Goal: Task Accomplishment & Management: Use online tool/utility

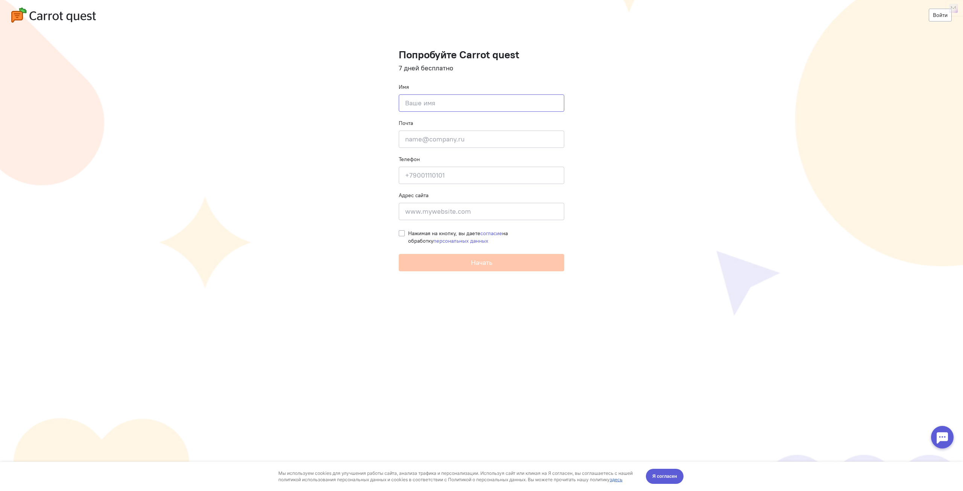
click at [452, 103] on input at bounding box center [481, 102] width 165 height 17
type input "[PERSON_NAME]"
type input "[EMAIL_ADDRESS][DOMAIN_NAME]"
type input "[PHONE_NUMBER]"
type input "Полоцкая"
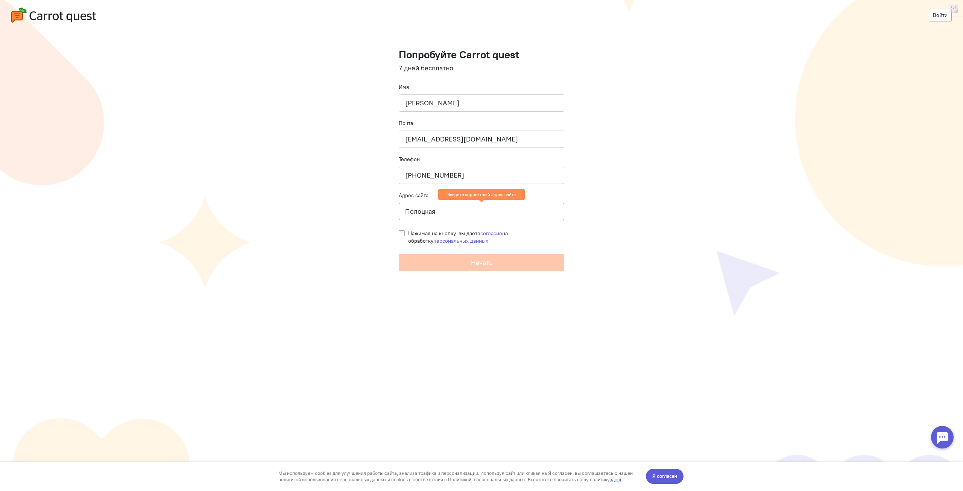
click at [607, 188] on cq-registration "Войти Попробуйте Carrot quest 7 дней бесплатно Имя [PERSON_NAME] Почта [EMAIL_A…" at bounding box center [481, 245] width 963 height 491
drag, startPoint x: 461, startPoint y: 173, endPoint x: 409, endPoint y: 171, distance: 52.3
click at [409, 171] on input "+79118314490" at bounding box center [481, 175] width 165 height 17
type input "+79213987421"
click at [608, 308] on cq-registration "Войти Попробуйте Carrot quest 7 дней бесплатно Имя Константин Почта atllan49@ya…" at bounding box center [481, 245] width 963 height 491
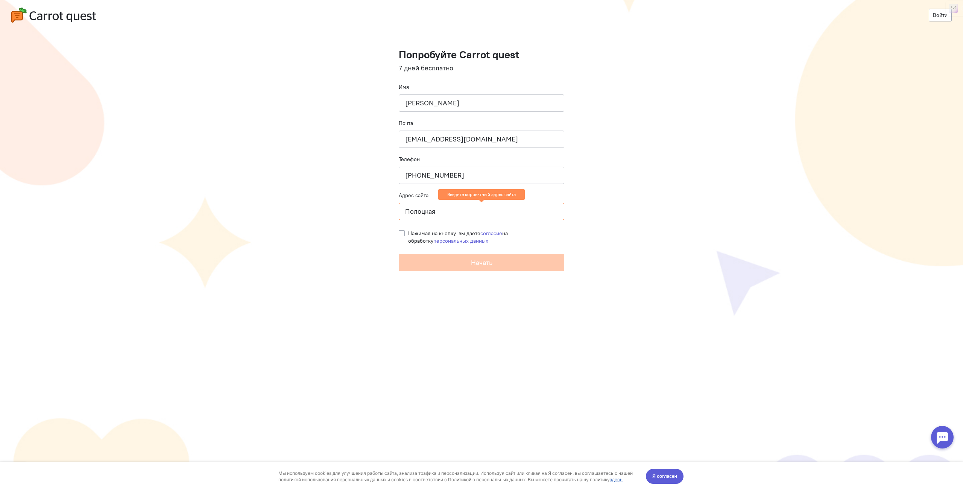
click at [610, 26] on cq-registration-header "Войти" at bounding box center [481, 15] width 963 height 30
click at [460, 210] on input "Полоцкая" at bounding box center [481, 211] width 165 height 17
paste input "[URL][DOMAIN_NAME]"
drag, startPoint x: 526, startPoint y: 208, endPoint x: 360, endPoint y: 215, distance: 166.4
click at [360, 215] on cq-registration "Войти Попробуйте Carrot quest 7 дней бесплатно Имя Константин Почта atllan49@ya…" at bounding box center [481, 245] width 963 height 491
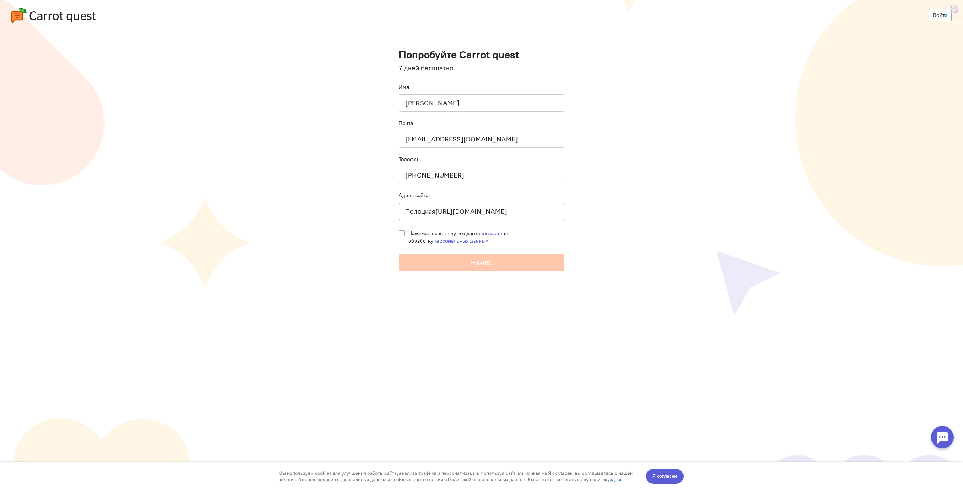
paste input
type input "[URL][DOMAIN_NAME]"
click at [408, 232] on label "Нажимая на кнопку, вы даете согласие на обработку персональных данных" at bounding box center [486, 236] width 156 height 15
click at [400, 232] on input "Нажимая на кнопку, вы даете согласие на обработку персональных данных" at bounding box center [402, 232] width 6 height 7
checkbox input "true"
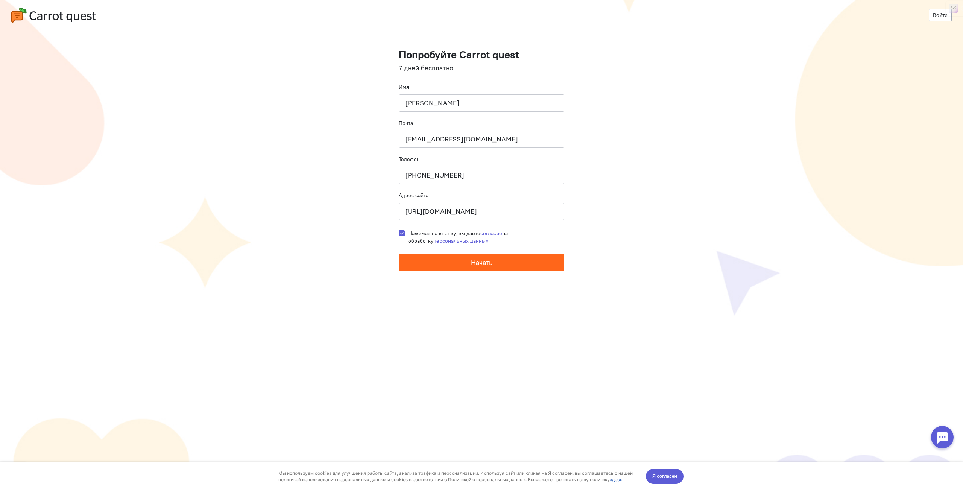
click at [432, 261] on button "Начать" at bounding box center [481, 262] width 165 height 17
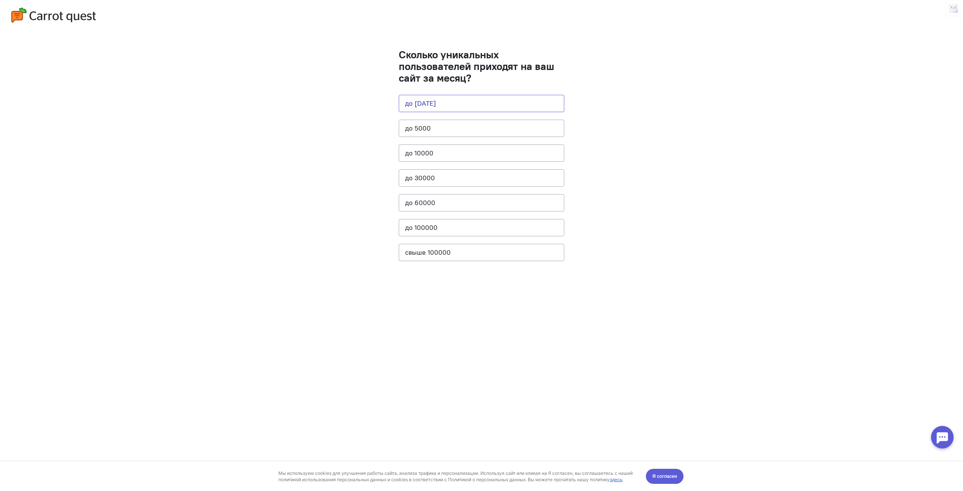
click at [446, 102] on button "до [DATE]" at bounding box center [481, 103] width 165 height 17
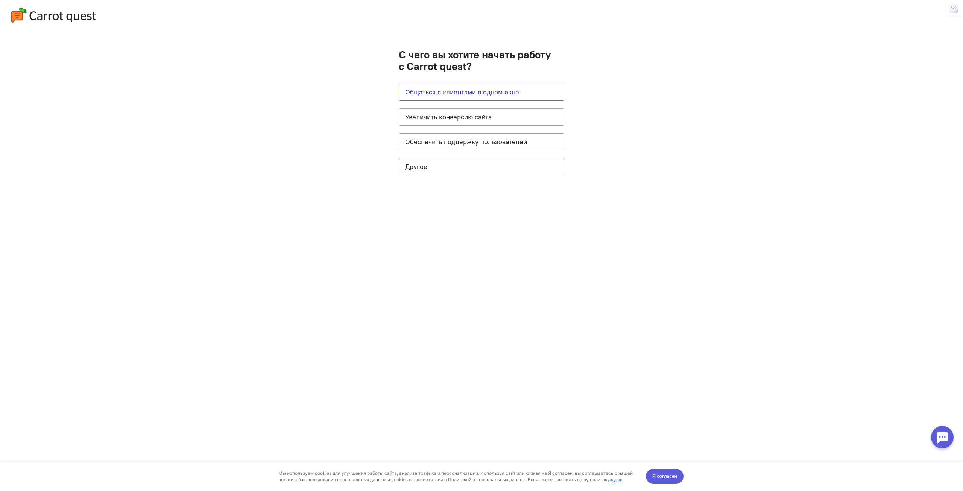
click at [451, 93] on button "Общаться с клиентами в одном окне" at bounding box center [481, 91] width 165 height 17
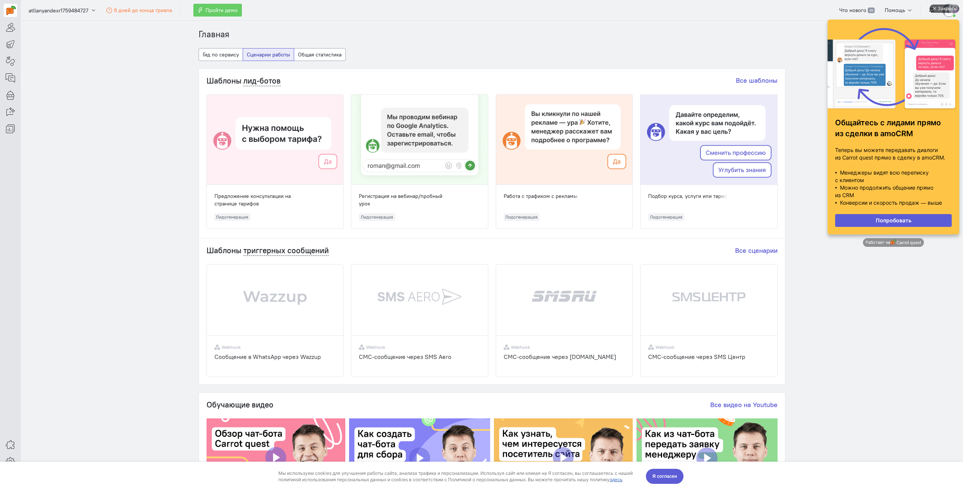
click at [944, 7] on div "Закрыть" at bounding box center [947, 9] width 19 height 8
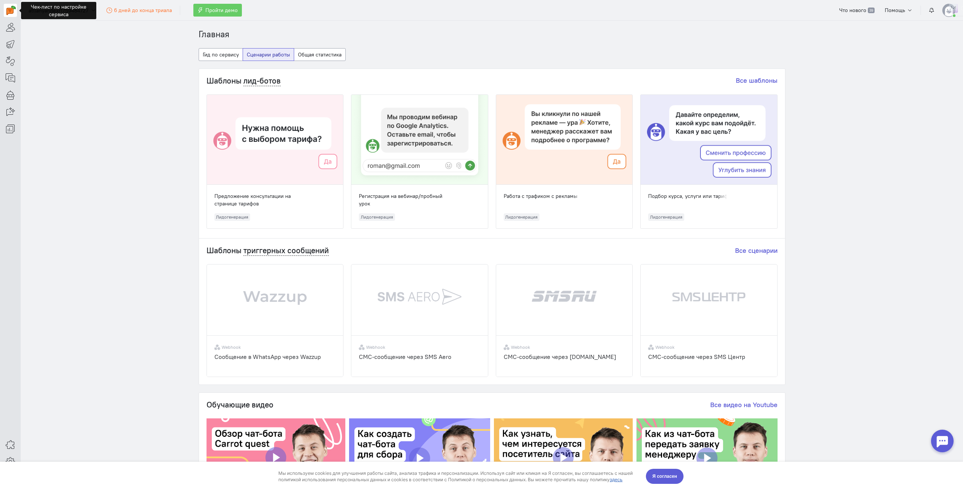
click at [10, 12] on img at bounding box center [10, 10] width 9 height 9
click at [221, 55] on button "Гид по сервису" at bounding box center [221, 54] width 44 height 13
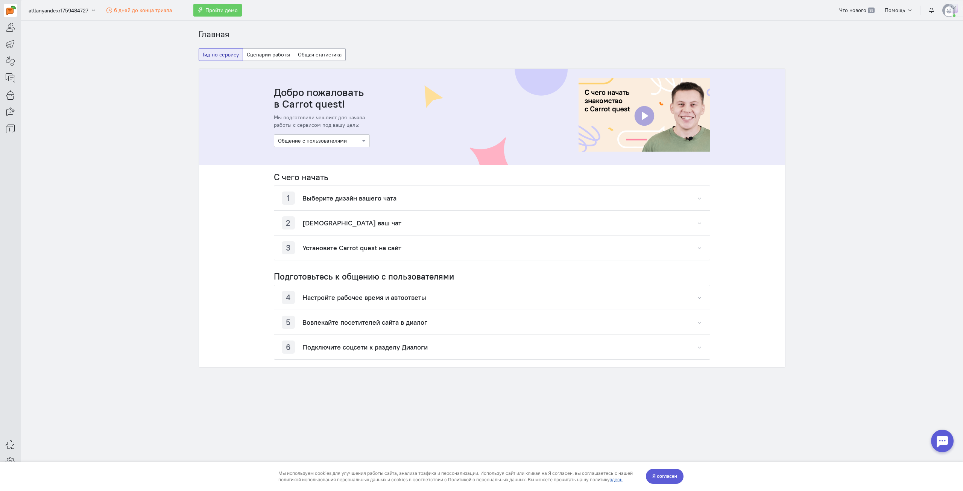
click at [332, 200] on h4 "Выберите дизайн вашего чата" at bounding box center [349, 198] width 94 height 8
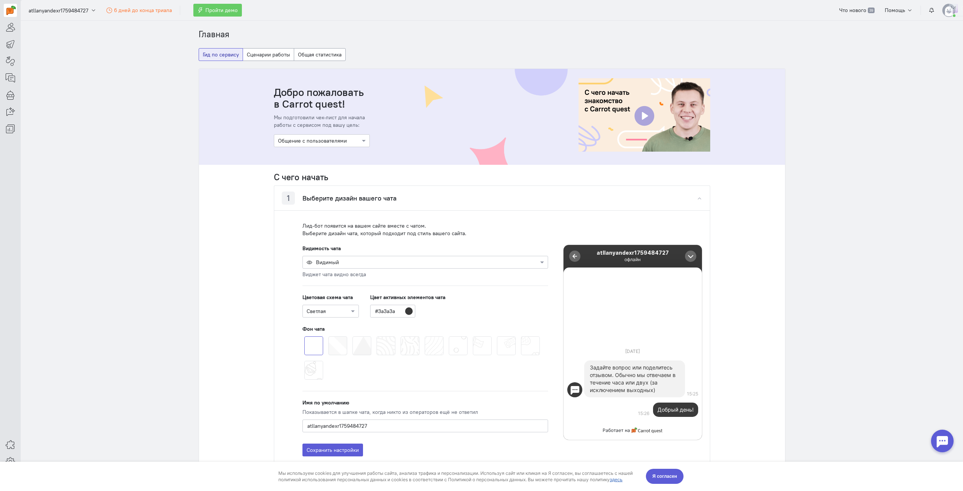
click at [332, 200] on h4 "Выберите дизайн вашего чата" at bounding box center [349, 198] width 94 height 8
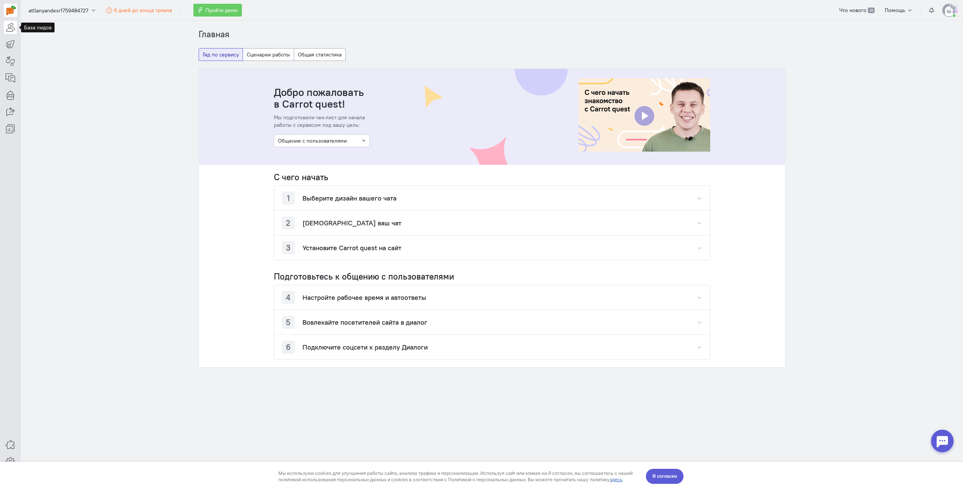
click at [14, 24] on icon at bounding box center [10, 27] width 9 height 9
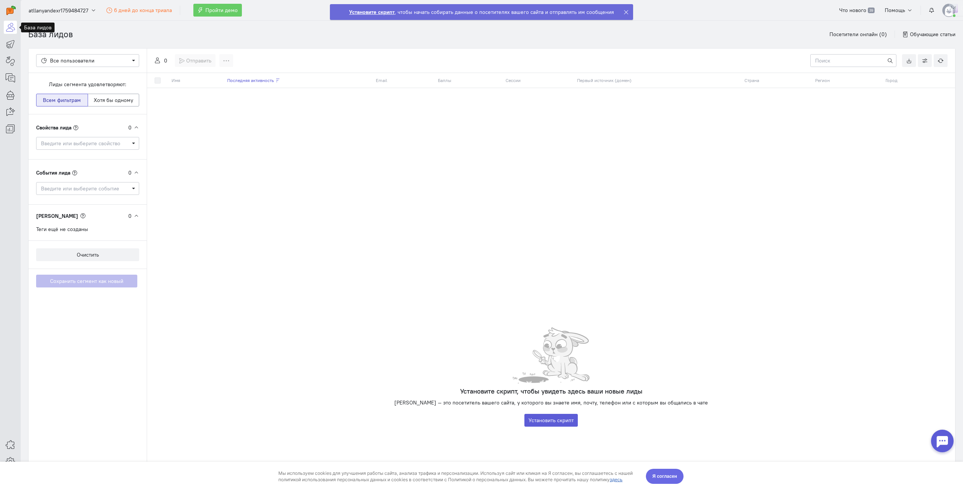
click at [665, 478] on span "Я согласен" at bounding box center [664, 476] width 25 height 8
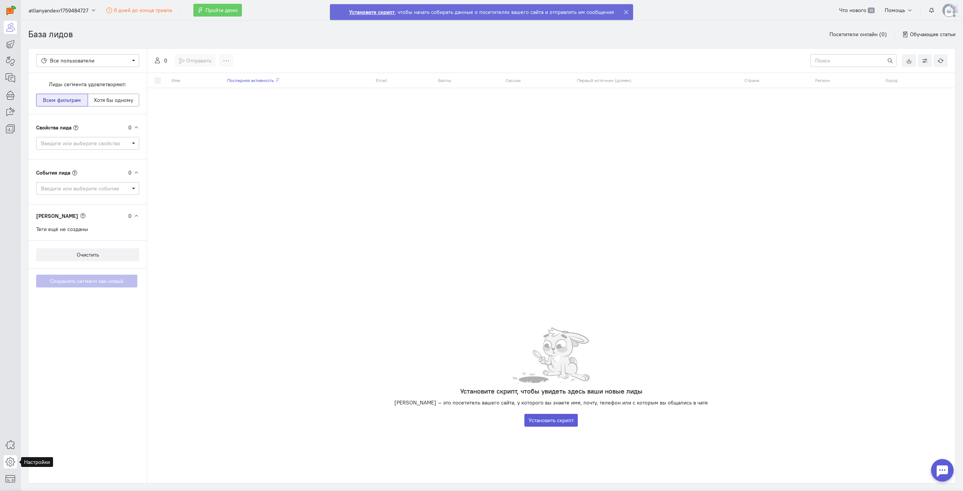
click at [11, 460] on icon at bounding box center [10, 461] width 9 height 9
click at [72, 400] on link "Общие настройки" at bounding box center [61, 400] width 80 height 12
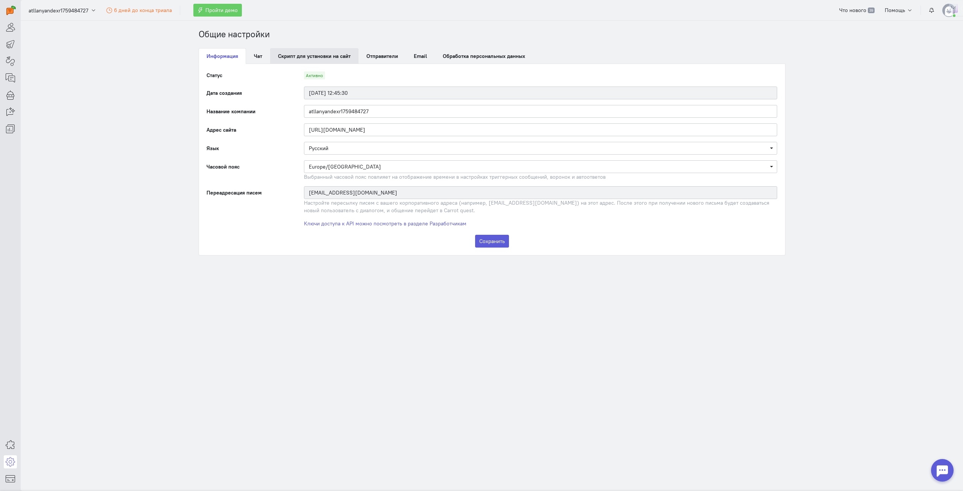
click at [289, 56] on link "Скрипт для установки на сайт" at bounding box center [314, 56] width 88 height 16
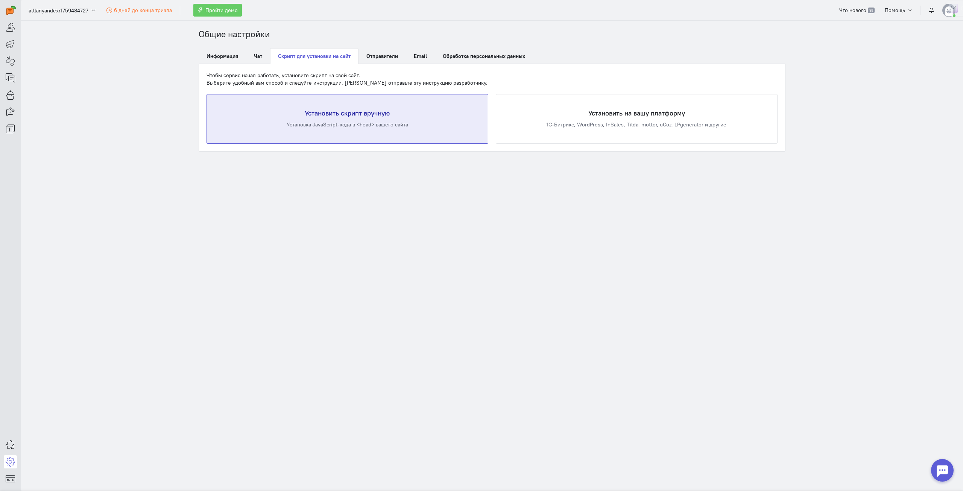
click at [376, 126] on div "Установка JavaScript-кода в <head> вашего сайта" at bounding box center [347, 125] width 251 height 8
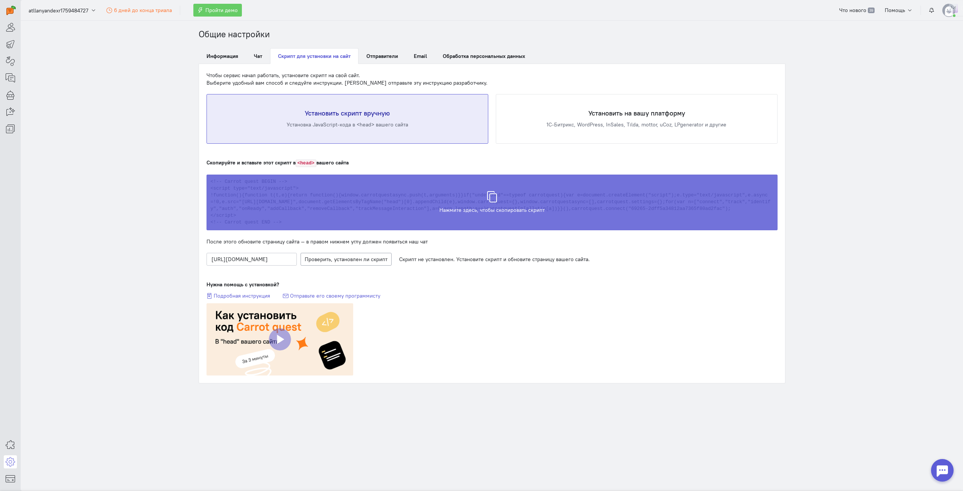
click at [490, 197] on icon at bounding box center [491, 192] width 11 height 11
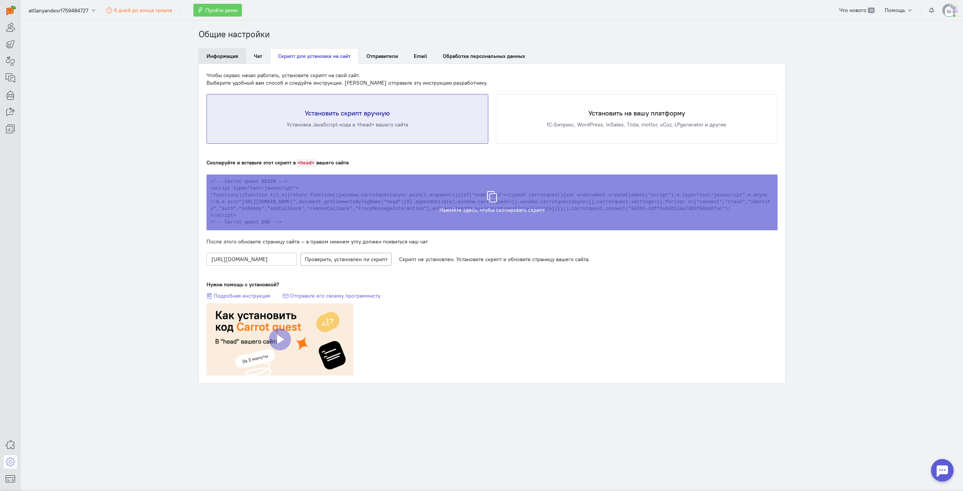
click at [220, 59] on link "Информация" at bounding box center [222, 56] width 47 height 16
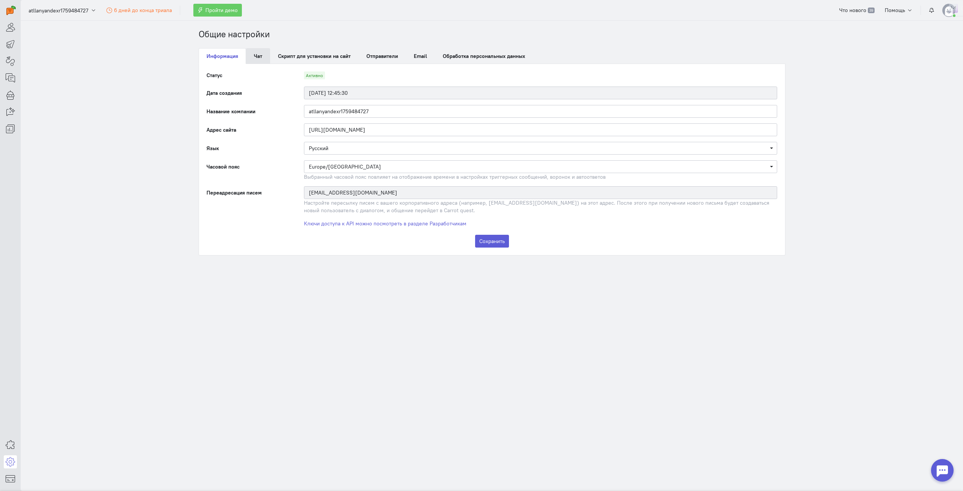
click at [262, 58] on link "Чат" at bounding box center [258, 56] width 24 height 16
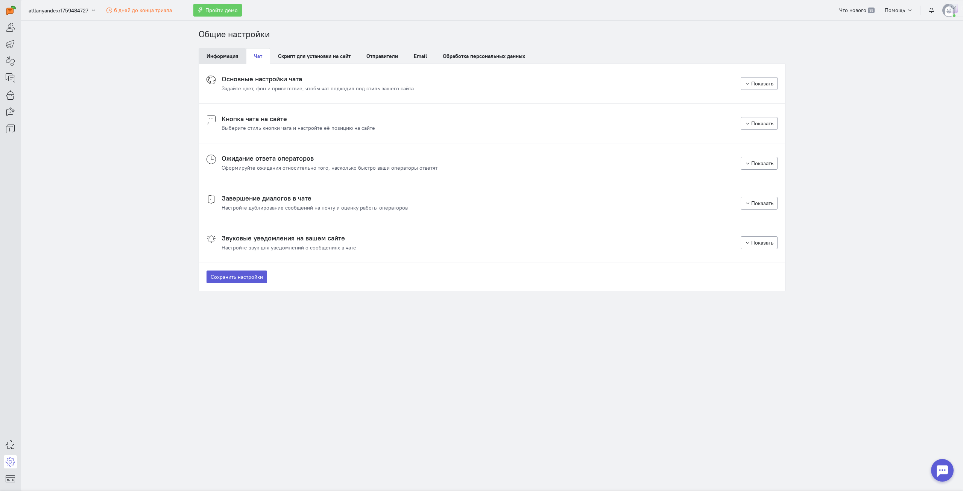
click at [227, 52] on link "Информация" at bounding box center [222, 56] width 47 height 16
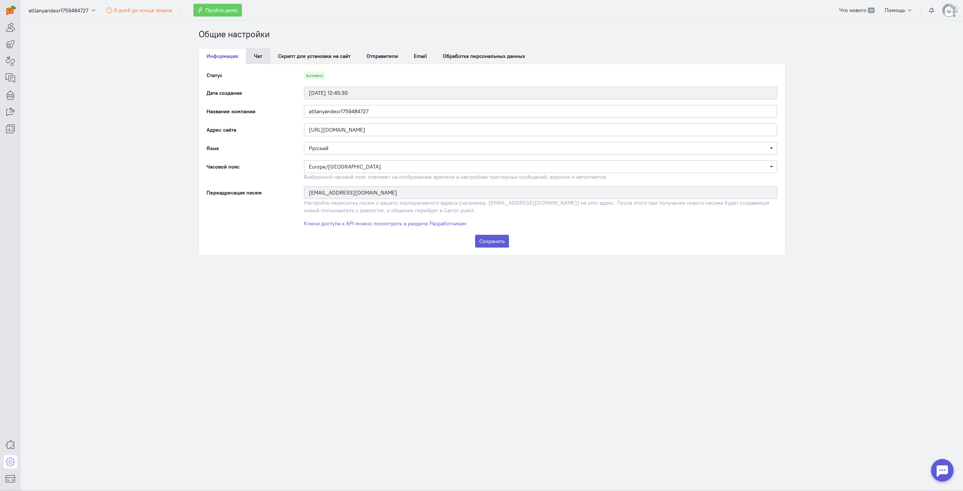
click at [249, 53] on link "Чат" at bounding box center [258, 56] width 24 height 16
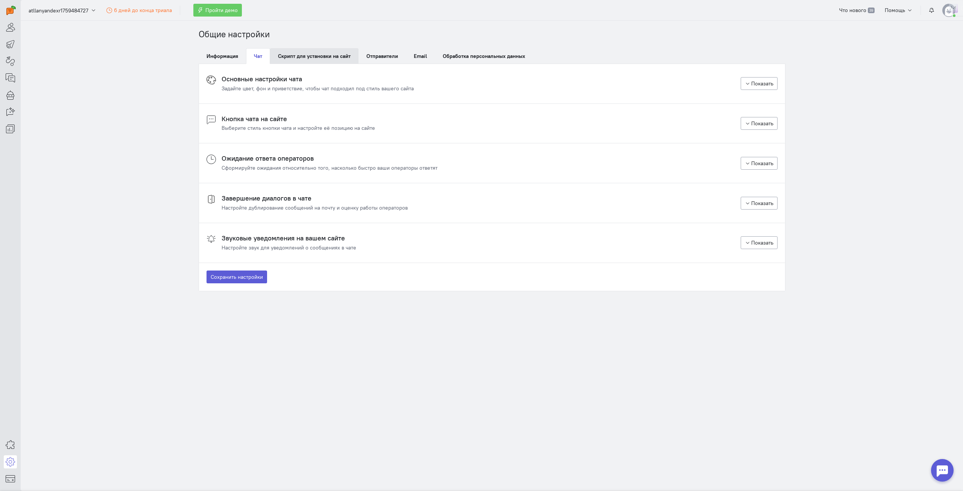
click at [277, 55] on link "Скрипт для установки на сайт" at bounding box center [314, 56] width 88 height 16
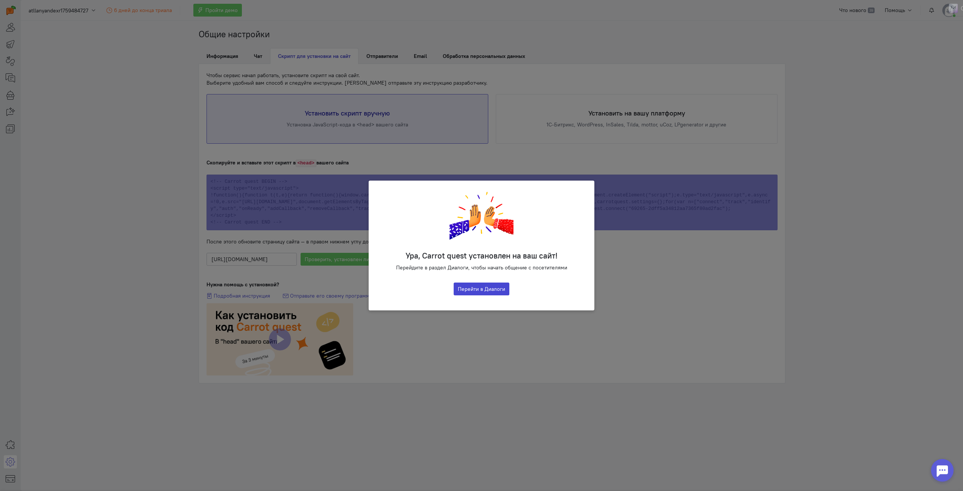
click at [470, 291] on button "Перейти в Диалоги" at bounding box center [482, 288] width 56 height 13
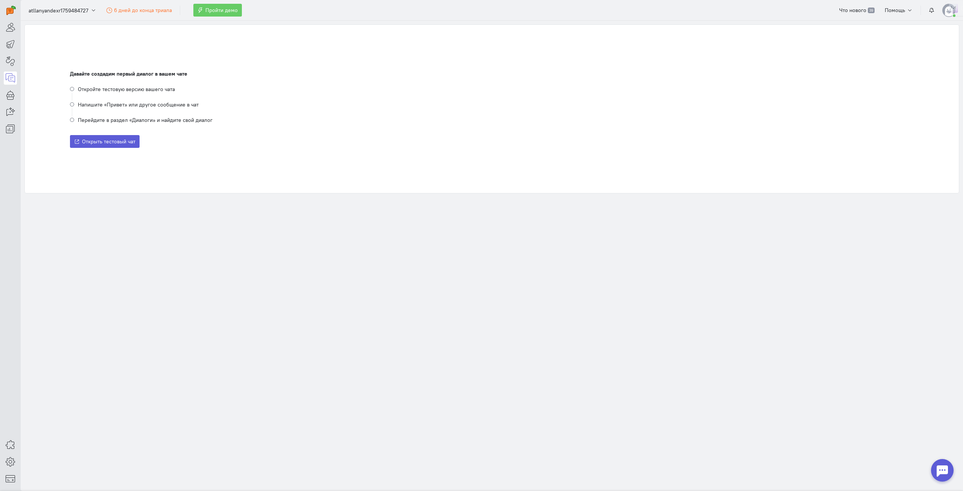
click at [123, 302] on section "Давайте создадим первый диалог в вашем чате Откройте тестовую версию вашего чат…" at bounding box center [492, 256] width 942 height 470
click at [8, 462] on icon at bounding box center [10, 461] width 9 height 9
click at [67, 433] on link "Управление командой" at bounding box center [61, 436] width 80 height 12
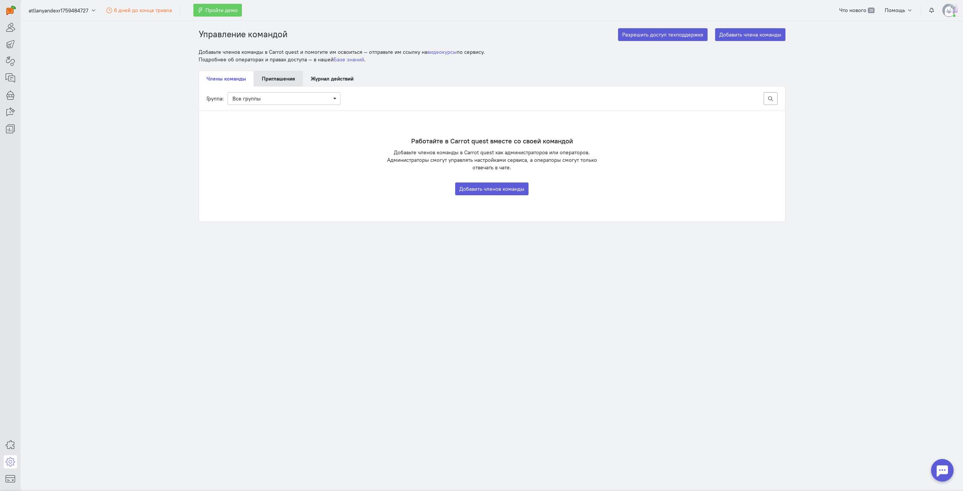
click at [285, 82] on link "Приглашения" at bounding box center [278, 79] width 49 height 16
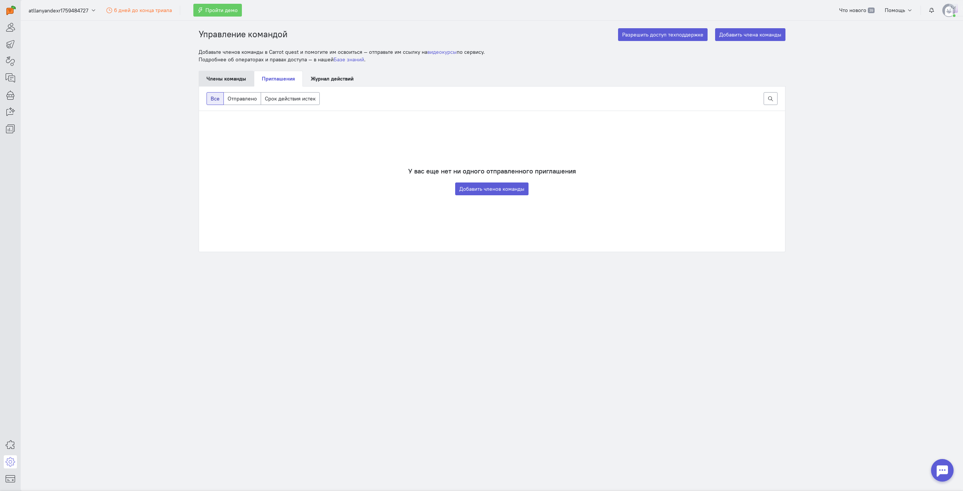
click at [225, 75] on link "Члены команды" at bounding box center [226, 79] width 55 height 16
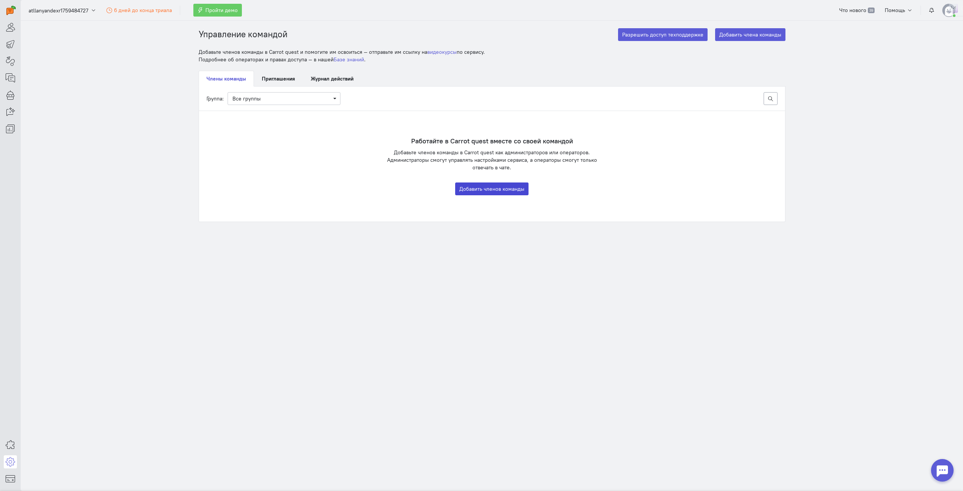
click at [489, 193] on button "Добавить членов команды" at bounding box center [491, 188] width 73 height 13
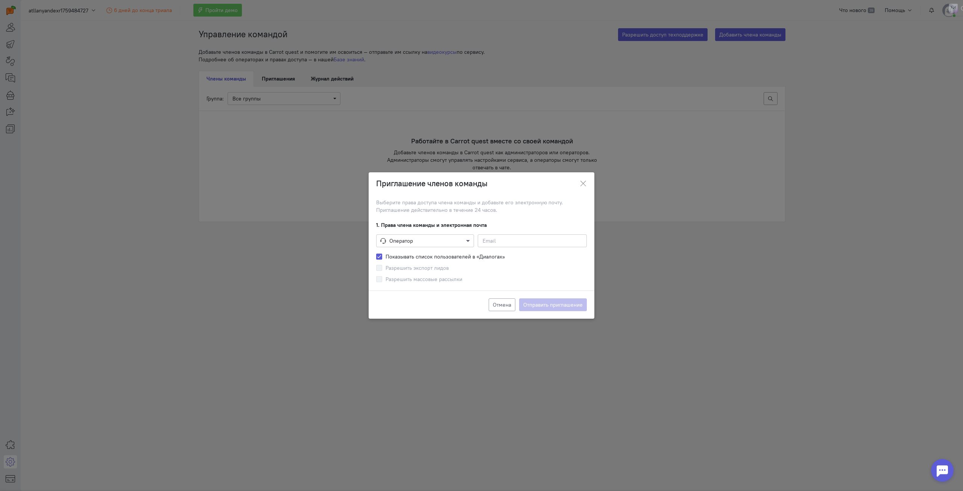
click at [464, 240] on span at bounding box center [468, 241] width 9 height 8
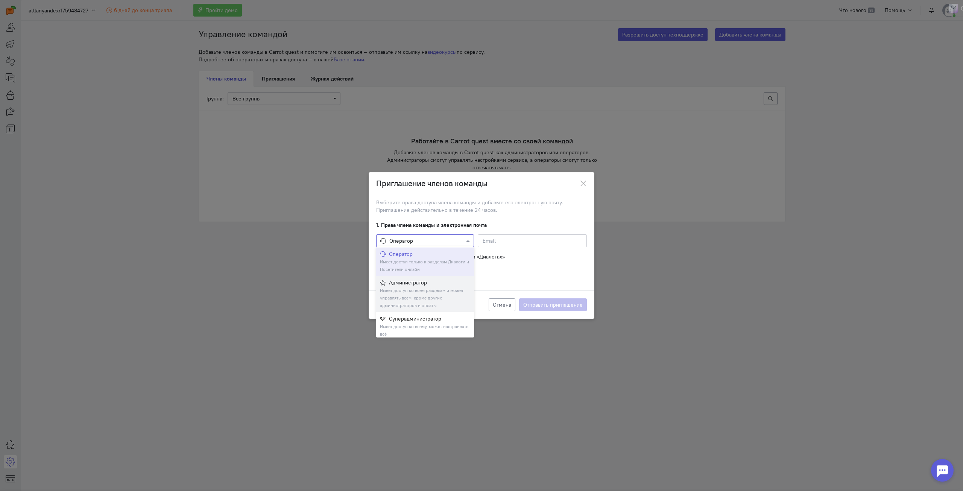
scroll to position [3, 0]
click at [428, 287] on small "Имеет доступ ко всем разделам и может управлять всем, кроме других администрато…" at bounding box center [421, 294] width 83 height 21
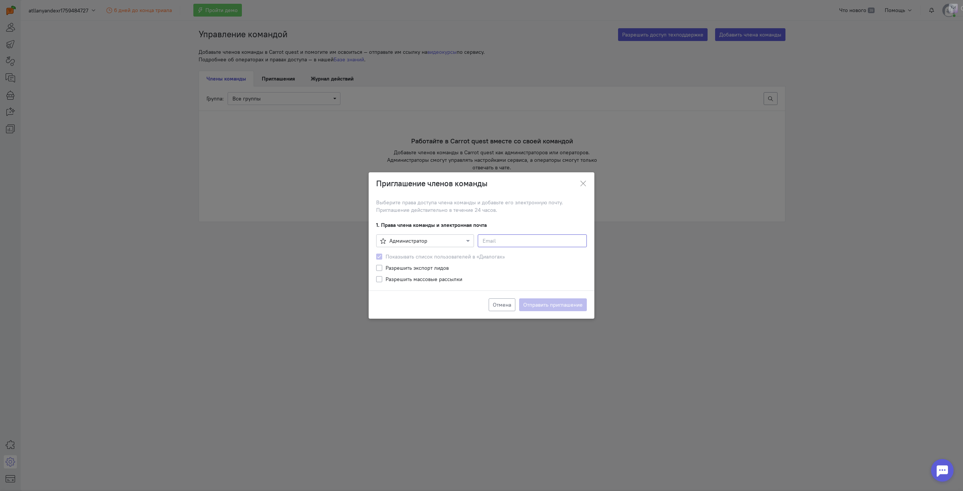
click at [515, 237] on input at bounding box center [532, 240] width 109 height 13
paste input "[EMAIL_ADDRESS][DOMAIN_NAME]"
type input "[EMAIL_ADDRESS][DOMAIN_NAME]"
click at [438, 268] on label "Разрешить экспорт лидов" at bounding box center [416, 268] width 63 height 8
click at [382, 268] on input "Разрешить экспорт лидов" at bounding box center [379, 267] width 6 height 7
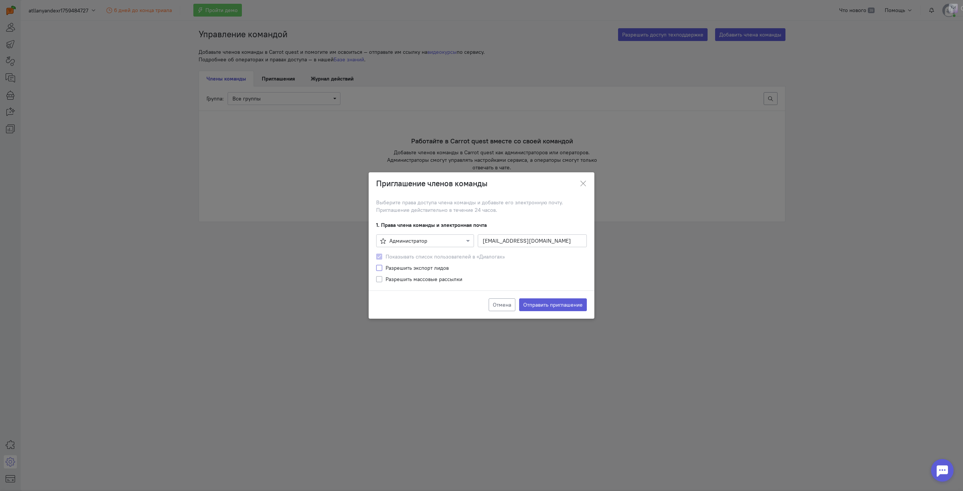
checkbox input "true"
click at [433, 279] on label "Разрешить массовые рассылки" at bounding box center [423, 279] width 77 height 8
click at [382, 279] on input "Разрешить массовые рассылки" at bounding box center [379, 278] width 6 height 7
checkbox input "true"
click at [540, 306] on button "Отправить приглашение" at bounding box center [553, 304] width 68 height 13
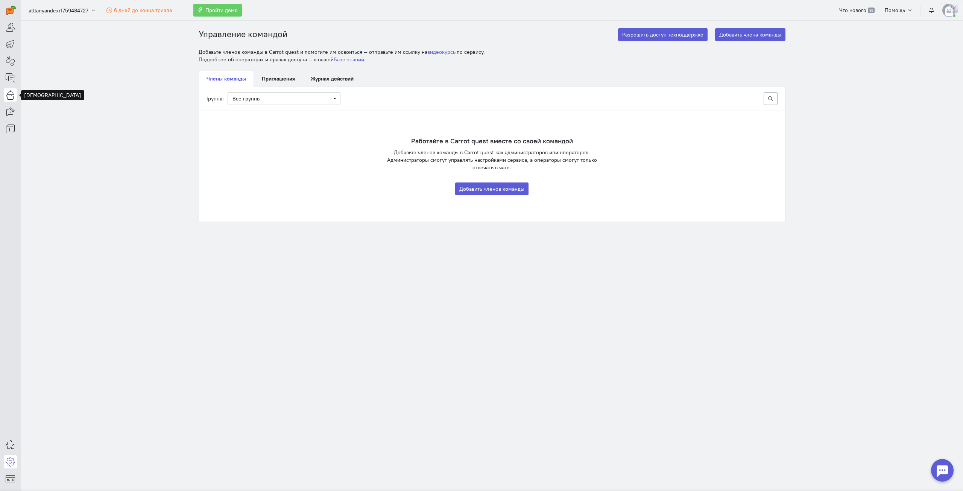
click at [12, 99] on icon at bounding box center [10, 94] width 9 height 9
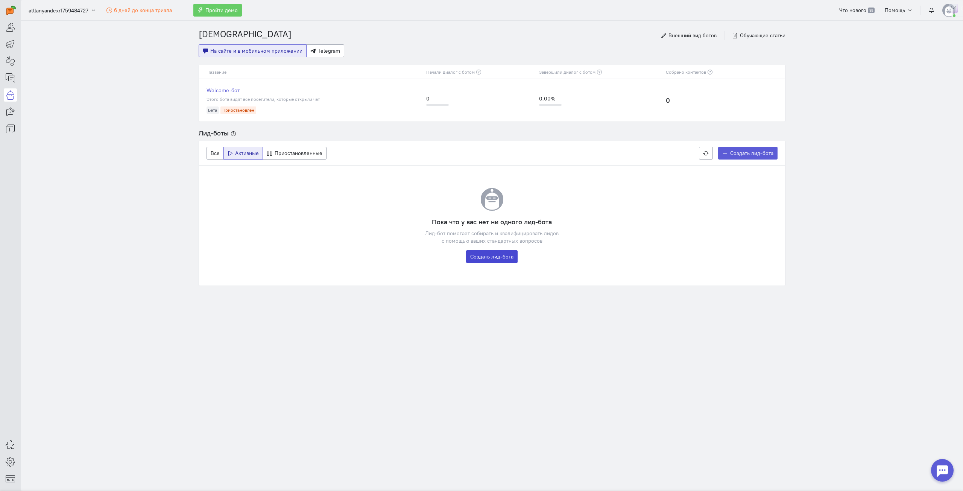
click at [492, 259] on link "Создать лид-бота" at bounding box center [492, 256] width 52 height 13
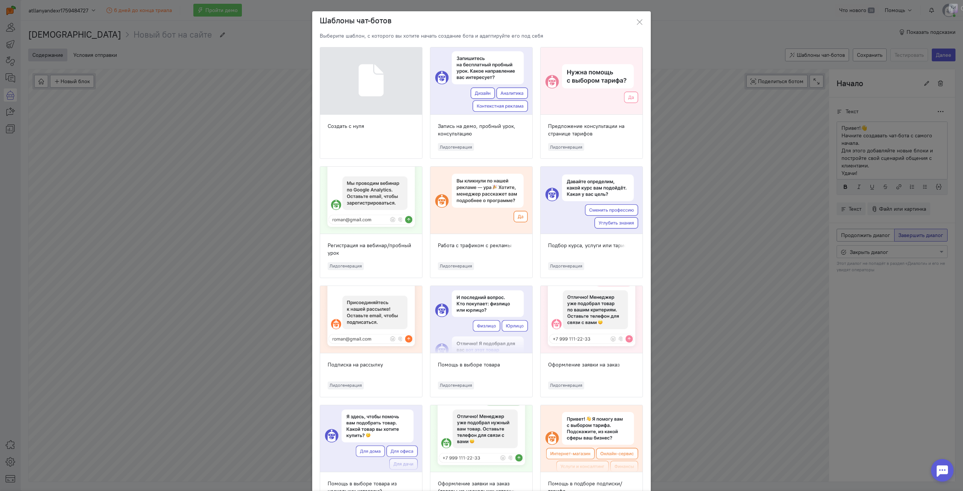
scroll to position [28, 0]
click at [159, 102] on ngb-modal-window "Шаблоны чат-ботов Выберите шаблон, с которого вы хотите начать создание бота и …" at bounding box center [481, 245] width 963 height 491
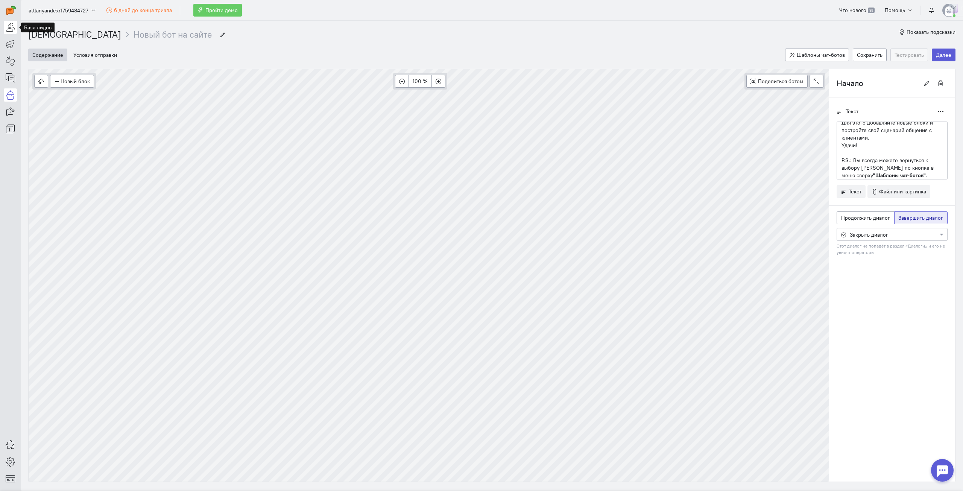
click at [16, 24] on link at bounding box center [10, 27] width 13 height 13
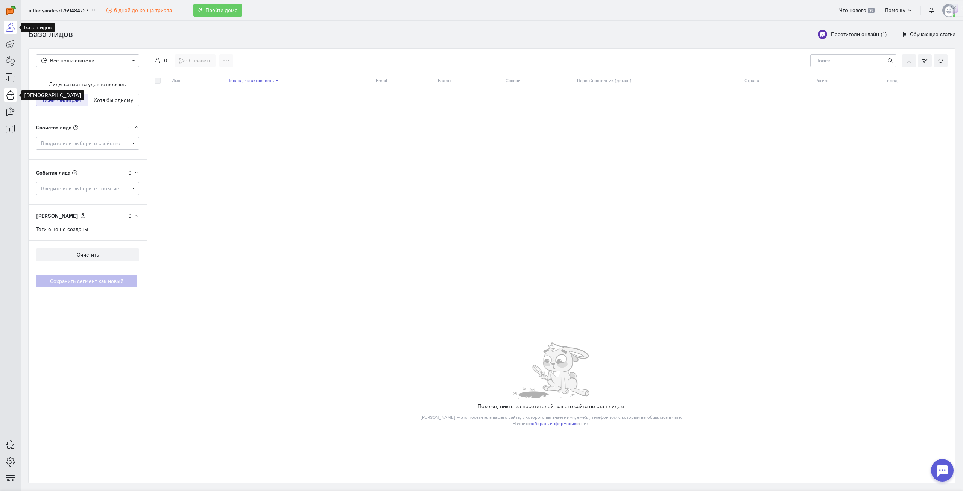
click at [11, 90] on link at bounding box center [10, 94] width 13 height 13
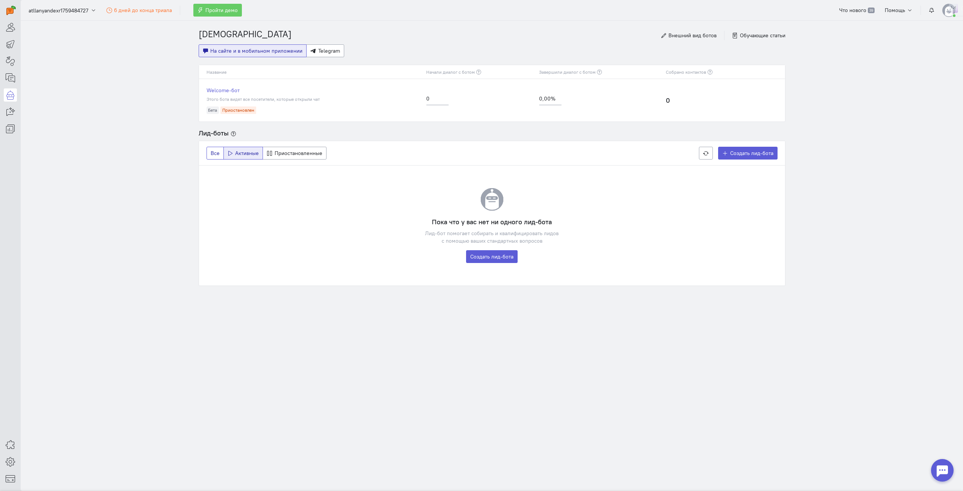
click at [217, 156] on span "Все" at bounding box center [215, 153] width 9 height 7
click at [236, 153] on span "Активные" at bounding box center [247, 153] width 24 height 7
click at [220, 153] on button "Все" at bounding box center [214, 153] width 17 height 13
click at [298, 150] on span "Приостановленные" at bounding box center [299, 153] width 48 height 7
click at [242, 149] on button "Активные" at bounding box center [243, 153] width 40 height 13
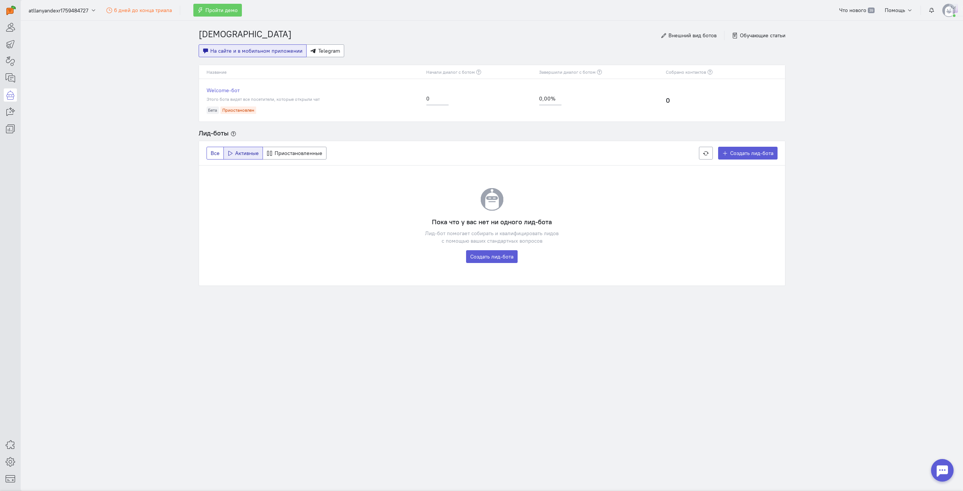
click at [212, 151] on span "Все" at bounding box center [215, 153] width 9 height 7
click at [749, 153] on span "Создать лид-бота" at bounding box center [751, 153] width 43 height 7
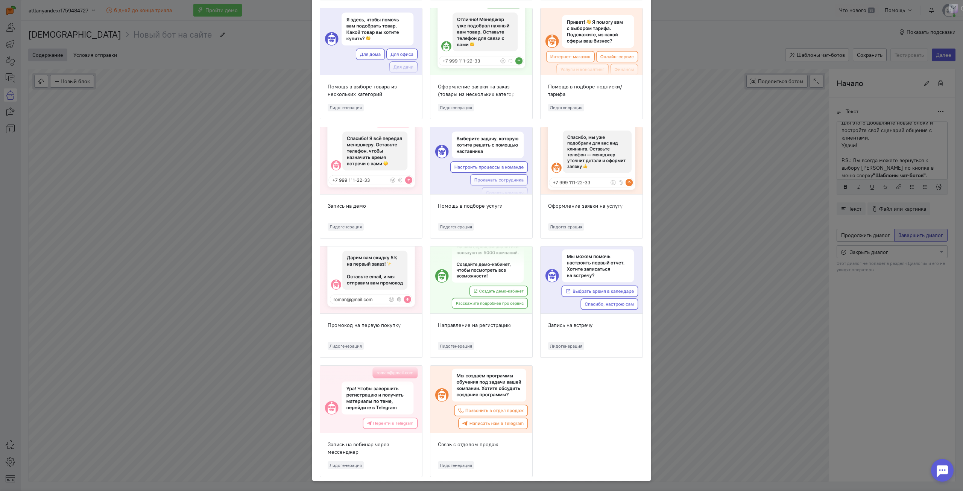
scroll to position [398, 0]
click at [63, 188] on ngb-modal-window "Шаблоны чат-ботов Выберите шаблон, с которого вы хотите начать создание бота и …" at bounding box center [481, 245] width 963 height 491
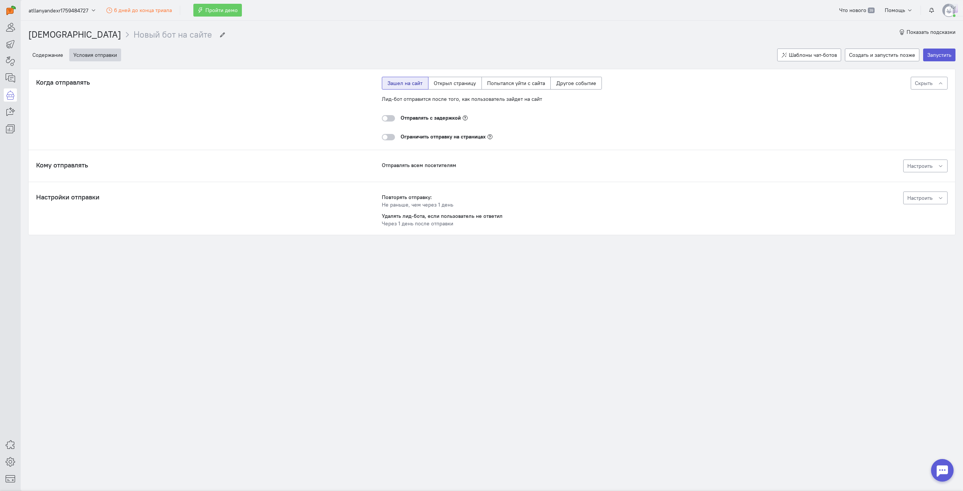
click at [386, 120] on div at bounding box center [388, 118] width 13 height 6
click at [0, 0] on input "checkbox" at bounding box center [0, 0] width 0 height 0
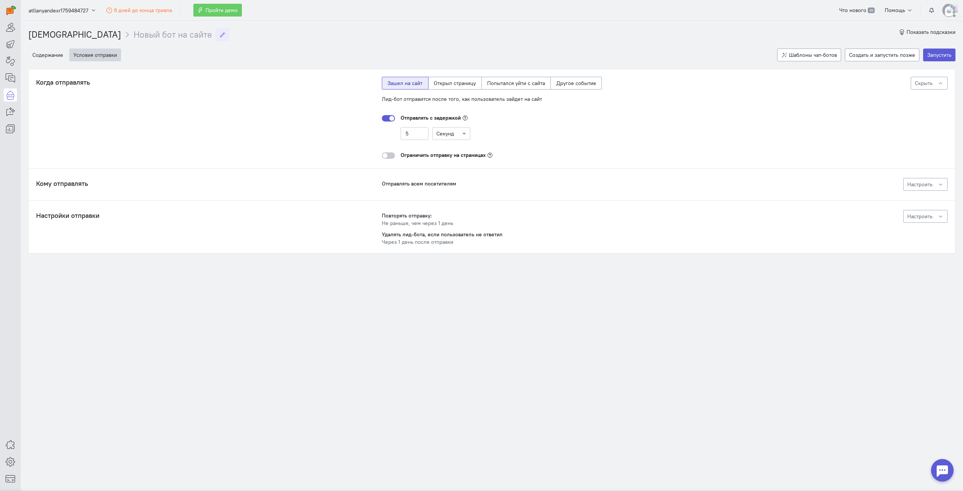
click at [220, 35] on icon "breadcrumb" at bounding box center [223, 35] width 6 height 6
click at [134, 36] on input "Новый бот на сайте" at bounding box center [173, 35] width 78 height 12
click at [220, 35] on icon "breadcrumb" at bounding box center [223, 35] width 6 height 6
drag, startPoint x: 155, startPoint y: 34, endPoint x: 49, endPoint y: 36, distance: 106.1
click at [46, 34] on ol "[DEMOGRAPHIC_DATA] Новый бот на сайте Новый бот на сайте" at bounding box center [123, 34] width 191 height 13
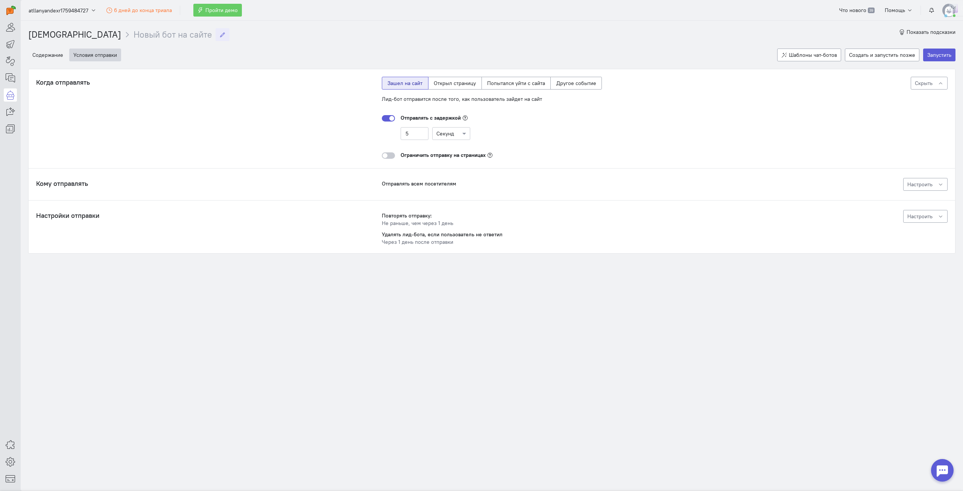
paste input "ат-бот"
type input "Чат-бот"
click at [56, 33] on link "[DEMOGRAPHIC_DATA]" at bounding box center [74, 34] width 93 height 11
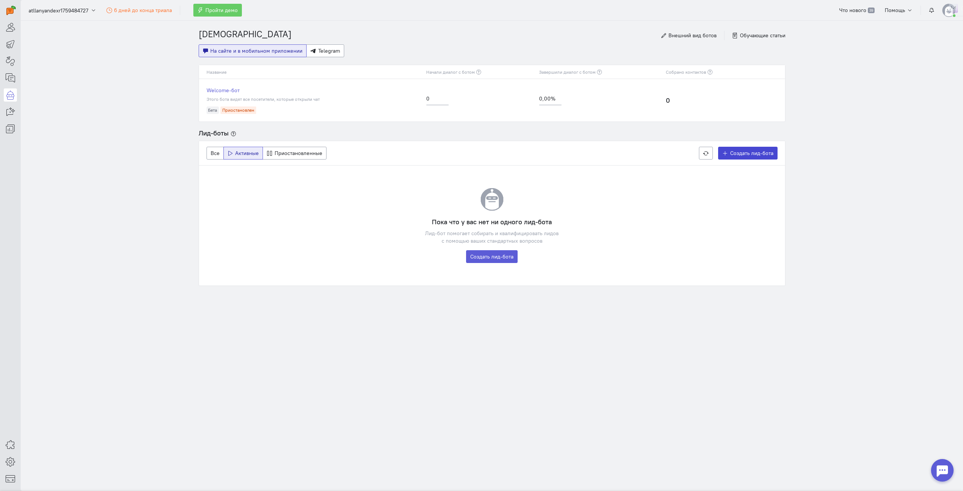
click at [734, 156] on link "Создать лид-бота" at bounding box center [747, 153] width 59 height 13
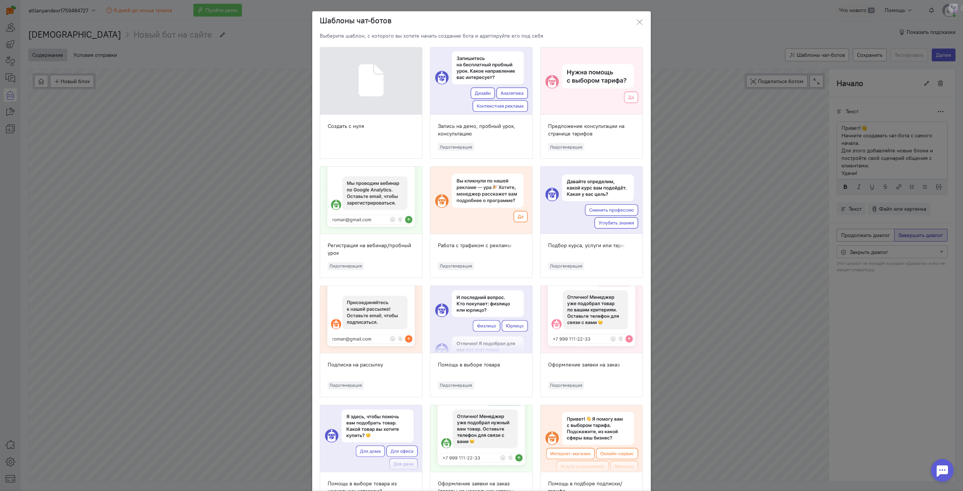
scroll to position [28, 0]
click at [253, 108] on ngb-modal-window "Шаблоны чат-ботов Выберите шаблон, с которого вы хотите начать создание бота и …" at bounding box center [481, 245] width 963 height 491
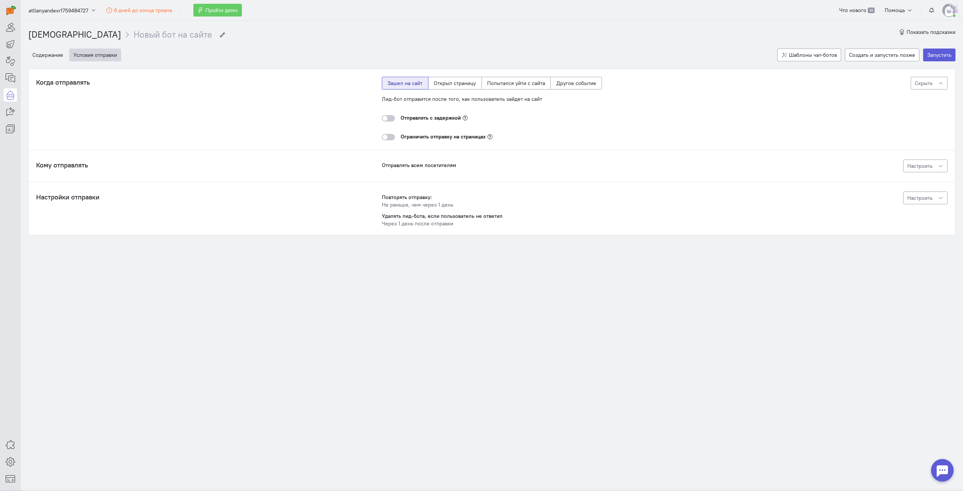
click at [389, 118] on div at bounding box center [388, 118] width 13 height 6
click at [0, 0] on input "checkbox" at bounding box center [0, 0] width 0 height 0
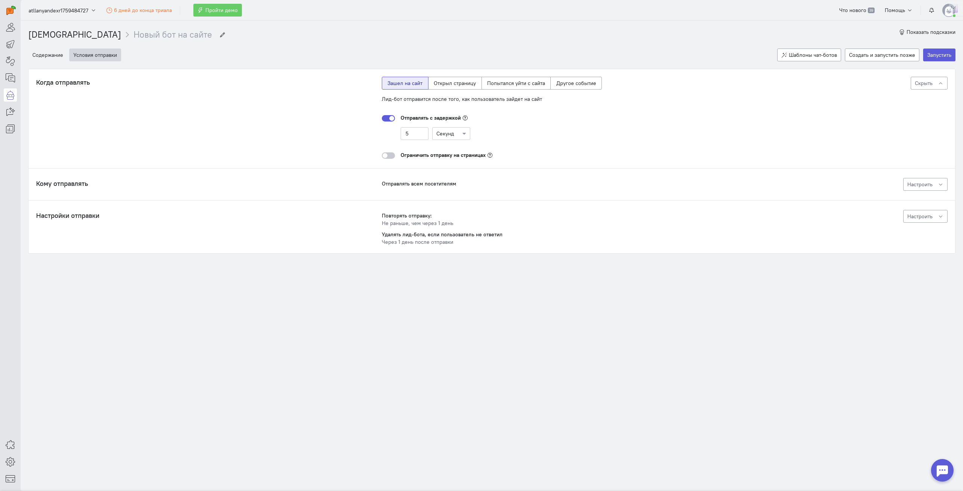
click at [149, 35] on input "Новый бот на сайте" at bounding box center [173, 35] width 78 height 12
drag, startPoint x: 154, startPoint y: 36, endPoint x: 56, endPoint y: 31, distance: 97.9
click at [56, 31] on ol "[DEMOGRAPHIC_DATA] Новый бот на сайте Новый бот на сайте" at bounding box center [123, 34] width 191 height 13
type input "Возраст + цель"
click at [209, 49] on cq-wizard-item "Условия отправки" at bounding box center [421, 55] width 704 height 13
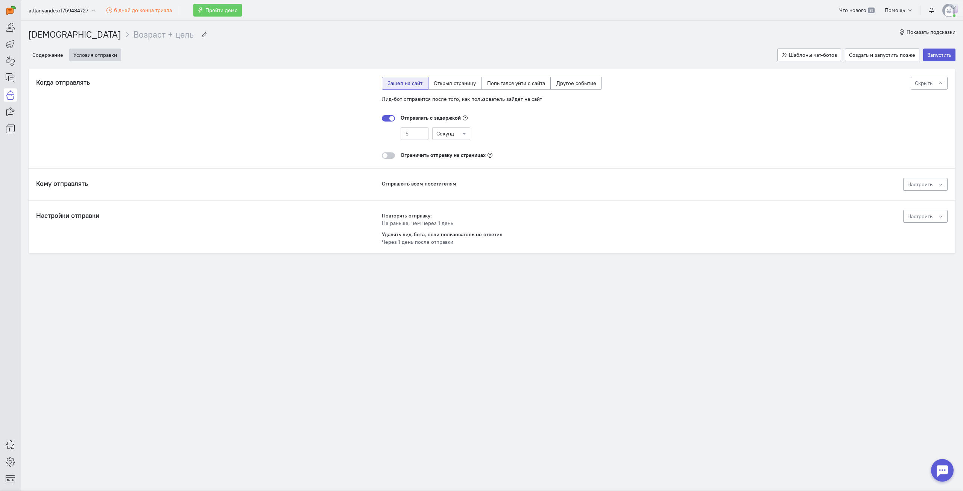
click at [163, 320] on section "[DEMOGRAPHIC_DATA] Возраст + цель Возраст + цель Показать подсказки Содержание …" at bounding box center [492, 256] width 942 height 470
click at [944, 184] on button "Настроить" at bounding box center [925, 184] width 44 height 13
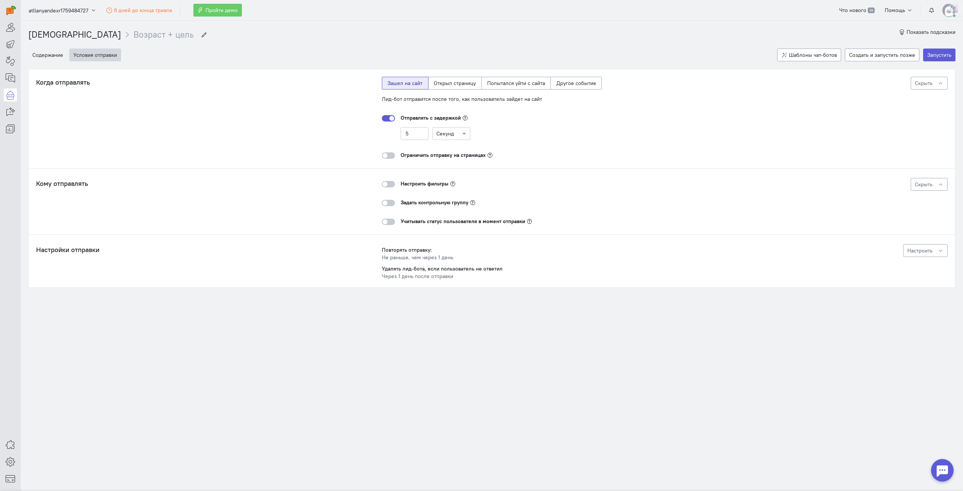
click at [390, 185] on div at bounding box center [388, 184] width 13 height 6
click at [0, 0] on input "checkbox" at bounding box center [0, 0] width 0 height 0
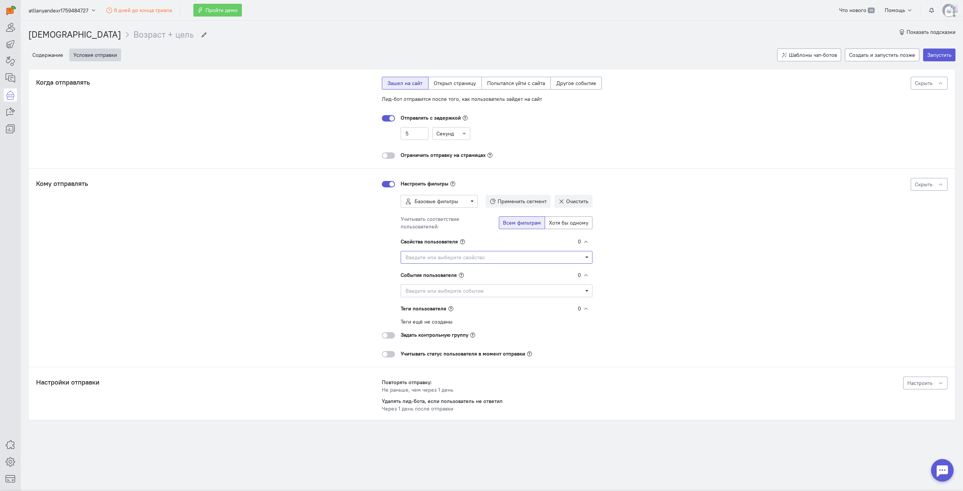
click at [482, 254] on span "Введите или выберите свойство" at bounding box center [493, 257] width 177 height 8
click at [482, 254] on input "Select box" at bounding box center [497, 257] width 192 height 13
click at [722, 252] on div "Кому отправлять Настроить фильтры Базовые фильтры Применить сегмент Все пользов…" at bounding box center [491, 267] width 911 height 179
click at [517, 290] on span "Введите или выберите событие" at bounding box center [493, 291] width 177 height 8
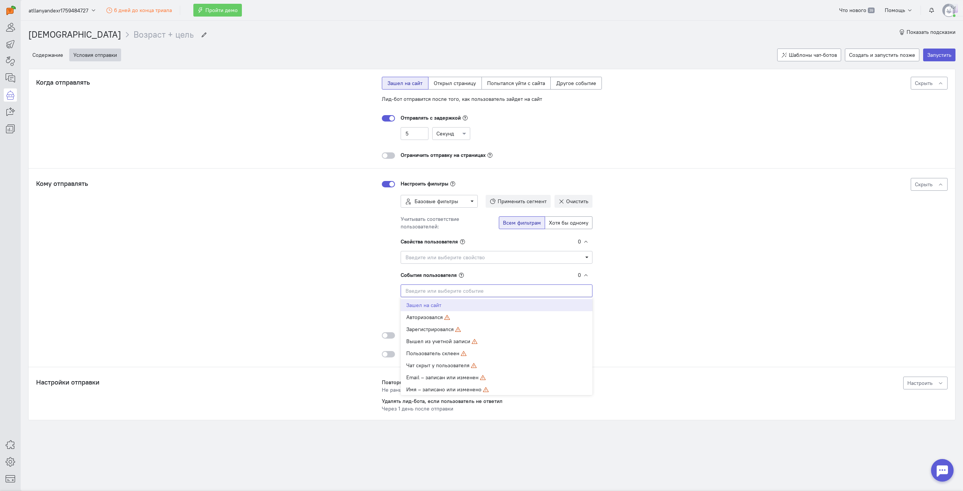
click at [517, 290] on input "Select box" at bounding box center [497, 290] width 192 height 13
click at [703, 232] on div "Кому отправлять Настроить фильтры Базовые фильтры Применить сегмент Все пользов…" at bounding box center [491, 267] width 911 height 179
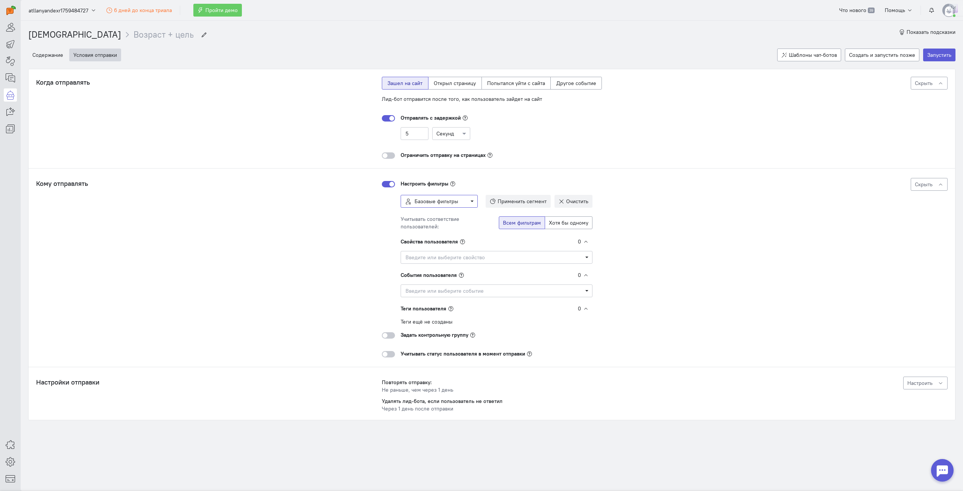
click at [466, 202] on span "Базовые фильтры" at bounding box center [438, 201] width 67 height 8
click at [510, 201] on span "Применить сегмент" at bounding box center [522, 201] width 49 height 7
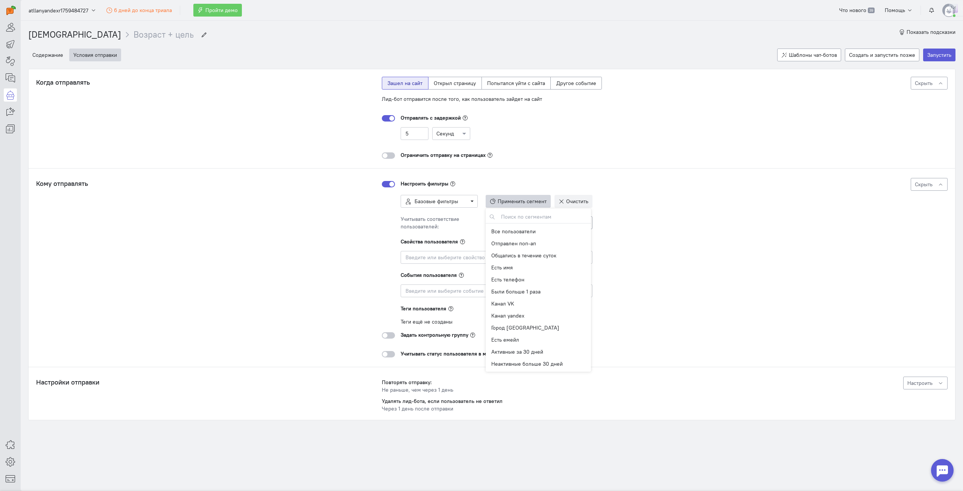
click at [718, 225] on div "Кому отправлять Настроить фильтры Базовые фильтры Применить сегмент Все пользов…" at bounding box center [491, 267] width 911 height 179
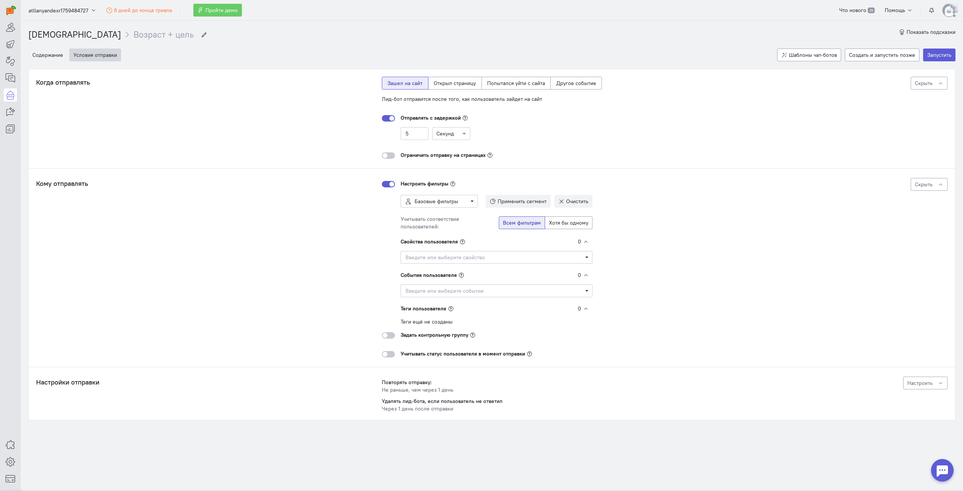
click at [393, 338] on div at bounding box center [388, 335] width 13 height 6
click at [0, 0] on input "checkbox" at bounding box center [0, 0] width 0 height 0
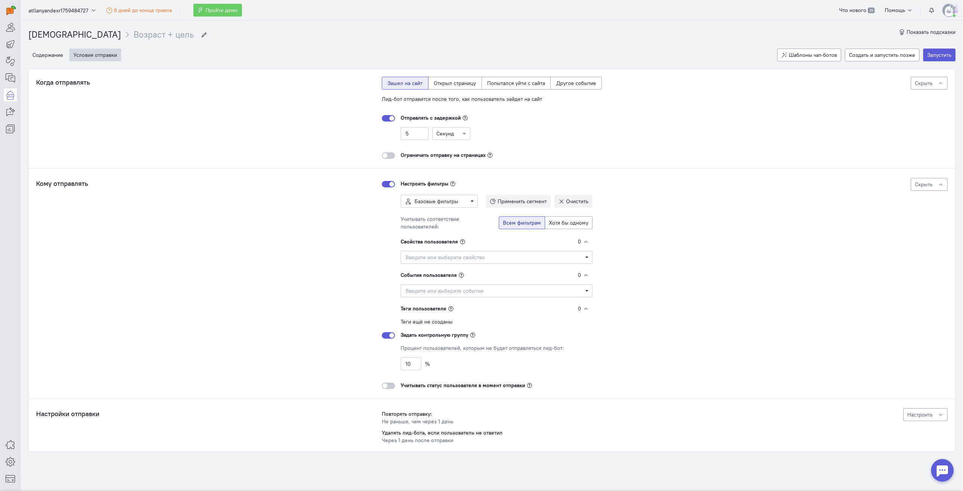
click at [392, 337] on div at bounding box center [388, 335] width 13 height 6
click at [0, 0] on input "checkbox" at bounding box center [0, 0] width 0 height 0
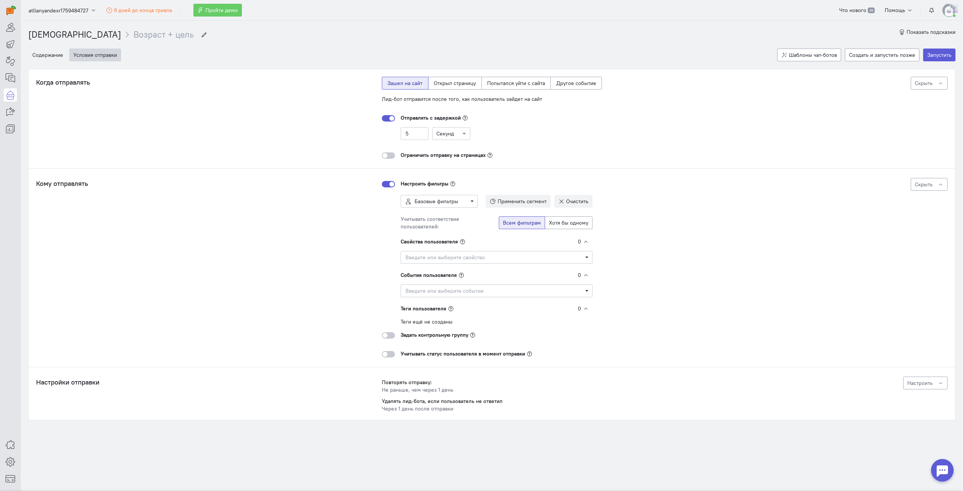
click at [390, 352] on div at bounding box center [388, 354] width 13 height 6
click at [0, 0] on input "checkbox" at bounding box center [0, 0] width 0 height 0
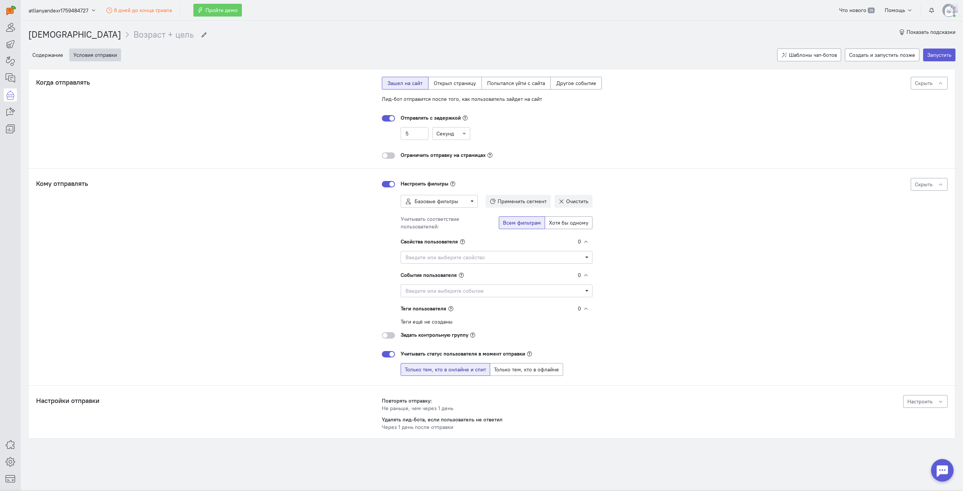
click at [390, 352] on div at bounding box center [388, 354] width 13 height 6
click at [0, 0] on input "checkbox" at bounding box center [0, 0] width 0 height 0
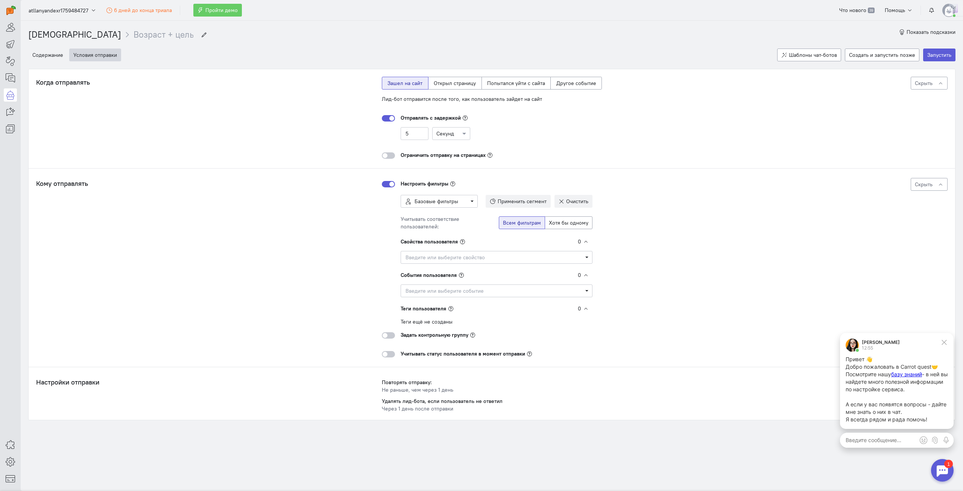
scroll to position [0, 0]
click at [947, 344] on icon at bounding box center [944, 342] width 7 height 7
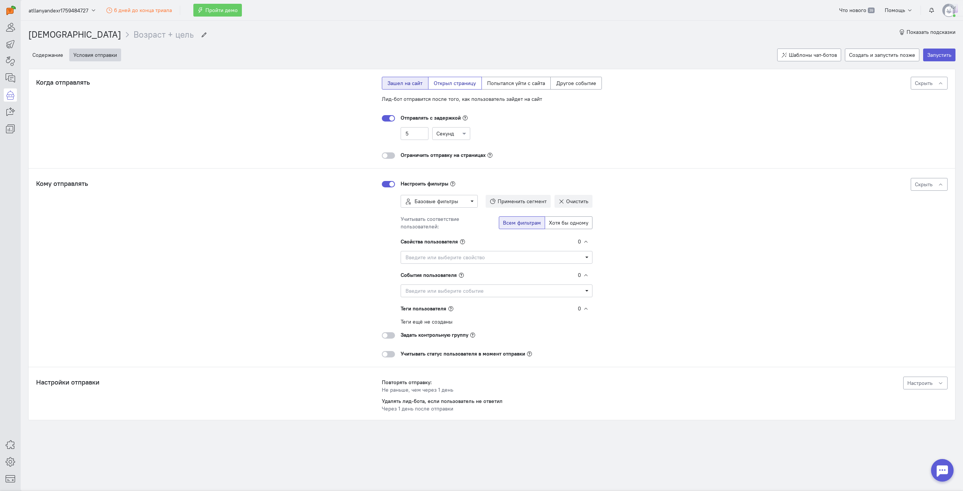
click at [464, 81] on label "Открыл страницу" at bounding box center [455, 83] width 54 height 13
click at [438, 81] on input "Открыл страницу" at bounding box center [436, 81] width 5 height 5
radio input "true"
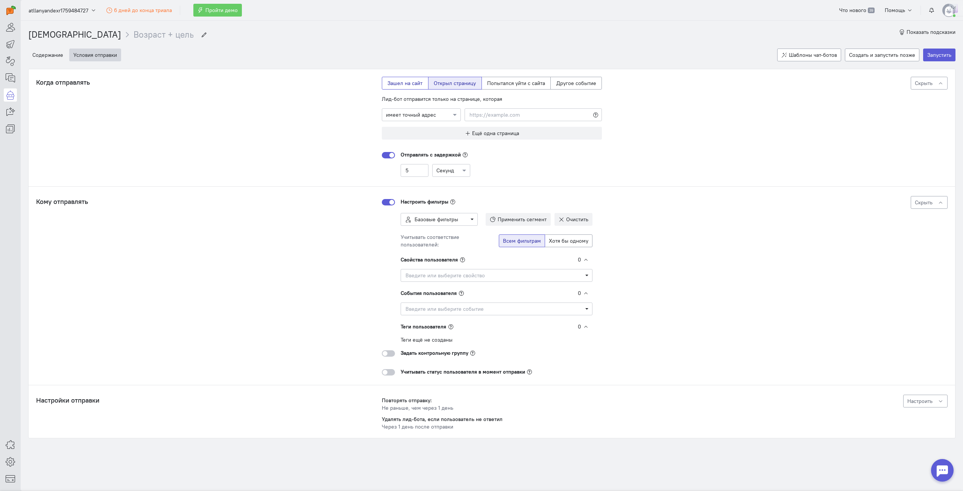
click at [408, 78] on label "Зашел на сайт" at bounding box center [405, 83] width 47 height 13
click at [392, 79] on input "Зашел на сайт" at bounding box center [389, 81] width 5 height 5
radio input "true"
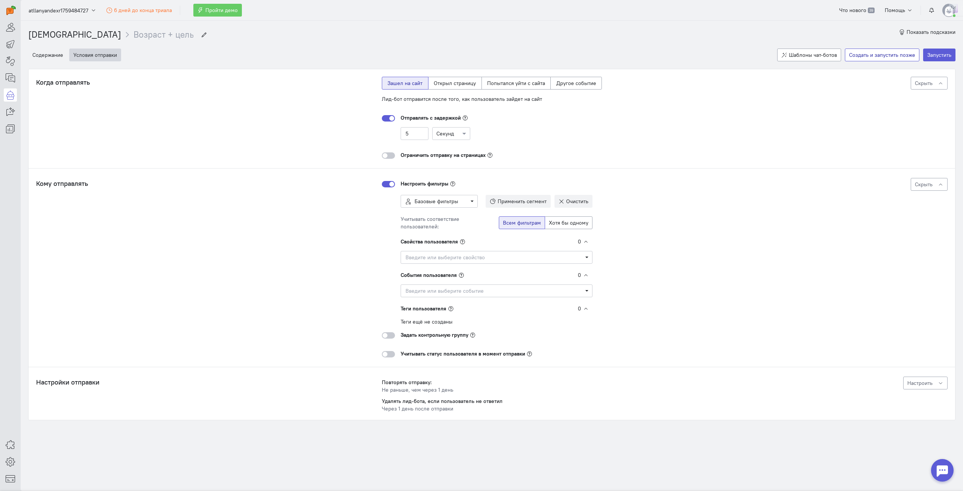
click at [860, 55] on button "Создать и запустить позже" at bounding box center [882, 55] width 74 height 13
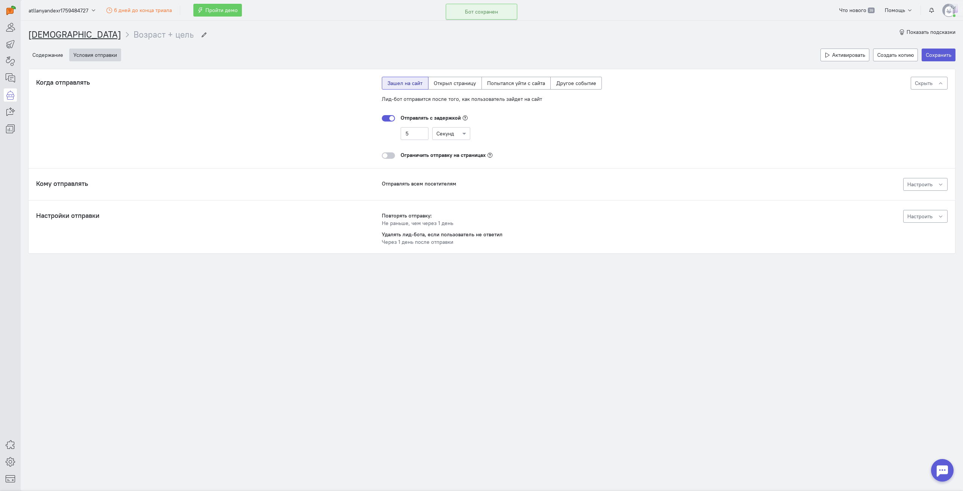
click at [49, 35] on link "[DEMOGRAPHIC_DATA]" at bounding box center [74, 34] width 93 height 11
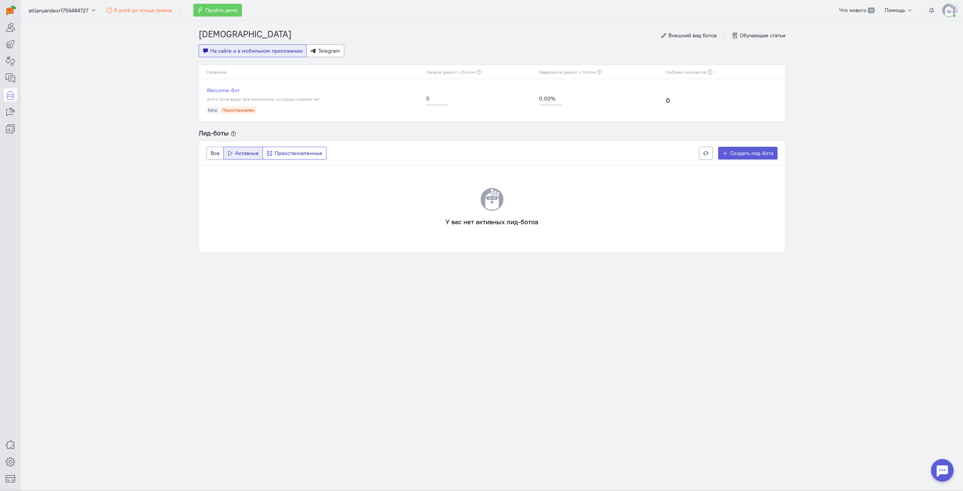
click at [284, 155] on span "Приостановленные" at bounding box center [299, 153] width 48 height 7
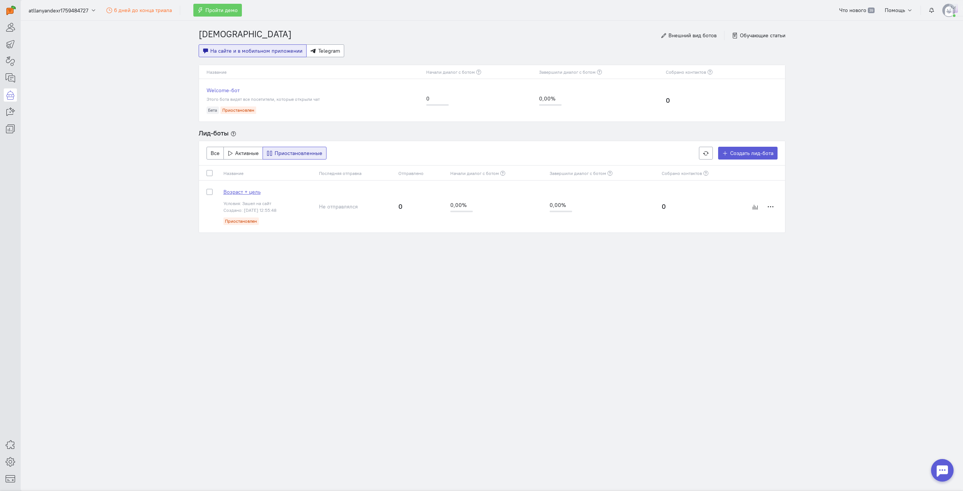
click at [239, 195] on span "Возраст + цель" at bounding box center [241, 191] width 37 height 7
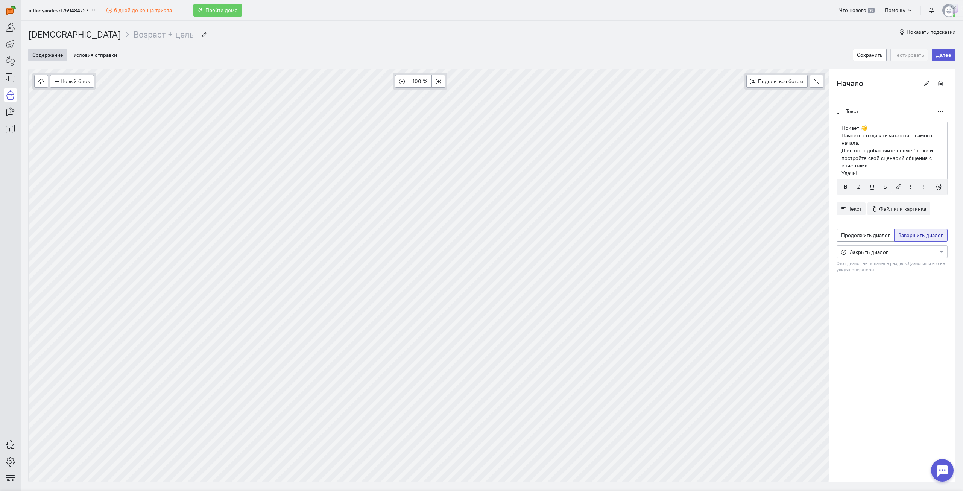
scroll to position [28, 0]
click at [98, 54] on button "Условия отправки" at bounding box center [95, 55] width 52 height 13
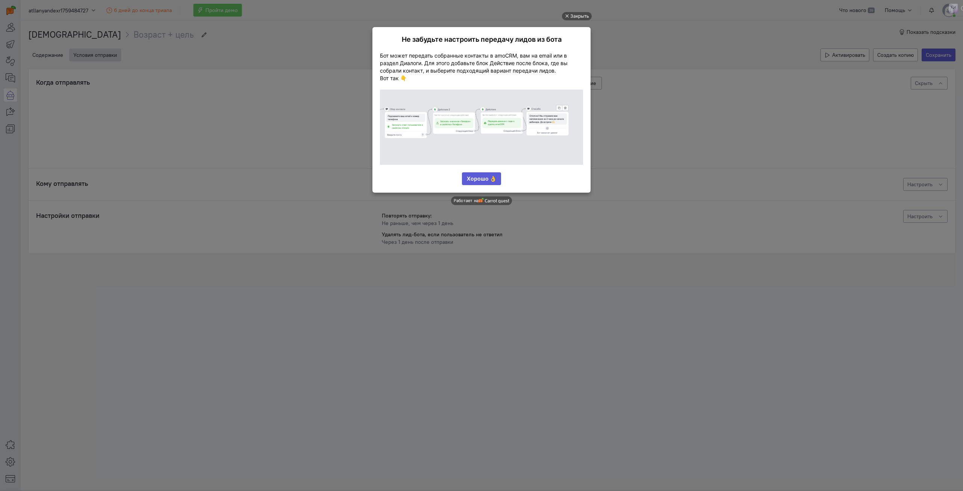
scroll to position [0, 0]
click at [578, 18] on div "Закрыть" at bounding box center [579, 16] width 19 height 8
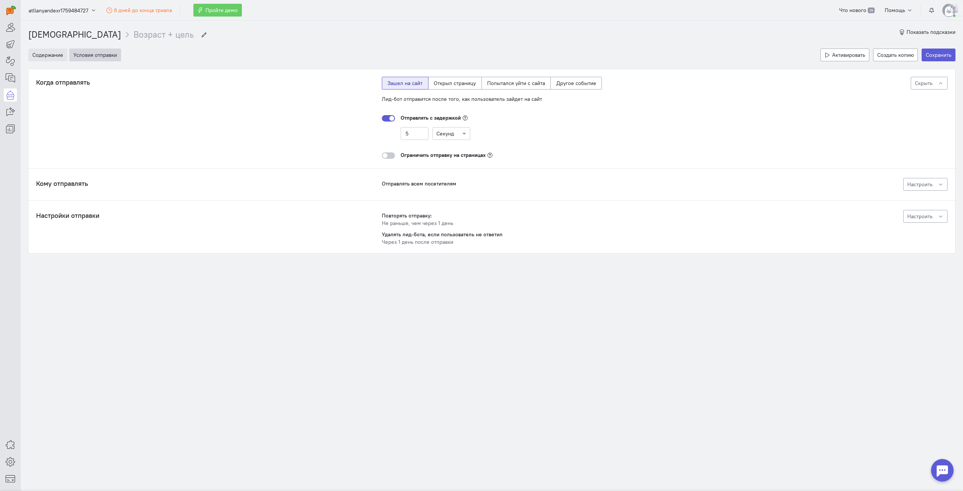
click at [53, 59] on button "Содержание" at bounding box center [47, 55] width 39 height 13
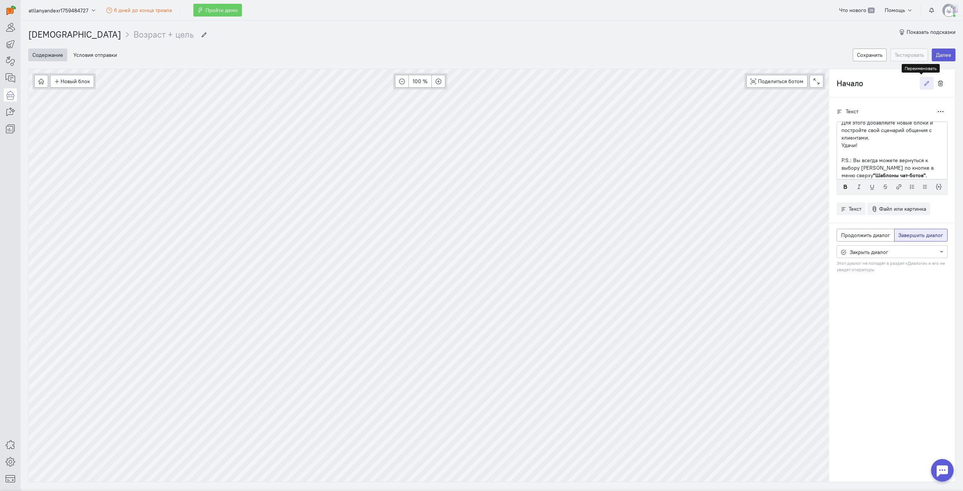
click at [924, 84] on icon "button" at bounding box center [927, 83] width 6 height 6
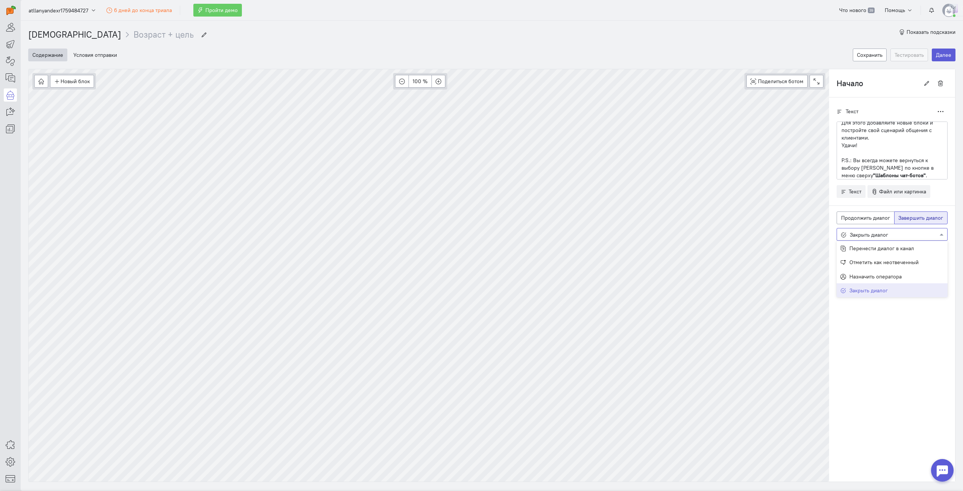
click at [898, 232] on div at bounding box center [892, 234] width 110 height 8
click at [938, 112] on icon "button" at bounding box center [941, 112] width 6 height 6
drag, startPoint x: 925, startPoint y: 108, endPoint x: 920, endPoint y: 82, distance: 26.4
click at [924, 108] on div "Текст Дублировать" at bounding box center [891, 111] width 111 height 13
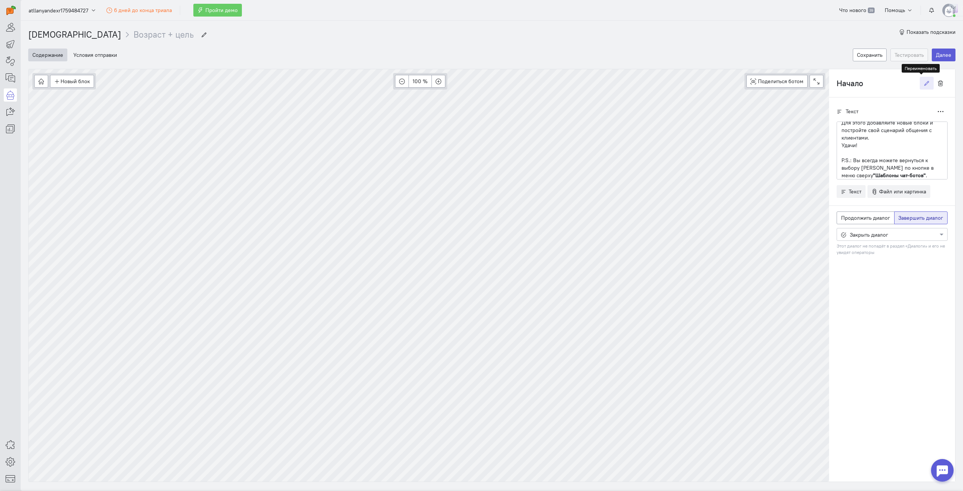
click at [924, 81] on icon "button" at bounding box center [927, 83] width 6 height 6
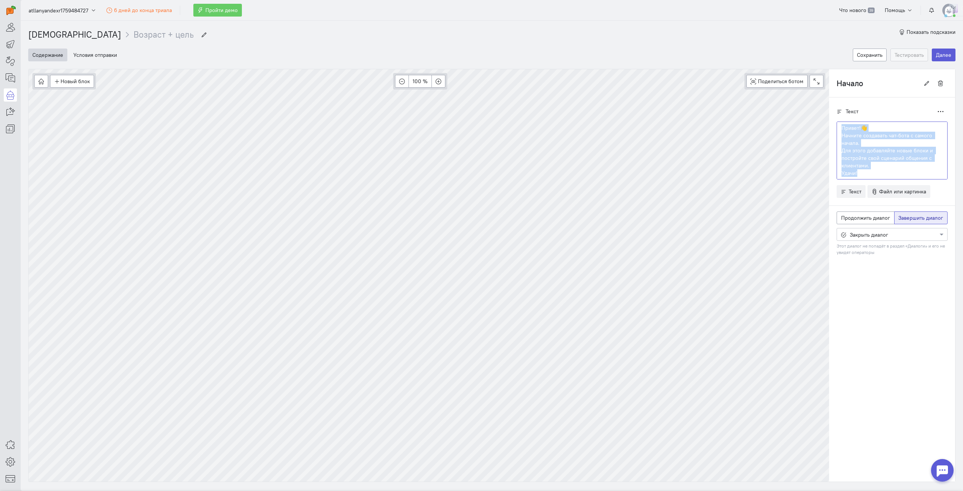
scroll to position [30, 0]
drag, startPoint x: 834, startPoint y: 127, endPoint x: 923, endPoint y: 173, distance: 100.4
click at [923, 173] on div "Привет!👋 Начните создавать чат-бота с самого начала. Для этого добавляйте новые…" at bounding box center [891, 150] width 111 height 58
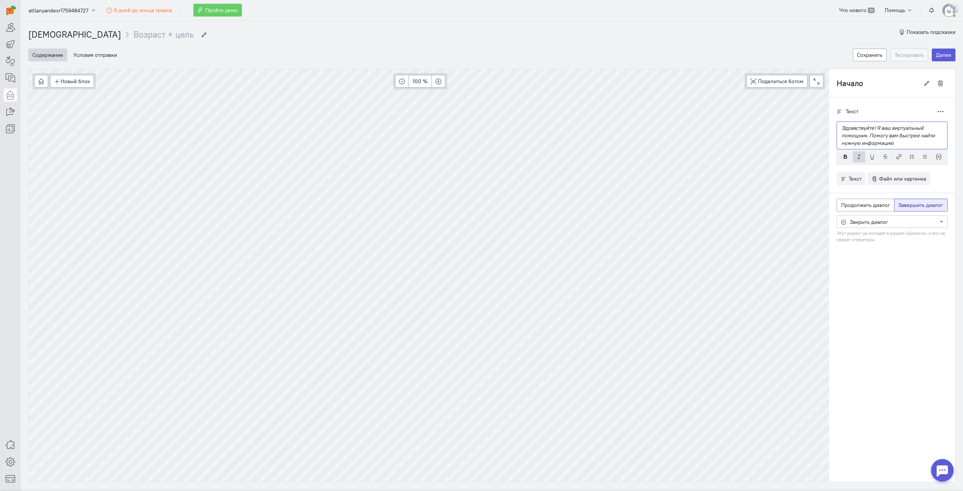
scroll to position [0, 0]
click at [850, 203] on span "Продолжить диалог" at bounding box center [865, 205] width 49 height 7
click at [846, 203] on input "Продолжить диалог" at bounding box center [843, 203] width 5 height 5
radio input "true"
radio input "false"
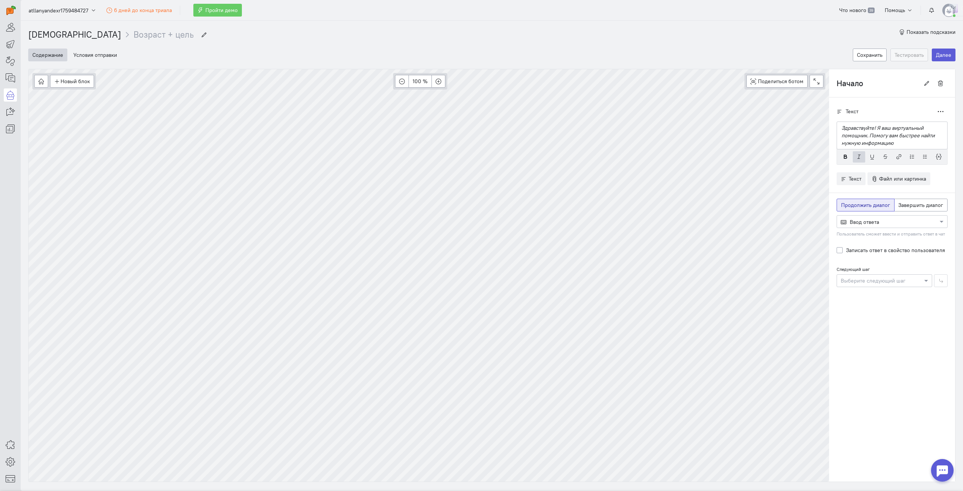
click at [857, 220] on div at bounding box center [892, 221] width 110 height 8
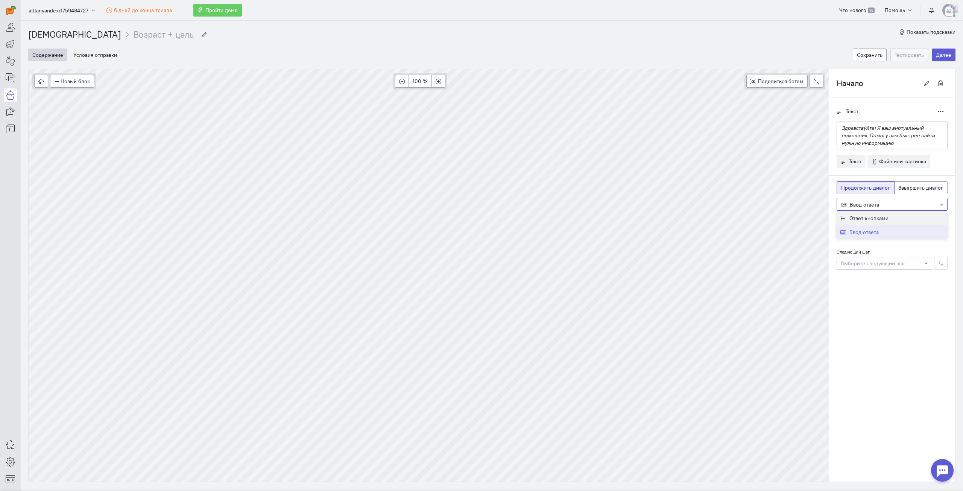
click at [864, 221] on span "Ответ кнопками" at bounding box center [868, 218] width 39 height 7
click at [856, 308] on div at bounding box center [884, 305] width 95 height 8
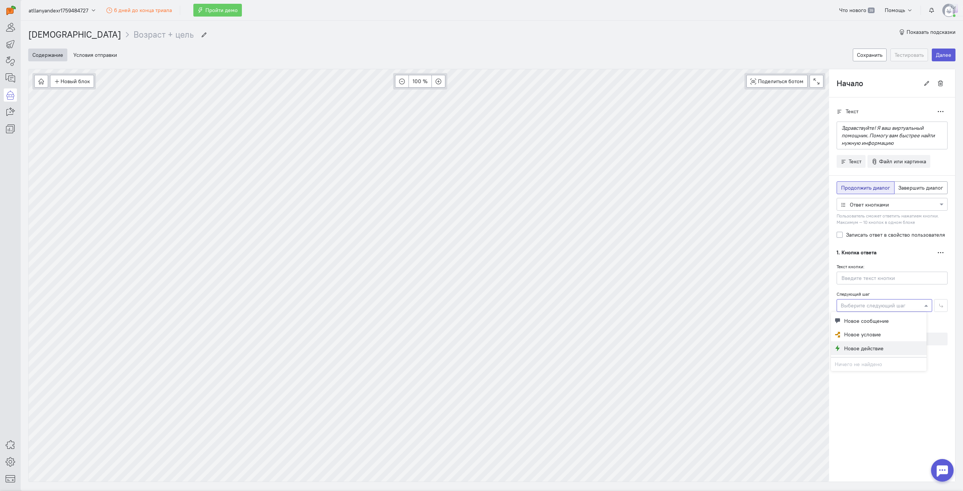
click at [864, 346] on span "Новое действие" at bounding box center [863, 348] width 39 height 8
click at [884, 304] on div at bounding box center [884, 305] width 95 height 8
click at [877, 322] on span "Новое сообщение" at bounding box center [866, 321] width 45 height 8
type input "Новый блок"
radio input "false"
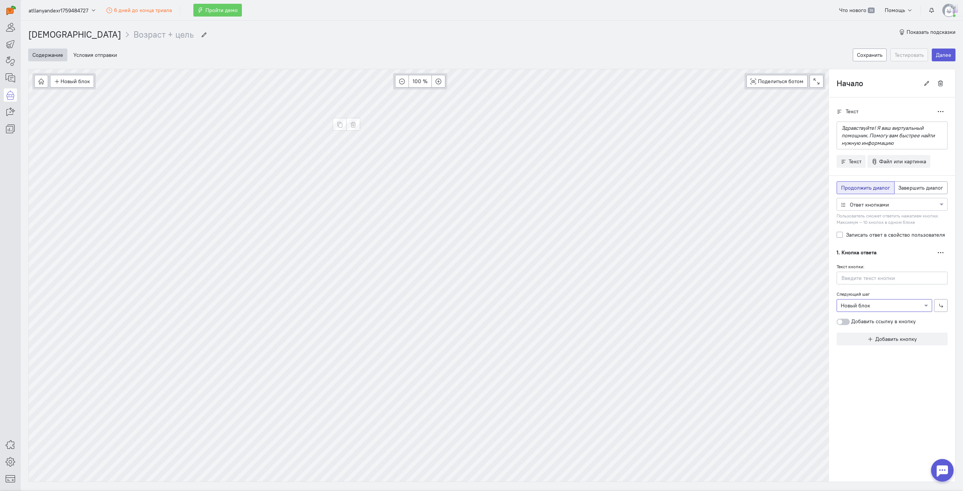
radio input "true"
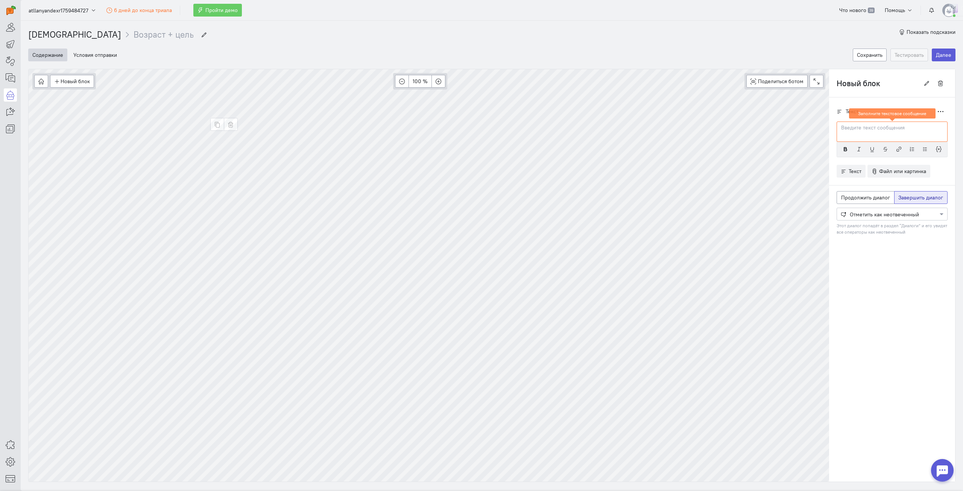
type input "Начало"
radio input "true"
radio input "false"
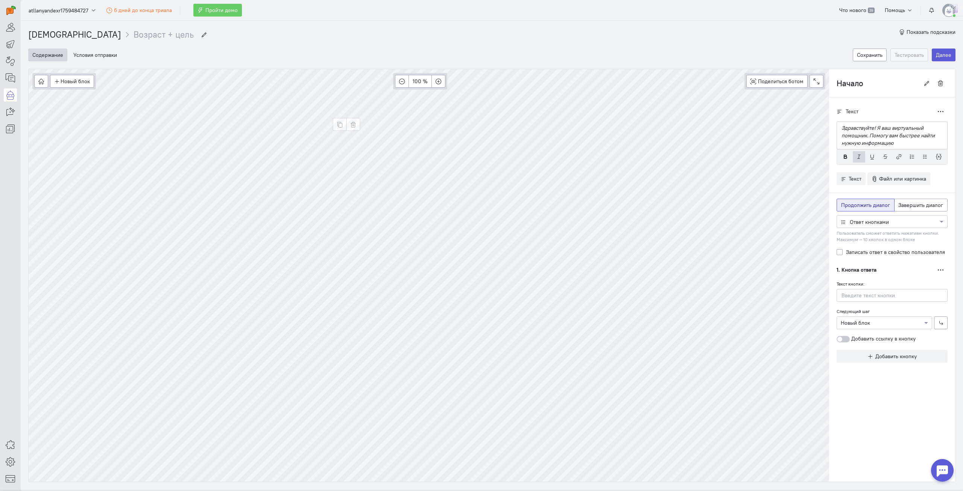
type input "Новый блок"
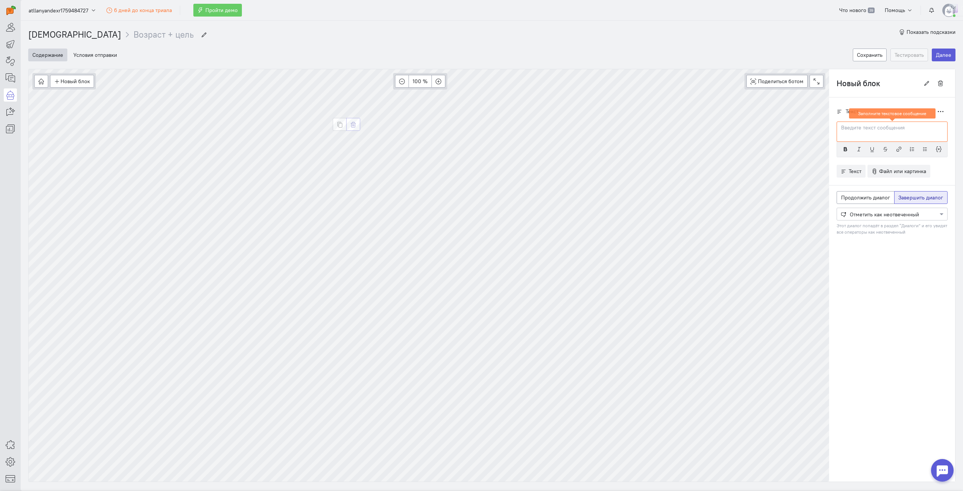
click at [352, 124] on icon "button" at bounding box center [353, 125] width 6 height 6
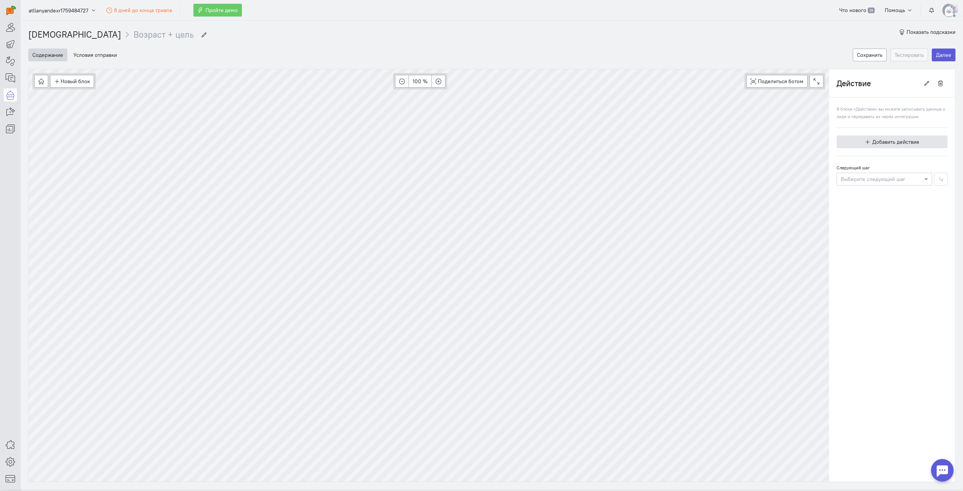
click at [886, 141] on span "Добавить действие" at bounding box center [895, 141] width 47 height 7
click at [354, 126] on icon "button" at bounding box center [353, 125] width 6 height 6
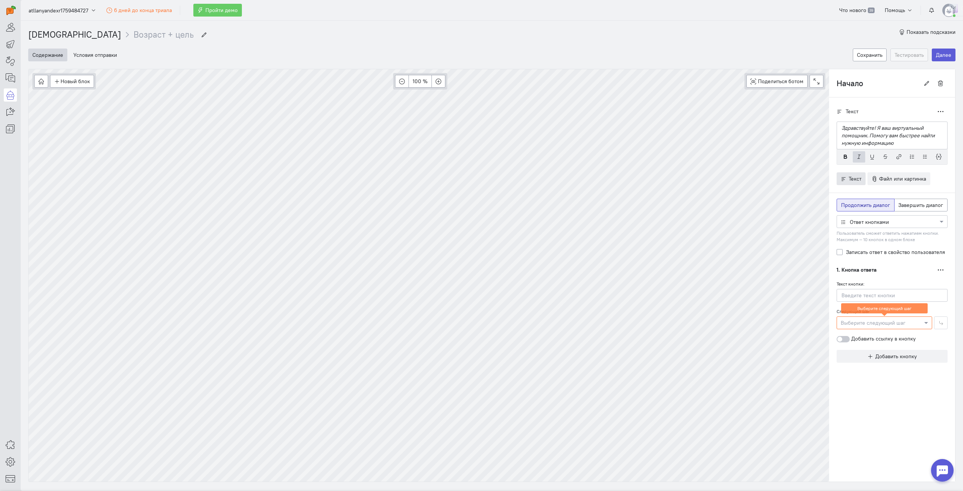
click at [848, 181] on span "Текст" at bounding box center [854, 178] width 13 height 7
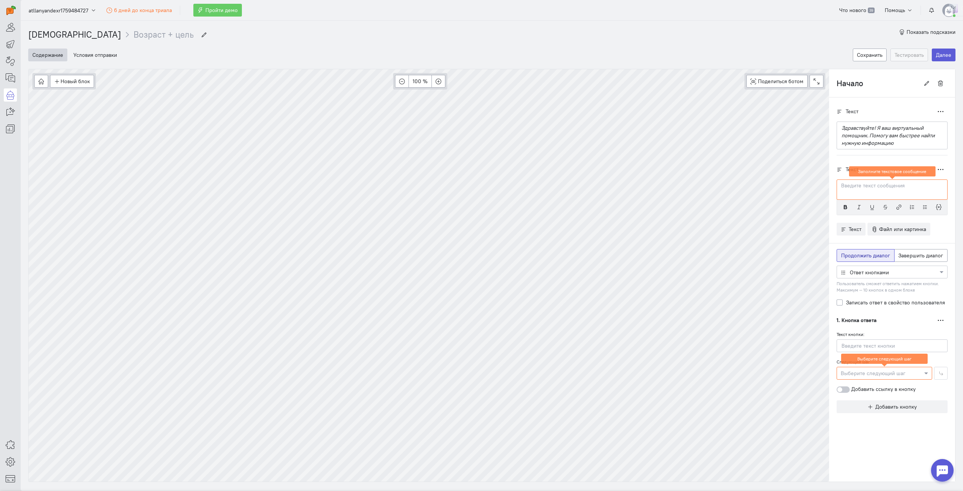
click at [925, 328] on cq-branch-action-container "1. Кнопка ответа Дублировать Удалить Текст кнопки: Следующий шаг Выберите следу…" at bounding box center [891, 357] width 111 height 86
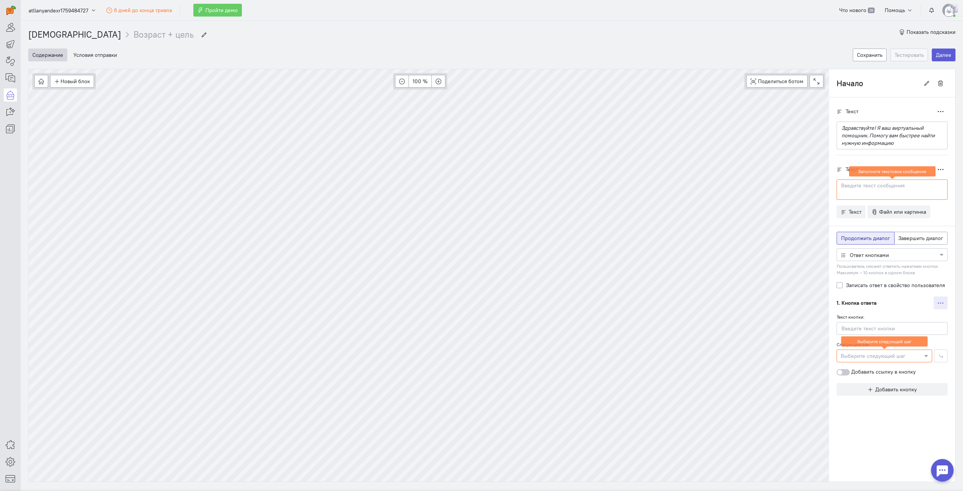
click at [938, 302] on icon "button" at bounding box center [941, 303] width 6 height 6
click at [912, 328] on span "Удалить" at bounding box center [913, 329] width 20 height 7
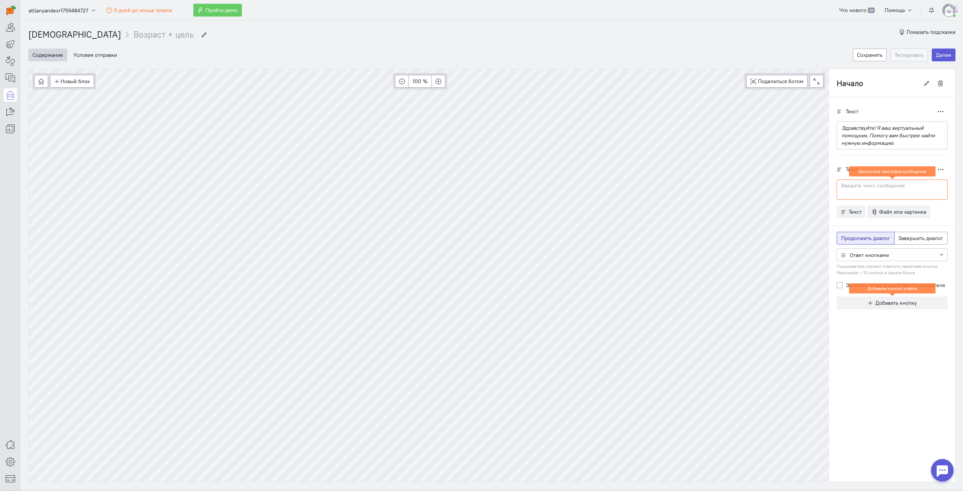
click at [853, 189] on p at bounding box center [891, 186] width 101 height 8
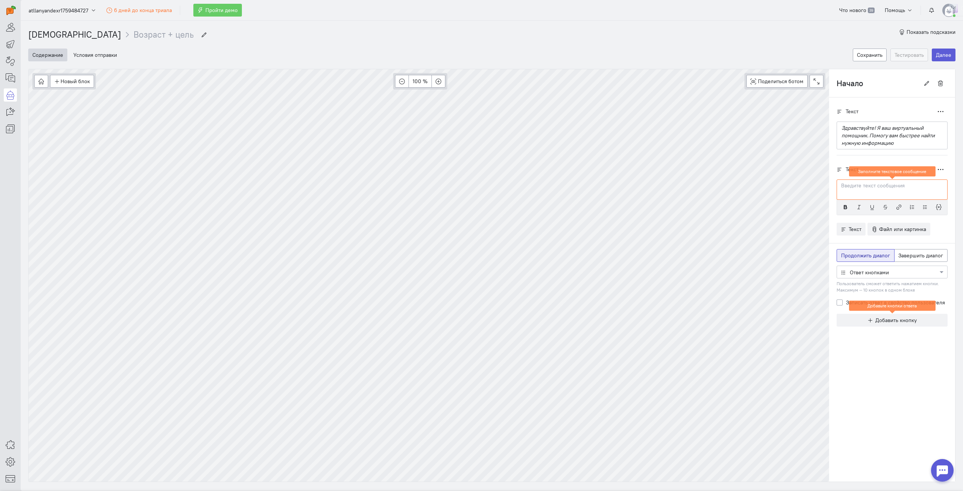
paste div
click at [922, 205] on icon "button" at bounding box center [925, 207] width 6 height 6
click at [881, 320] on span "Добавить кнопку" at bounding box center [895, 320] width 41 height 7
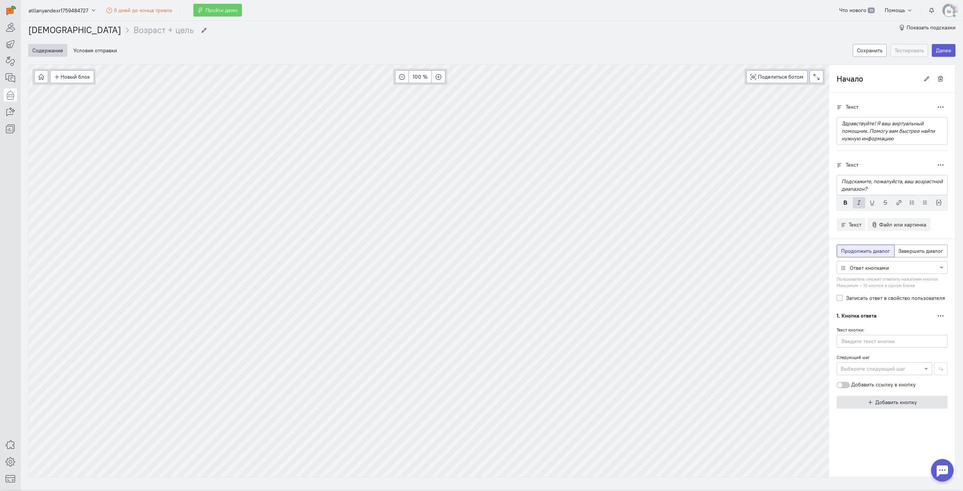
scroll to position [17, 0]
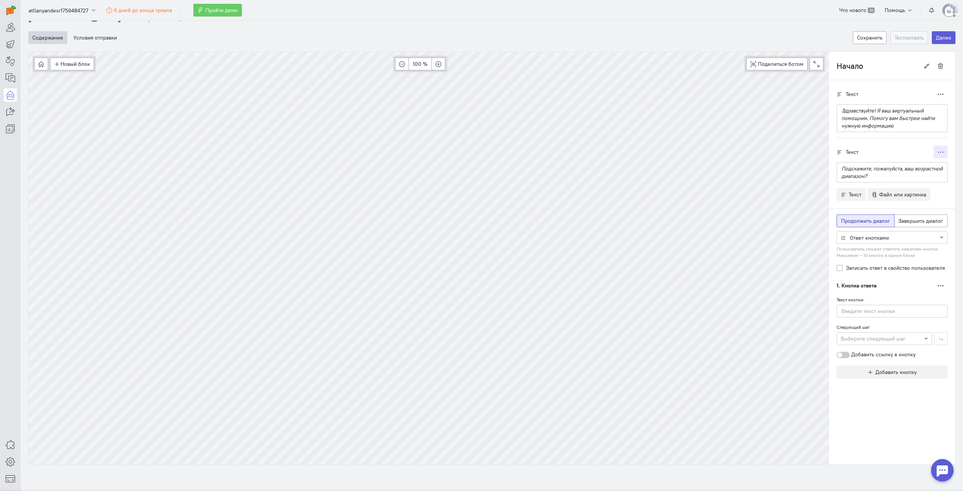
click at [938, 153] on icon "button" at bounding box center [941, 152] width 6 height 6
click at [897, 190] on span "Удалить" at bounding box center [904, 191] width 20 height 7
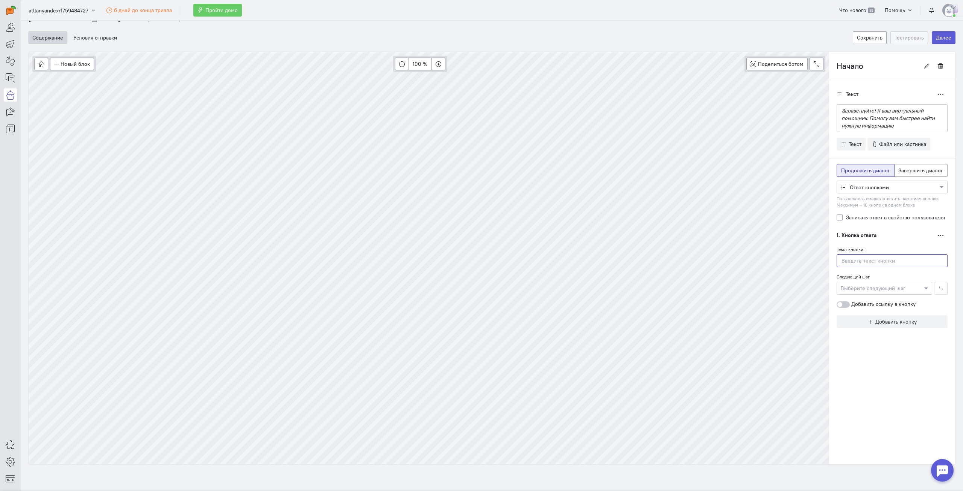
click at [857, 262] on input "text" at bounding box center [891, 260] width 111 height 13
paste input "Подскажите, пожалуйста, ваш возрастной диапазон"
type input "Подскажите, пожалуйста, ваш возрастной диапазон"
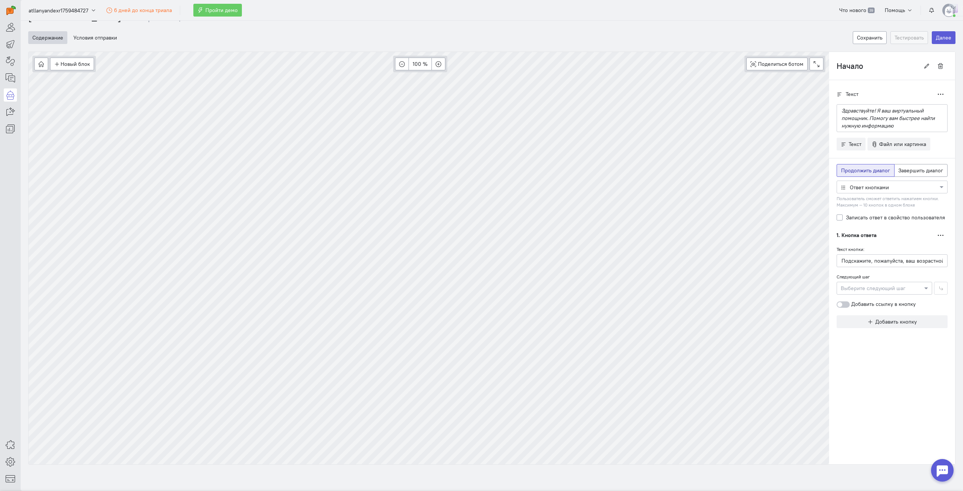
click at [894, 238] on div "1. Кнопка ответа Дублировать Удалить" at bounding box center [891, 235] width 111 height 13
click at [898, 283] on div "Выберите следующий шаг" at bounding box center [884, 288] width 96 height 13
click at [894, 274] on div "Следующий шаг Выберите следующий шаг" at bounding box center [891, 284] width 111 height 22
click at [939, 236] on button "button" at bounding box center [940, 235] width 14 height 13
click at [921, 261] on button "Удалить" at bounding box center [917, 262] width 60 height 12
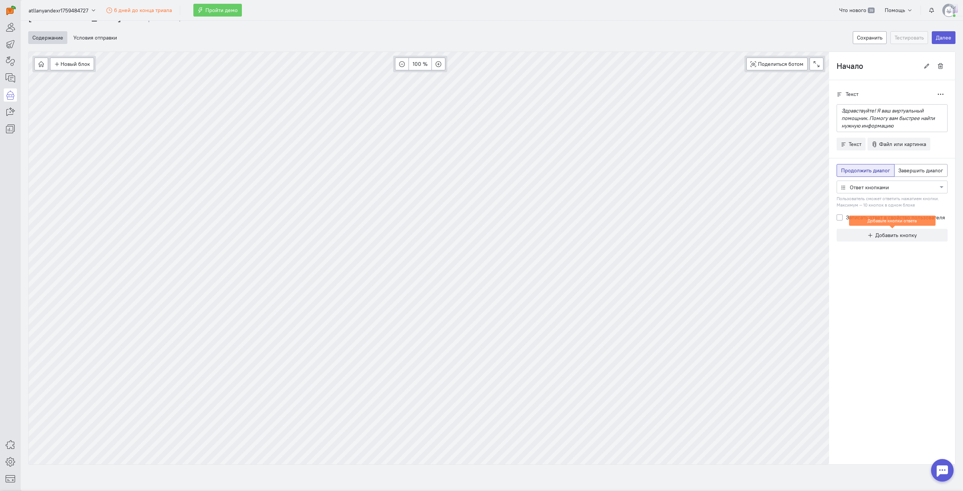
click at [907, 256] on div "Текст Дублировать Здравствуйте! Я ваш виртуальный помощник. Помогу вам быстрее …" at bounding box center [892, 168] width 126 height 176
click at [894, 189] on div at bounding box center [892, 187] width 110 height 8
click at [885, 197] on div "Ответ кнопками" at bounding box center [891, 200] width 111 height 14
click at [881, 274] on div "Текст Дублировать Здравствуйте! Я ваш виртуальный помощник. Помогу вам быстрее …" at bounding box center [892, 272] width 126 height 384
click at [885, 238] on span "Добавить кнопку" at bounding box center [895, 235] width 41 height 7
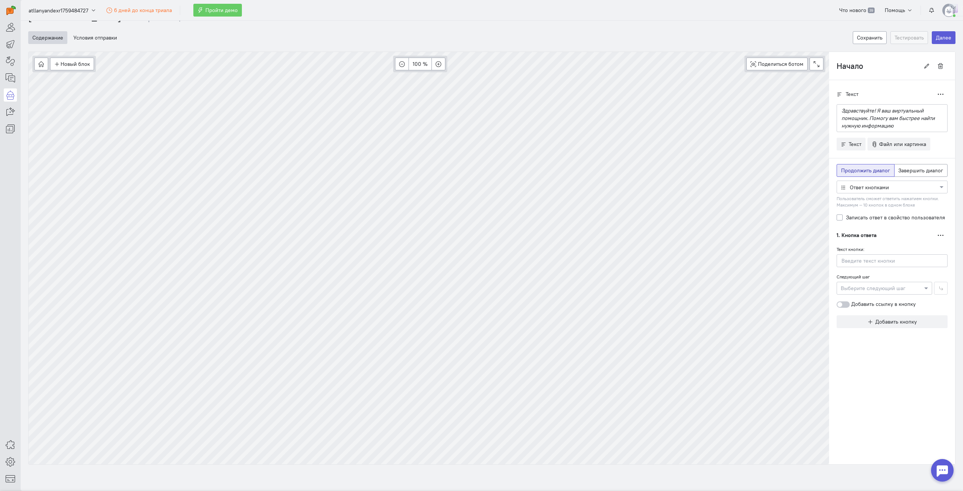
click at [839, 303] on div at bounding box center [842, 304] width 13 height 6
click at [0, 0] on input "Добавить ссылку в кнопку" at bounding box center [0, 0] width 0 height 0
click at [839, 303] on div at bounding box center [842, 304] width 13 height 6
click at [0, 0] on input "Добавить ссылку в кнопку" at bounding box center [0, 0] width 0 height 0
click at [938, 236] on icon "button" at bounding box center [941, 235] width 6 height 6
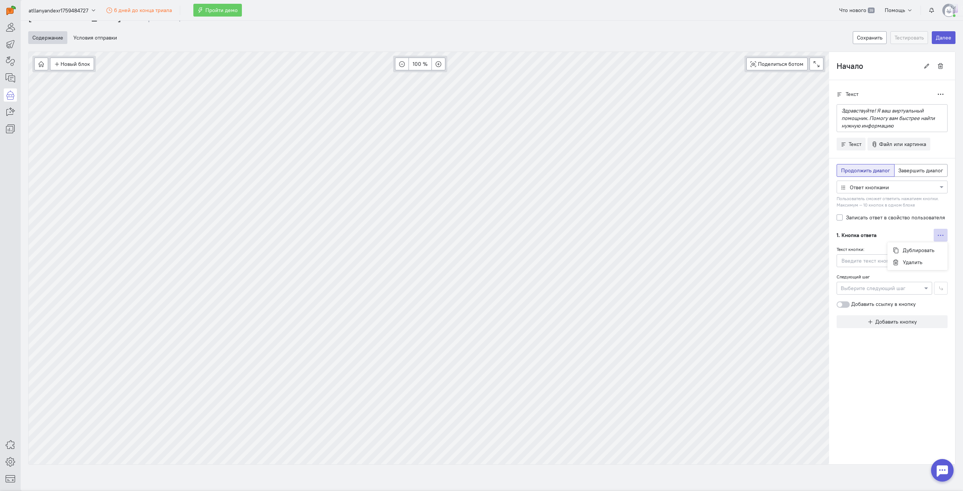
drag, startPoint x: 897, startPoint y: 338, endPoint x: 897, endPoint y: 329, distance: 9.4
click at [897, 338] on div "Текст Дублировать Здравствуйте! Я ваш виртуальный помощник. Помогу вам быстрее …" at bounding box center [892, 211] width 126 height 263
click at [901, 188] on div at bounding box center [892, 187] width 110 height 8
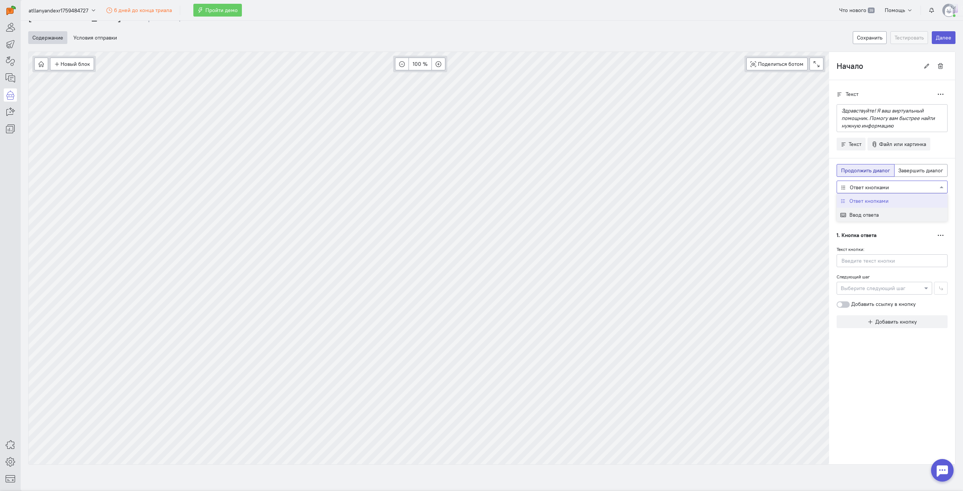
click at [891, 211] on div "Ввод ответа" at bounding box center [891, 215] width 111 height 14
click at [871, 192] on div "Выберите действие из списка Ввод ответа" at bounding box center [891, 187] width 111 height 13
click at [929, 159] on cq-block-branch-editor "Текст Дублировать Здравствуйте! Я ваш виртуальный помощник. Помогу вам быстрее …" at bounding box center [891, 174] width 111 height 172
click at [919, 171] on span "Завершить диалог" at bounding box center [920, 170] width 45 height 7
click at [903, 171] on input "Завершить диалог" at bounding box center [900, 169] width 5 height 5
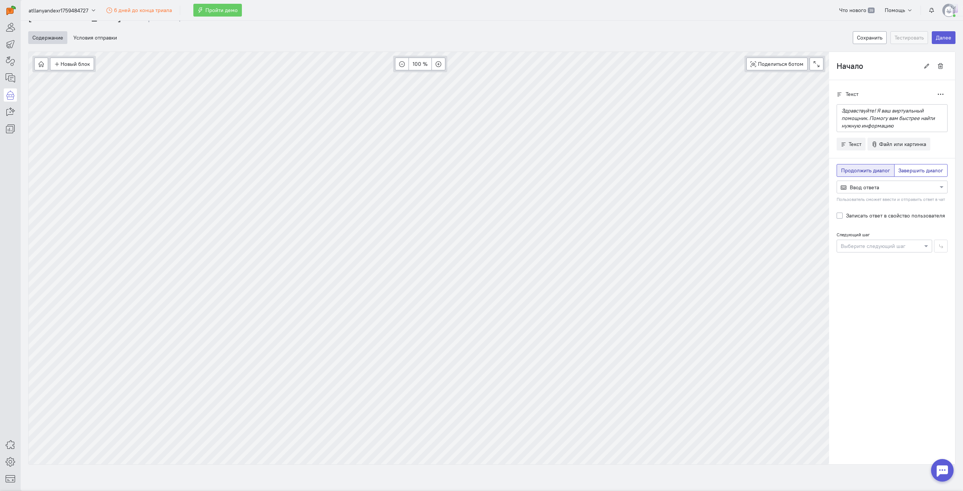
radio input "true"
click at [898, 126] on p "Здравствуйте! Я ваш виртуальный помощник. Помогу вам быстрее найти нужную инфор…" at bounding box center [891, 118] width 101 height 23
click at [865, 200] on span "Продолжить диалог" at bounding box center [865, 202] width 49 height 7
click at [846, 200] on input "Продолжить диалог" at bounding box center [843, 201] width 5 height 5
radio input "true"
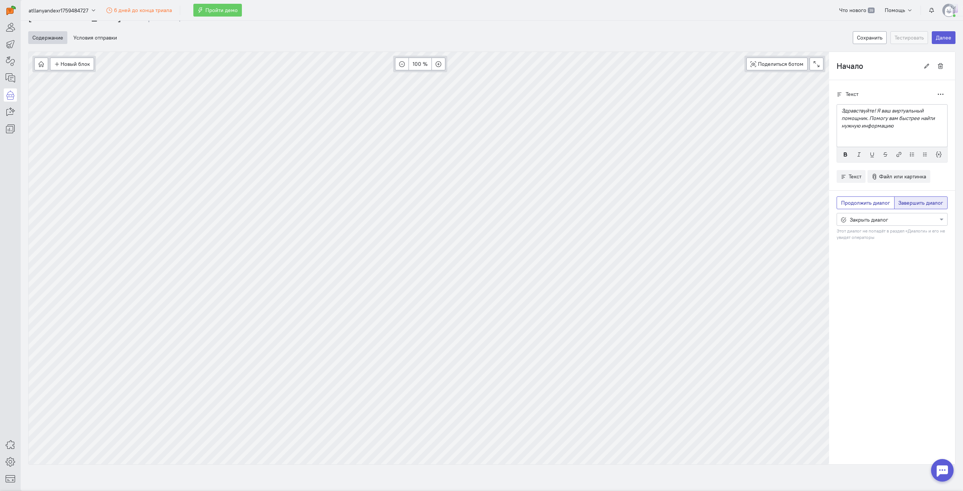
radio input "false"
click at [875, 213] on div "Выберите действие из списка Ввод ответа" at bounding box center [891, 219] width 111 height 13
click at [865, 133] on p at bounding box center [891, 133] width 101 height 8
click at [855, 141] on p at bounding box center [891, 141] width 101 height 8
click at [938, 94] on icon "button" at bounding box center [941, 94] width 6 height 6
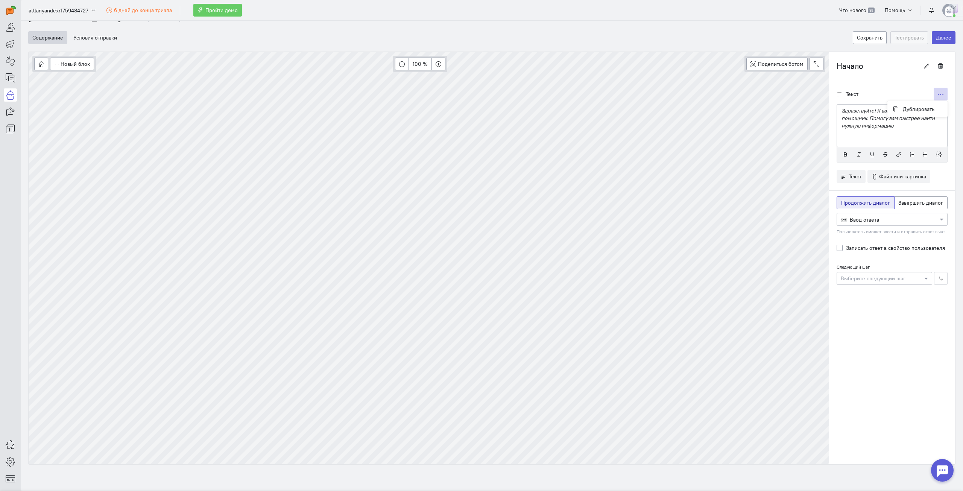
click at [906, 88] on div "Текст Дублировать" at bounding box center [891, 94] width 111 height 13
click at [924, 67] on icon "button" at bounding box center [927, 66] width 6 height 6
click at [938, 94] on icon "button" at bounding box center [941, 94] width 6 height 6
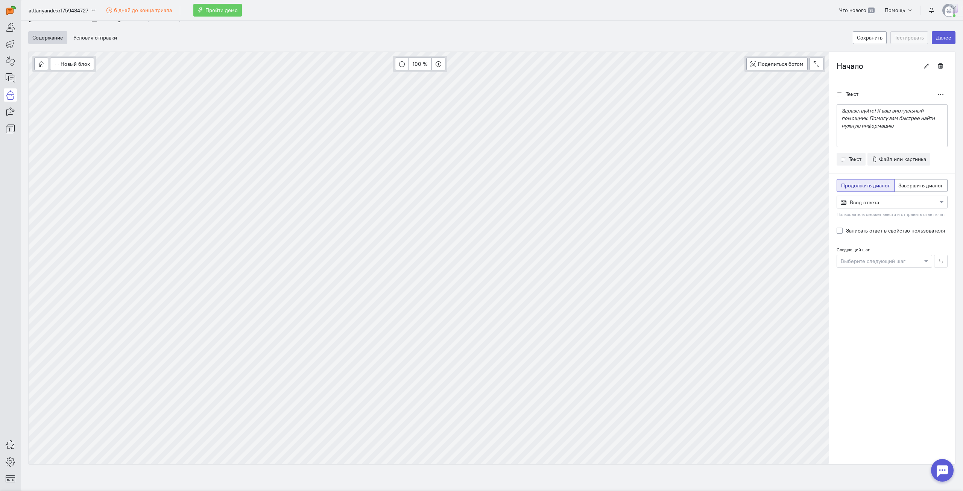
click at [885, 202] on div at bounding box center [892, 202] width 110 height 8
click at [913, 183] on span "Завершить диалог" at bounding box center [920, 185] width 45 height 7
click at [903, 183] on input "Завершить диалог" at bounding box center [900, 184] width 5 height 5
radio input "true"
radio input "false"
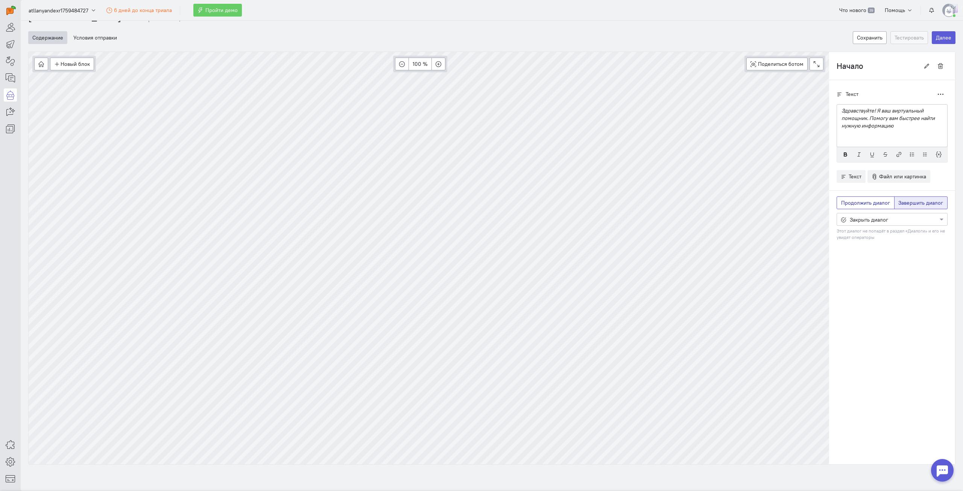
click at [860, 202] on span "Продолжить диалог" at bounding box center [865, 202] width 49 height 7
click at [846, 202] on input "Продолжить диалог" at bounding box center [843, 201] width 5 height 5
radio input "true"
radio input "false"
click at [893, 126] on p "Здравствуйте! Я ваш виртуальный помощник. Помогу вам быстрее найти нужную инфор…" at bounding box center [891, 118] width 101 height 23
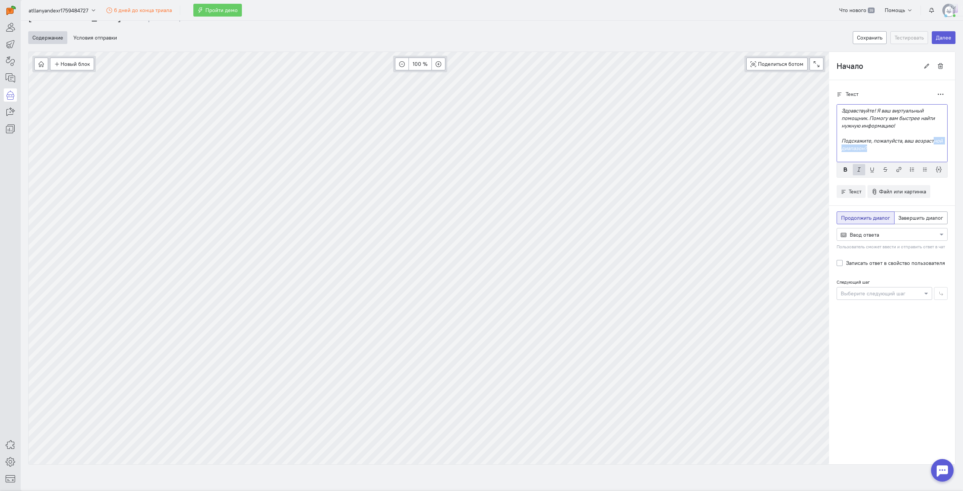
drag, startPoint x: 893, startPoint y: 151, endPoint x: 855, endPoint y: 150, distance: 38.4
click at [855, 150] on p "Подскажите, пожалуйста, ваш возрастной диапазон?" at bounding box center [891, 144] width 101 height 15
click at [890, 237] on div at bounding box center [892, 234] width 110 height 8
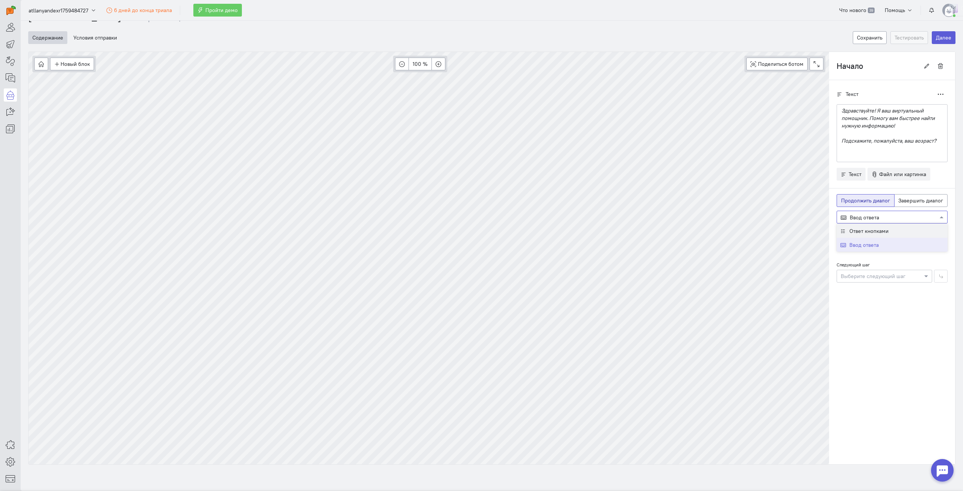
click at [887, 231] on div "Ответ кнопками" at bounding box center [891, 230] width 111 height 14
click at [885, 220] on div at bounding box center [892, 217] width 110 height 8
click at [894, 247] on label "Записать ответ в свойство пользователя" at bounding box center [895, 248] width 99 height 8
click at [842, 247] on input "Записать ответ в свойство пользователя" at bounding box center [839, 247] width 6 height 7
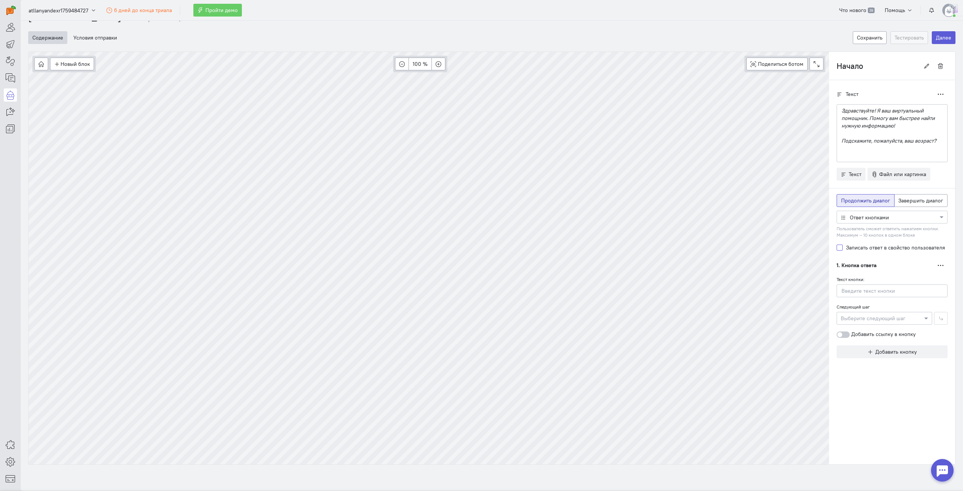
checkbox input "true"
click at [908, 263] on input "text" at bounding box center [885, 265] width 88 height 8
click at [889, 329] on button "Создать новое свойство" at bounding box center [892, 329] width 106 height 13
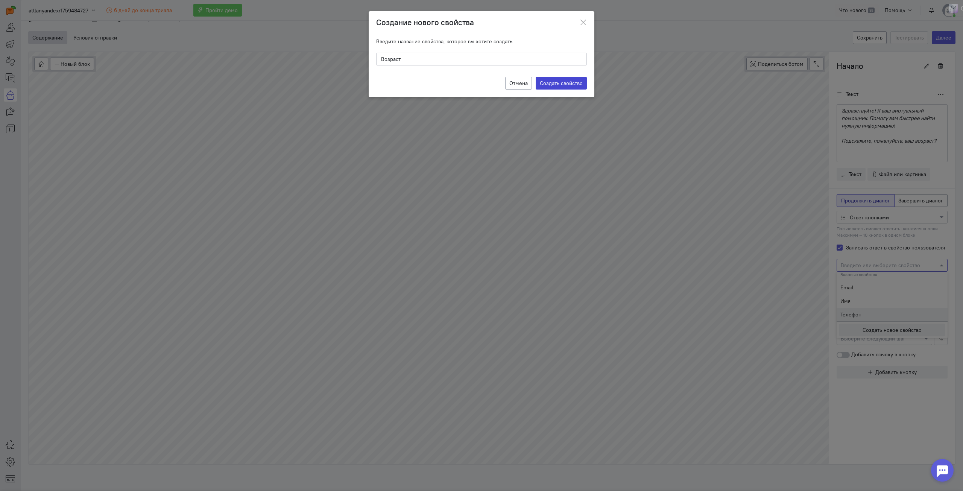
type input "Возраст"
click at [558, 85] on label "Создать свойство" at bounding box center [561, 83] width 51 height 13
click at [0, 0] on input "Создать свойство" at bounding box center [0, 0] width 0 height 0
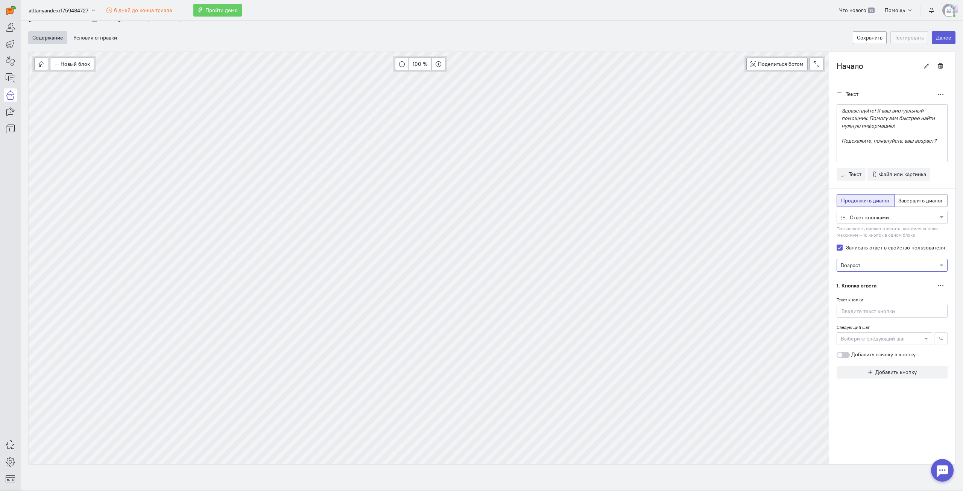
click at [890, 338] on div at bounding box center [884, 338] width 95 height 8
click at [908, 290] on div "1. Кнопка ответа Дублировать Удалить" at bounding box center [891, 285] width 111 height 13
click at [902, 308] on input "text" at bounding box center [891, 311] width 111 height 13
click at [886, 290] on div "1. Кнопка ответа Дублировать Удалить" at bounding box center [891, 285] width 111 height 13
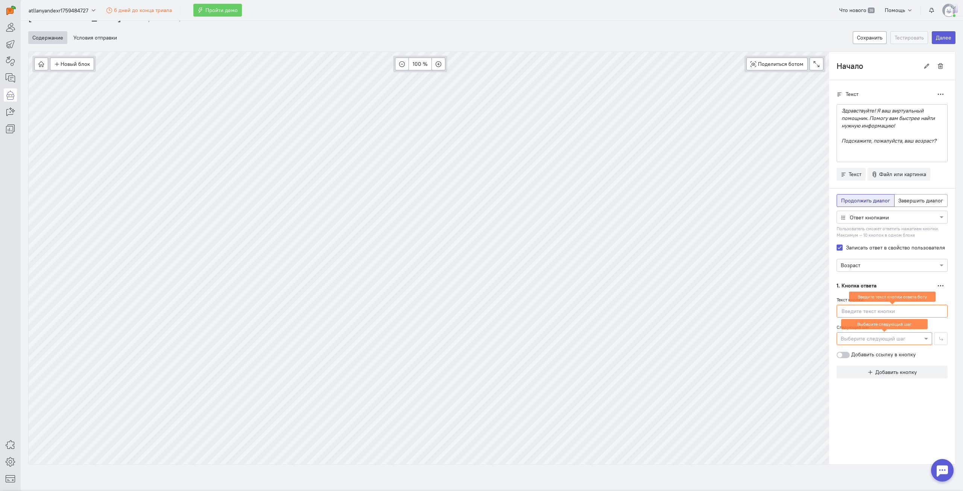
click at [935, 310] on input "text" at bounding box center [891, 311] width 111 height 13
click at [881, 213] on div at bounding box center [892, 217] width 110 height 8
click at [872, 244] on span "Ввод ответа" at bounding box center [863, 244] width 29 height 7
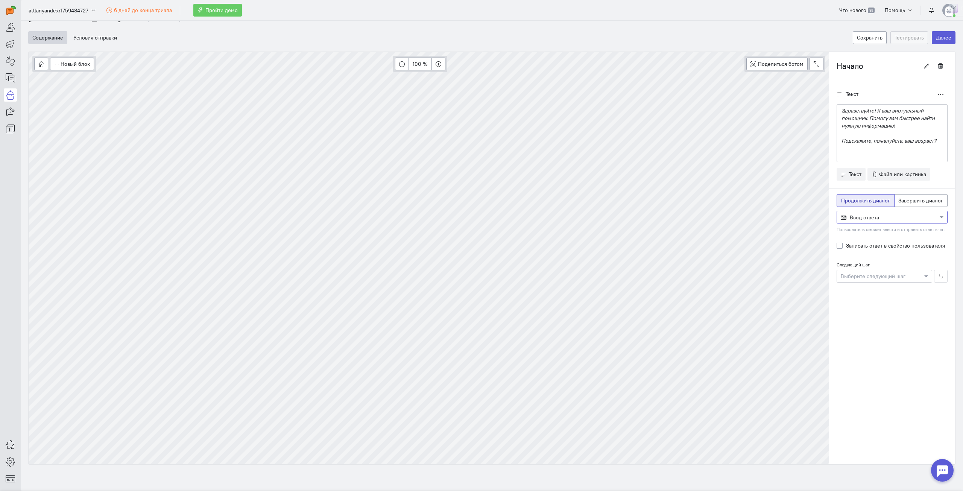
click at [900, 279] on div "Выберите следующий шаг" at bounding box center [879, 276] width 85 height 8
click at [884, 290] on span "Новое сообщение" at bounding box center [866, 292] width 45 height 8
type input "Спасибо"
radio input "false"
radio input "true"
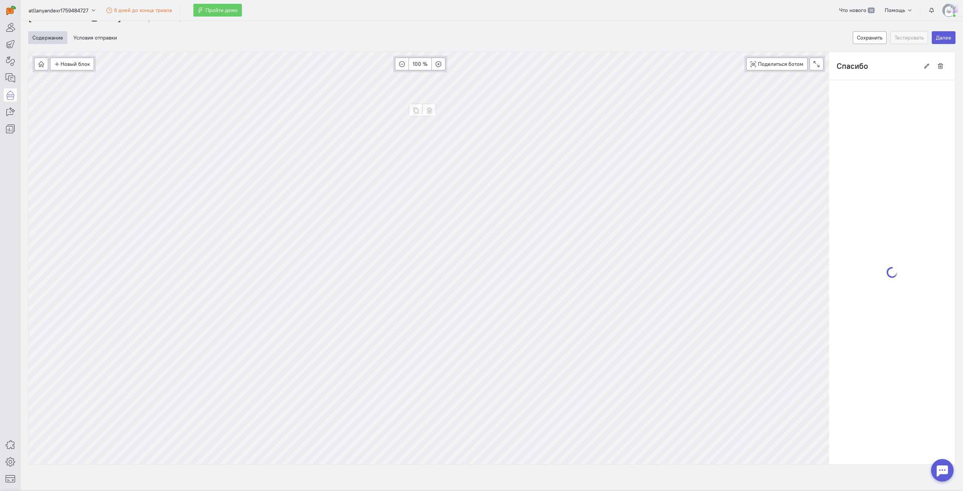
scroll to position [0, 0]
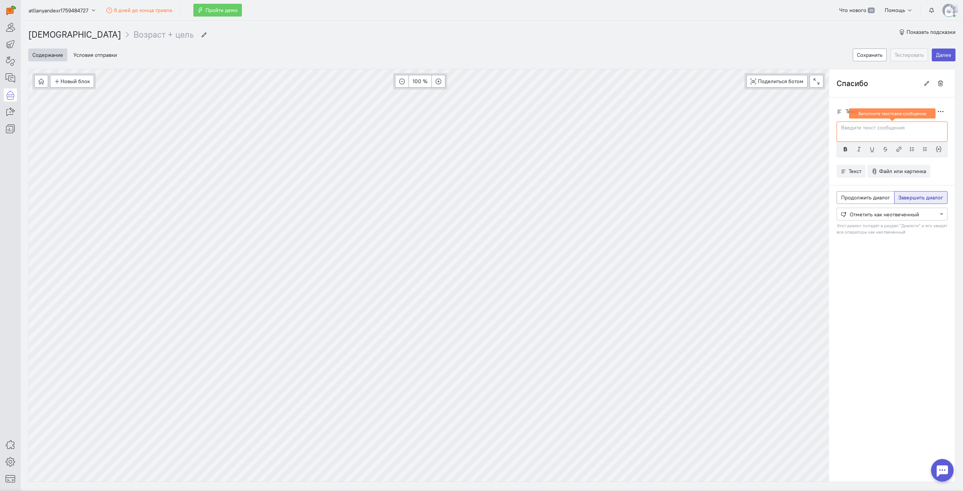
click at [849, 126] on p at bounding box center [891, 128] width 101 height 8
click at [851, 199] on span "Продолжить диалог" at bounding box center [865, 197] width 49 height 7
click at [846, 199] on input "Продолжить диалог" at bounding box center [843, 196] width 5 height 5
radio input "true"
radio input "false"
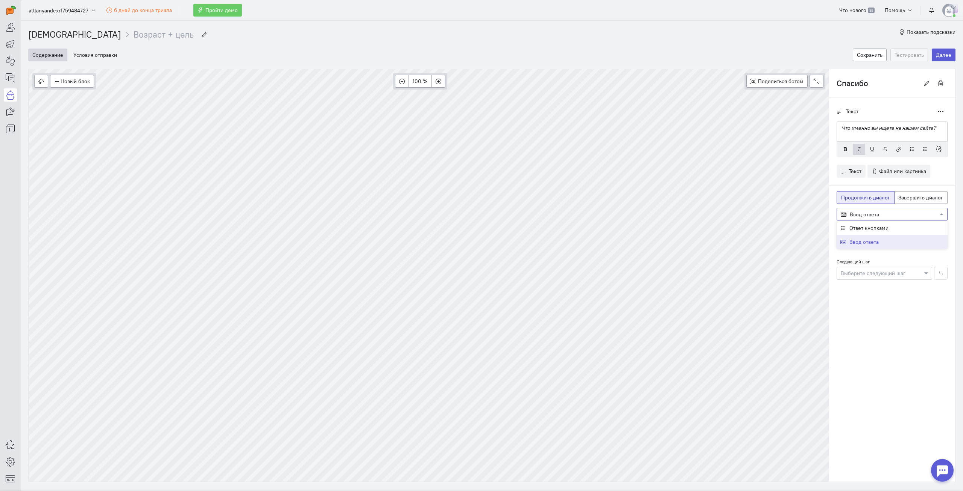
click at [883, 214] on div at bounding box center [892, 214] width 110 height 8
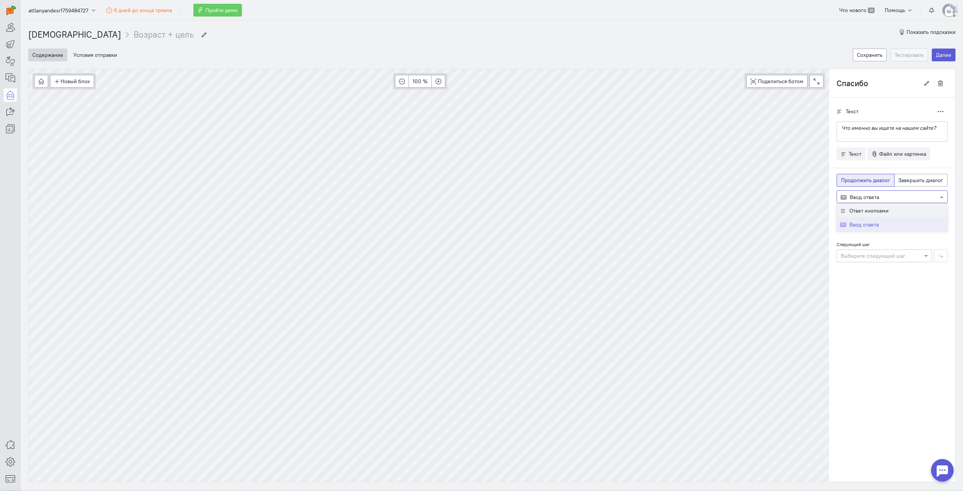
click at [881, 207] on span "Ответ кнопками" at bounding box center [868, 210] width 39 height 7
click at [877, 228] on label "Записать ответ в свойство пользователя" at bounding box center [895, 227] width 99 height 8
click at [842, 228] on input "Записать ответ в свойство пользователя" at bounding box center [839, 226] width 6 height 7
checkbox input "true"
click at [892, 242] on input "text" at bounding box center [885, 245] width 88 height 8
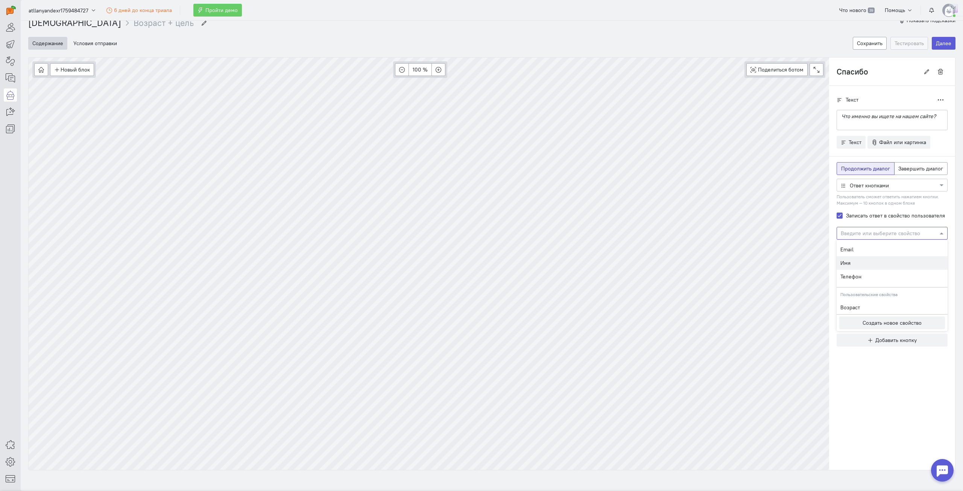
scroll to position [17, 0]
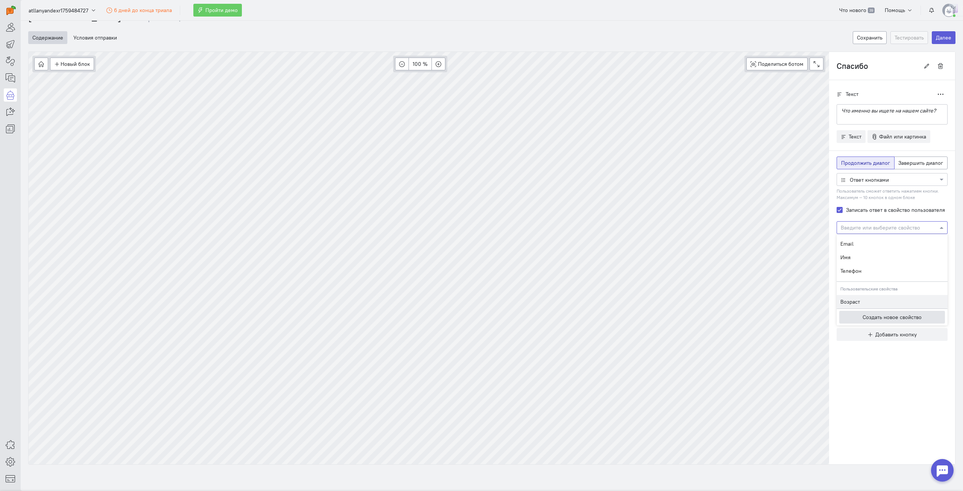
click at [880, 314] on button "Создать новое свойство" at bounding box center [892, 317] width 106 height 13
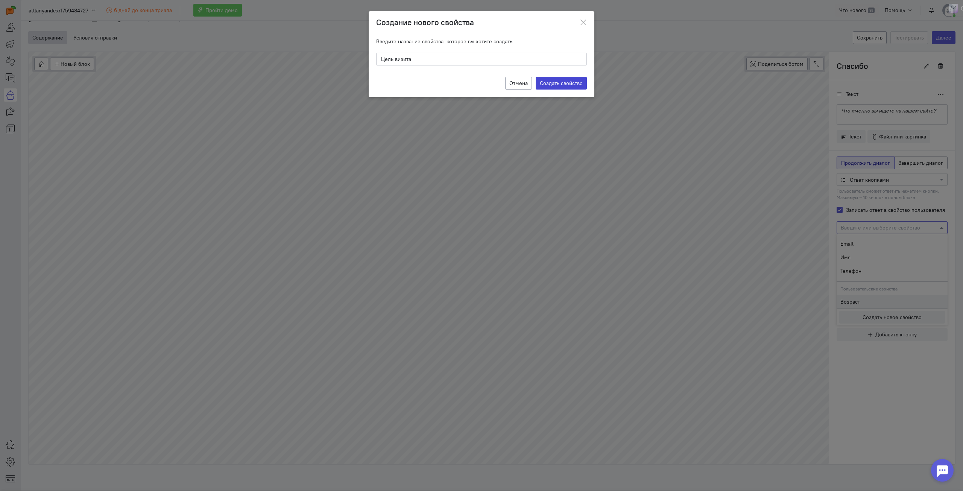
type input "Цель визита"
click at [569, 83] on label "Создать свойство" at bounding box center [561, 83] width 51 height 13
click at [0, 0] on input "Создать свойство" at bounding box center [0, 0] width 0 height 0
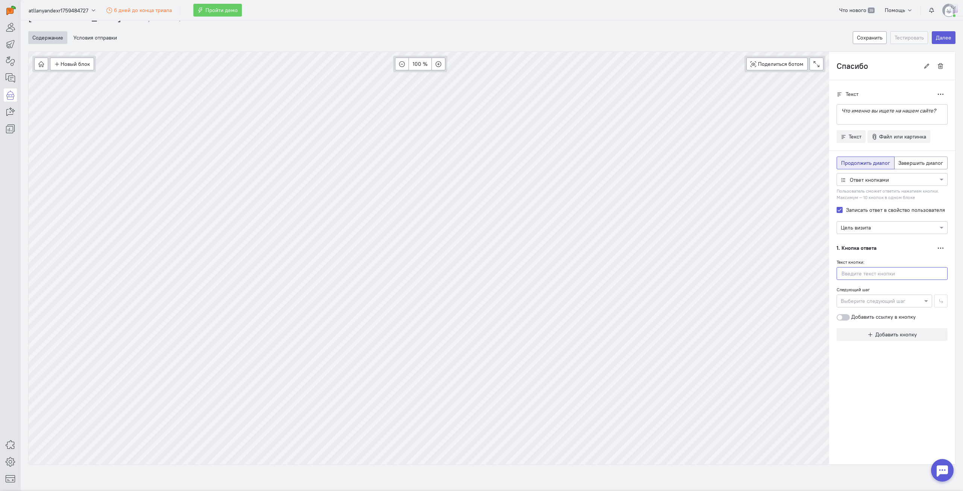
click at [889, 276] on input "text" at bounding box center [891, 273] width 111 height 13
paste input "Поиск конкретного товара/услуги"
type input "Поиск конкретного товара/услуги"
click at [888, 284] on div "Текст кнопки: Поиск конкретного товара/услуги Следующий шаг Выберите следующий …" at bounding box center [891, 289] width 111 height 62
click at [845, 97] on span "Текст" at bounding box center [851, 94] width 13 height 7
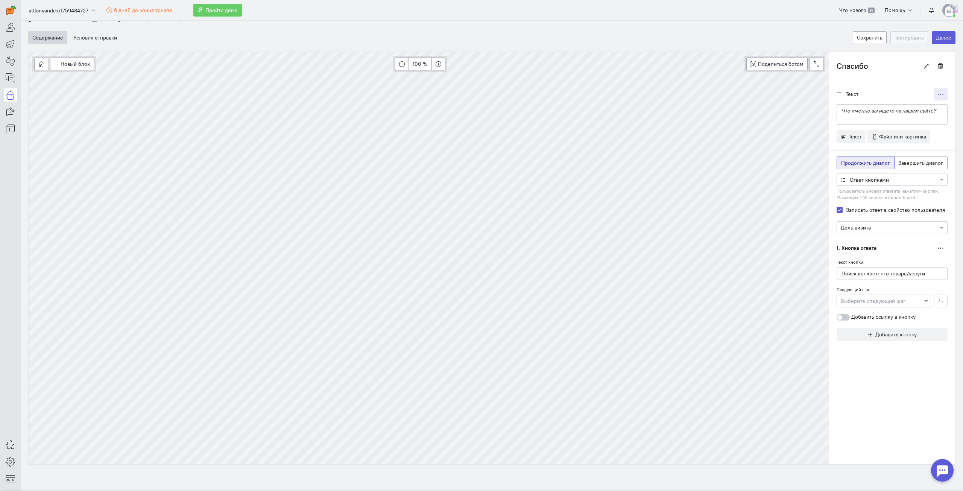
click at [938, 96] on icon "button" at bounding box center [941, 94] width 6 height 6
drag, startPoint x: 933, startPoint y: 96, endPoint x: 878, endPoint y: 91, distance: 55.1
click at [938, 95] on icon "button" at bounding box center [941, 94] width 6 height 6
click at [845, 93] on span "Текст" at bounding box center [851, 94] width 13 height 7
click at [836, 93] on div "Текст" at bounding box center [847, 94] width 22 height 8
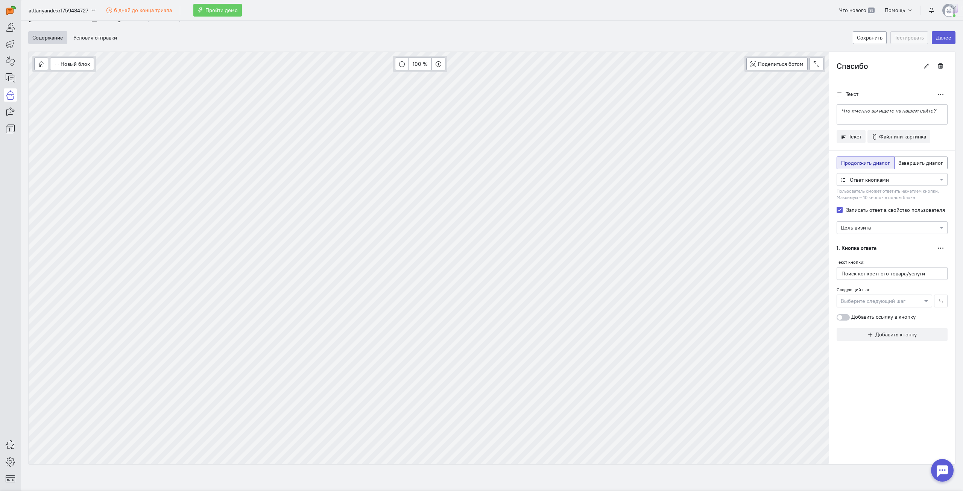
click at [836, 93] on icon at bounding box center [839, 94] width 6 height 6
click at [848, 136] on span "Текст" at bounding box center [854, 136] width 13 height 7
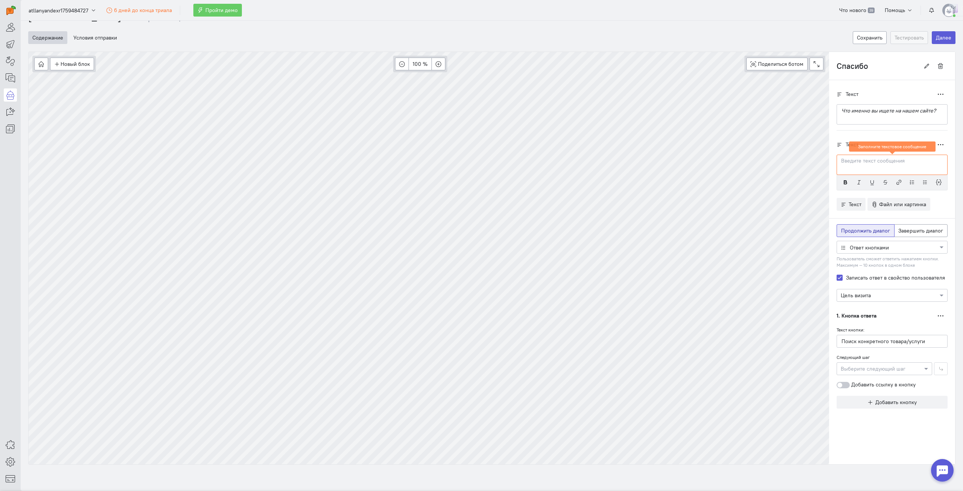
scroll to position [5, 0]
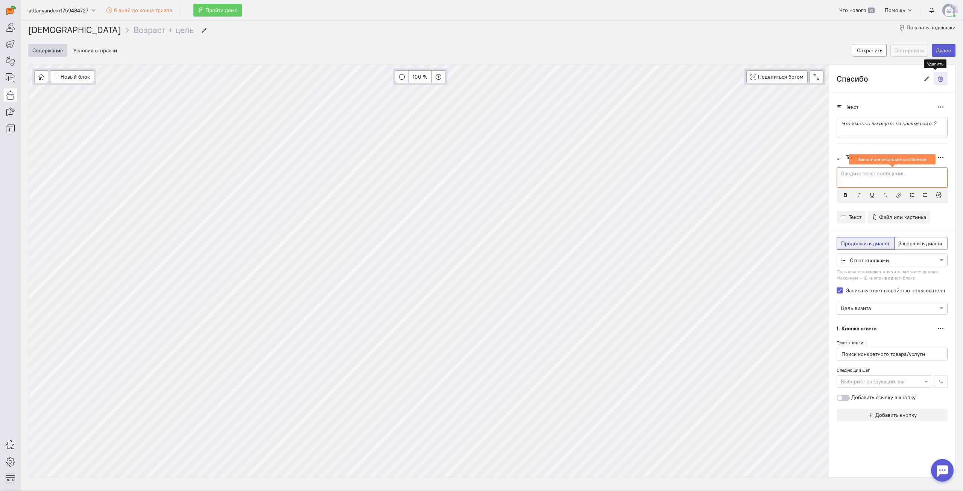
click at [938, 80] on icon "button" at bounding box center [941, 79] width 6 height 6
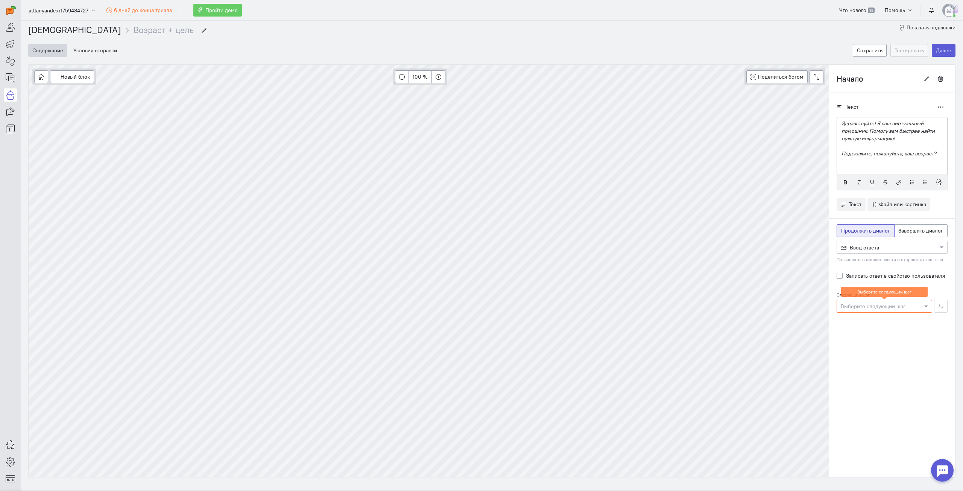
drag, startPoint x: 920, startPoint y: 303, endPoint x: 915, endPoint y: 306, distance: 6.1
click at [915, 306] on div "Выберите следующий шаг" at bounding box center [884, 306] width 96 height 13
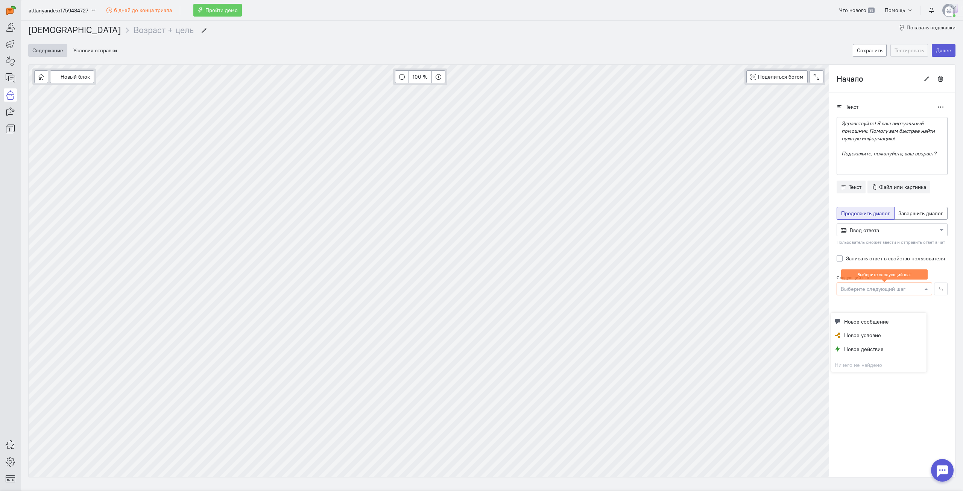
click at [945, 322] on div "Текст Дублировать Здравствуйте! Я ваш виртуальный помощник. Помогу вам быстрее …" at bounding box center [892, 285] width 126 height 384
click at [836, 108] on icon at bounding box center [839, 107] width 6 height 6
click at [933, 105] on button "button" at bounding box center [940, 106] width 14 height 13
drag, startPoint x: 874, startPoint y: 100, endPoint x: 862, endPoint y: 100, distance: 12.4
click at [874, 100] on div "Текст Дублировать Здравствуйте! Я ваш виртуальный помощник. Помогу вам быстрее …" at bounding box center [892, 201] width 126 height 217
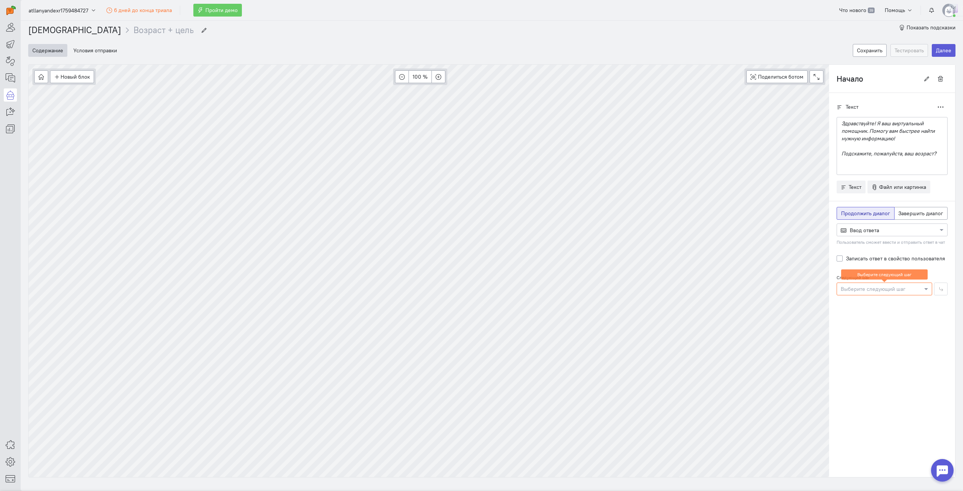
click at [836, 105] on icon at bounding box center [839, 107] width 6 height 6
click at [899, 288] on div at bounding box center [884, 289] width 95 height 8
click at [893, 304] on button "Новое сообщение" at bounding box center [879, 304] width 96 height 14
type input "Спасибо"
radio input "false"
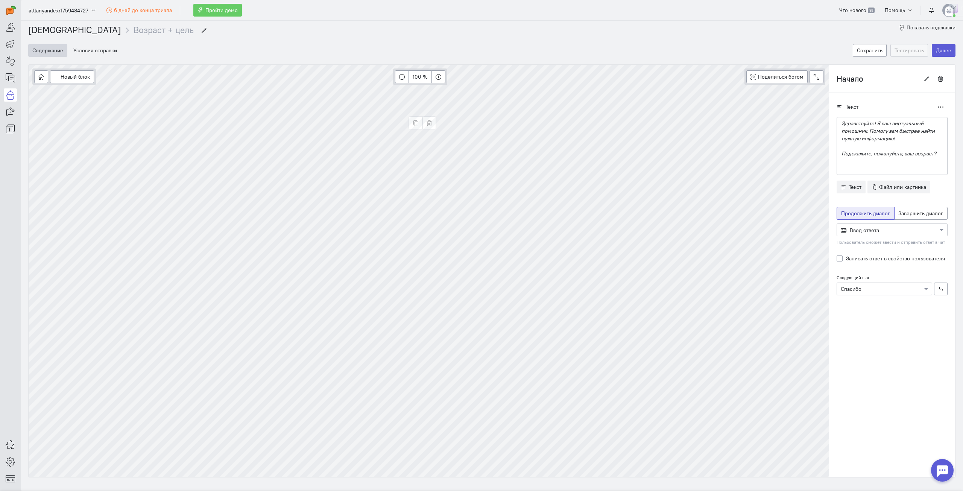
radio input "true"
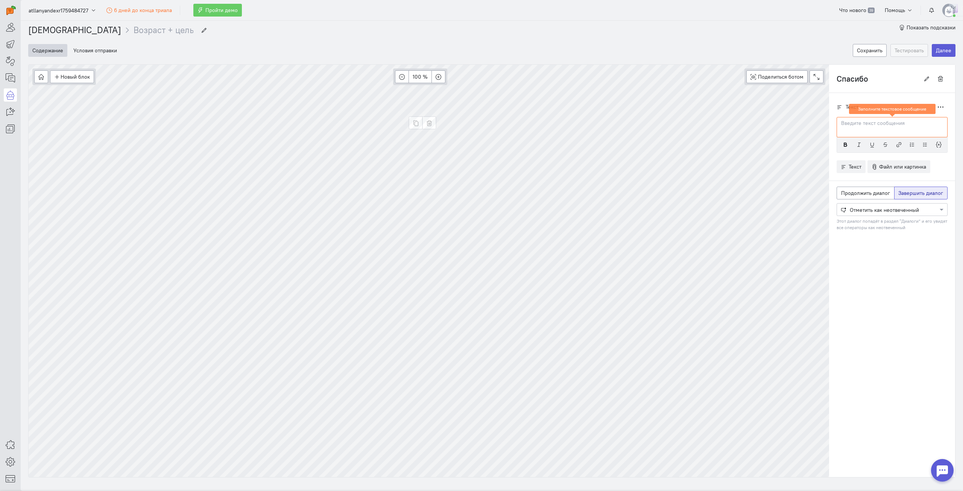
scroll to position [0, 0]
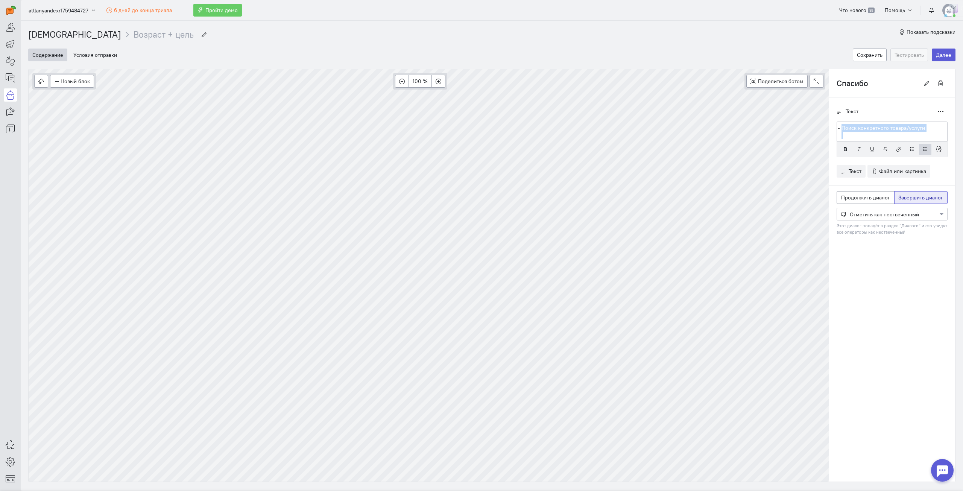
click at [820, 126] on div "Новый блок Сообщение Условие Действия Запись на встречу 100 % Поделиться ботом …" at bounding box center [491, 275] width 927 height 413
click at [910, 154] on button "button" at bounding box center [912, 156] width 12 height 11
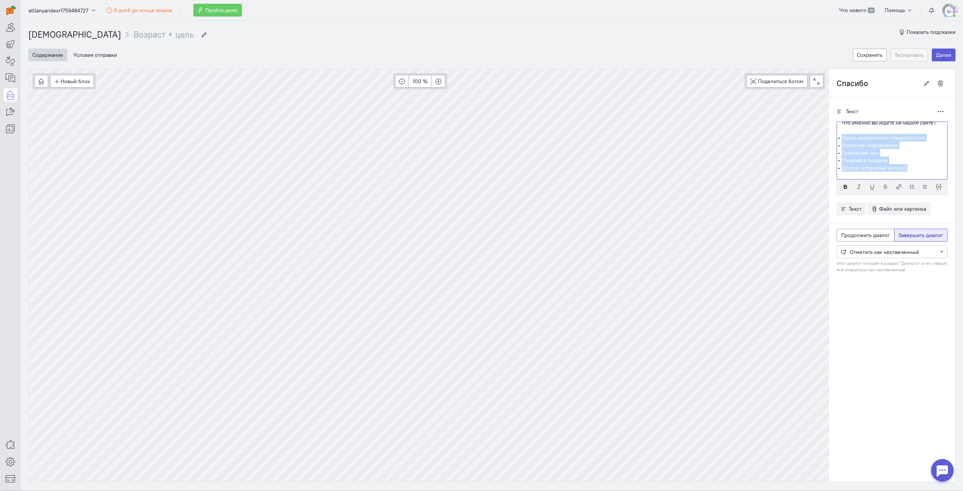
drag, startPoint x: 905, startPoint y: 167, endPoint x: 829, endPoint y: 136, distance: 82.0
click at [829, 136] on div "Текст Дублировать Что именно вы ищете на нашем сайте? Поиск конкретного товара/…" at bounding box center [892, 195] width 126 height 196
click at [909, 185] on icon "button" at bounding box center [912, 187] width 6 height 6
click at [877, 296] on div "Текст Дублировать Что именно вы ищете на нашем сайте? Поиск конкретного товара/…" at bounding box center [892, 289] width 126 height 384
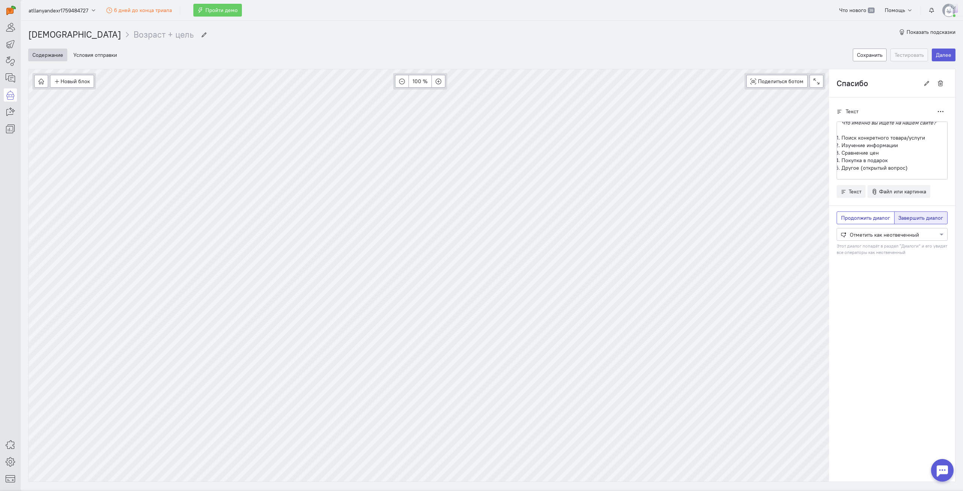
click at [868, 219] on span "Продолжить диалог" at bounding box center [865, 217] width 49 height 7
click at [846, 219] on input "Продолжить диалог" at bounding box center [843, 216] width 5 height 5
radio input "true"
radio input "false"
click at [887, 261] on label "Записать ответ в свойство пользователя" at bounding box center [895, 263] width 99 height 8
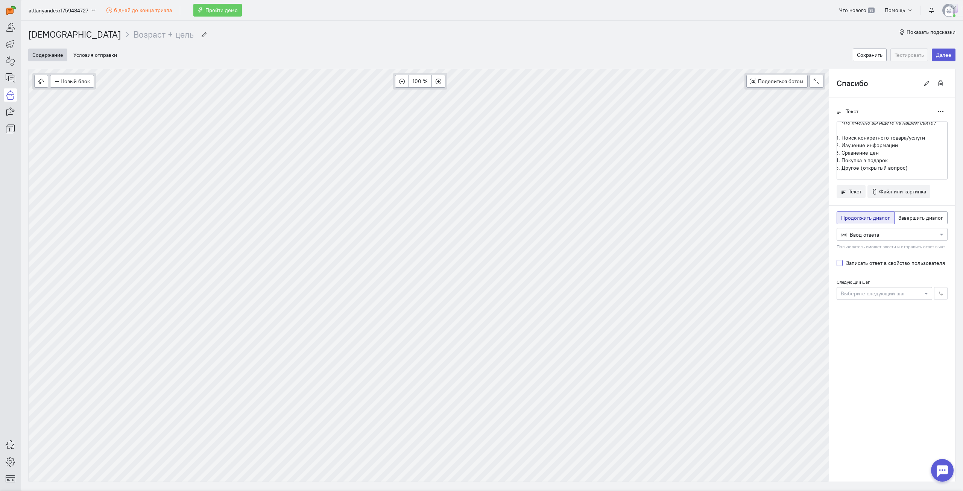
click at [842, 261] on input "Записать ответ в свойство пользователя" at bounding box center [839, 262] width 6 height 7
checkbox input "true"
click at [880, 281] on input "text" at bounding box center [885, 279] width 88 height 8
click at [865, 362] on div "Цель визита" at bounding box center [891, 365] width 111 height 14
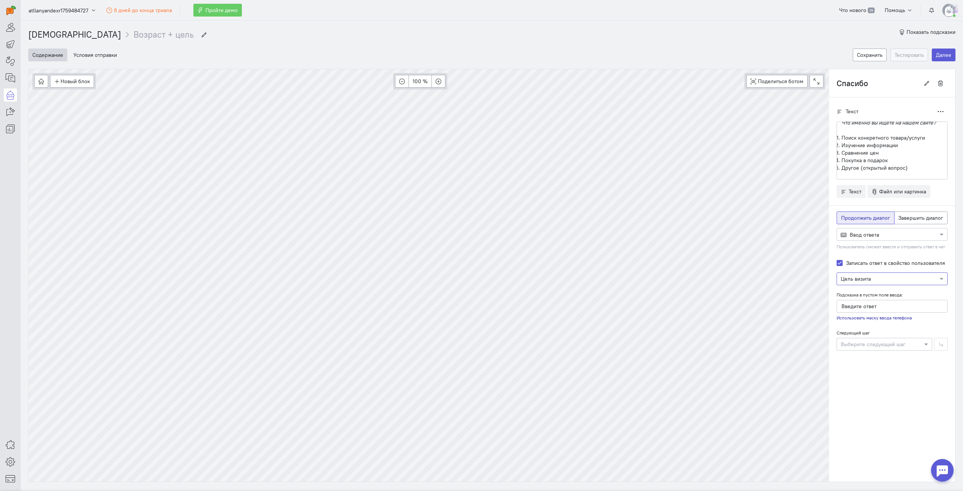
click at [894, 346] on div at bounding box center [884, 344] width 95 height 8
click at [885, 372] on button "Новое условие" at bounding box center [879, 373] width 96 height 14
click at [922, 343] on span at bounding box center [926, 344] width 9 height 8
click at [868, 384] on span "Новое действие" at bounding box center [863, 387] width 39 height 8
click at [610, 253] on icon "button" at bounding box center [609, 254] width 6 height 6
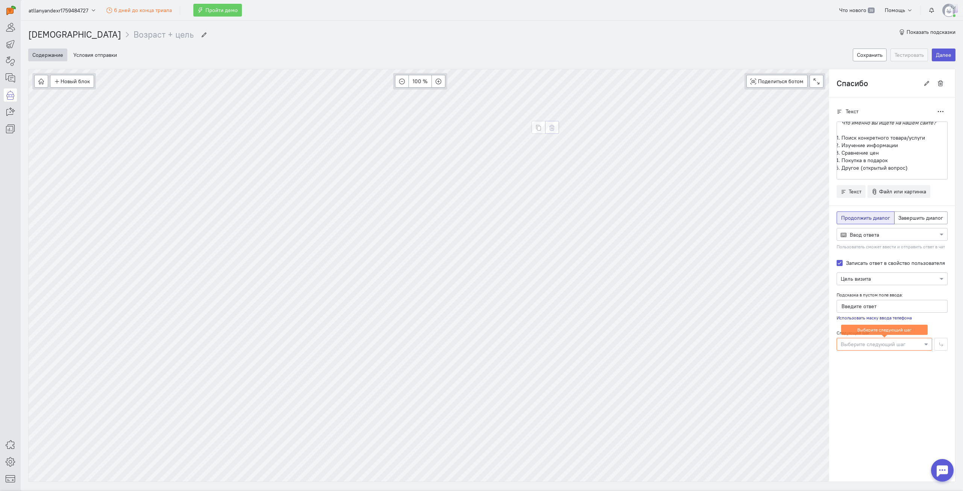
click at [553, 129] on icon "button" at bounding box center [552, 128] width 6 height 6
click at [890, 345] on div at bounding box center [884, 344] width 95 height 8
click at [878, 386] on span "Новое действие" at bounding box center [863, 387] width 39 height 8
type input "Действие"
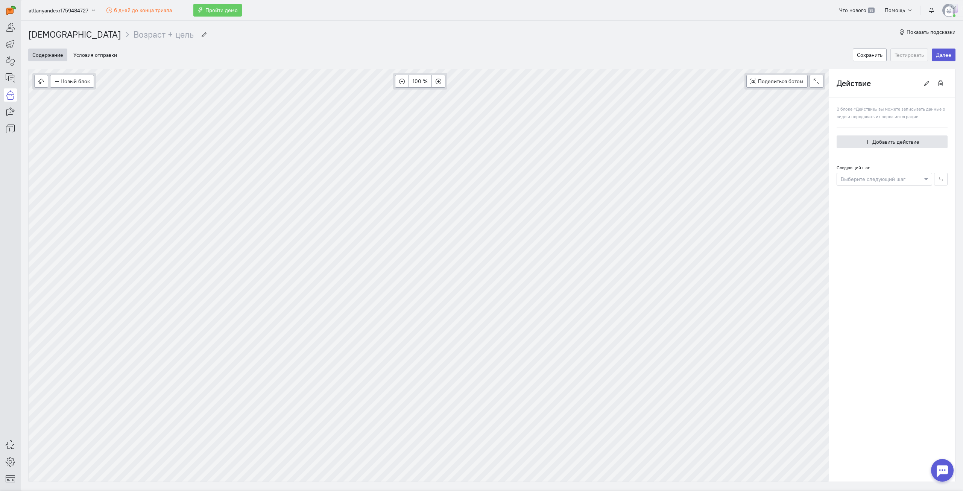
click at [891, 144] on span "Добавить действие" at bounding box center [895, 141] width 47 height 7
click at [890, 195] on span "Записать свойство" at bounding box center [876, 193] width 45 height 7
click at [895, 167] on input "text" at bounding box center [885, 167] width 88 height 8
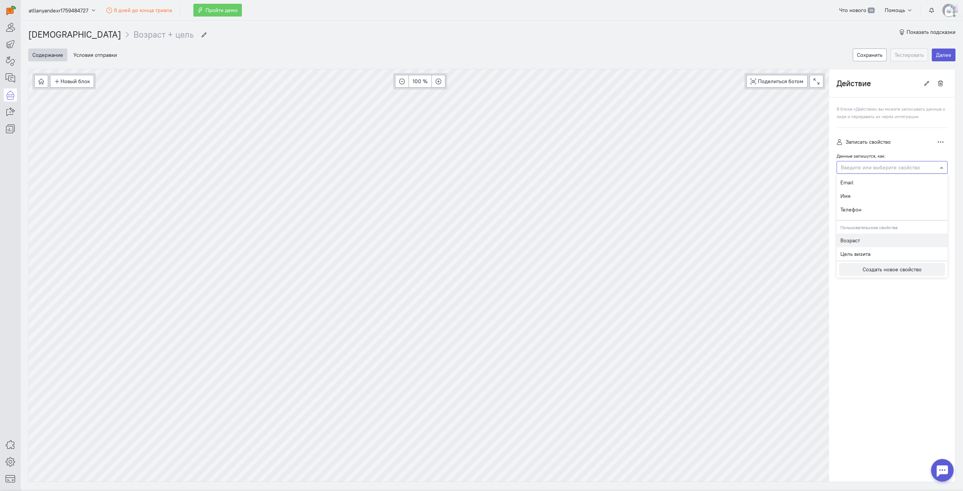
click at [863, 239] on div "Возраст" at bounding box center [891, 241] width 111 height 14
click at [883, 195] on input "Значение:" at bounding box center [891, 194] width 111 height 13
click at [877, 214] on span "Добавить действие" at bounding box center [895, 215] width 47 height 7
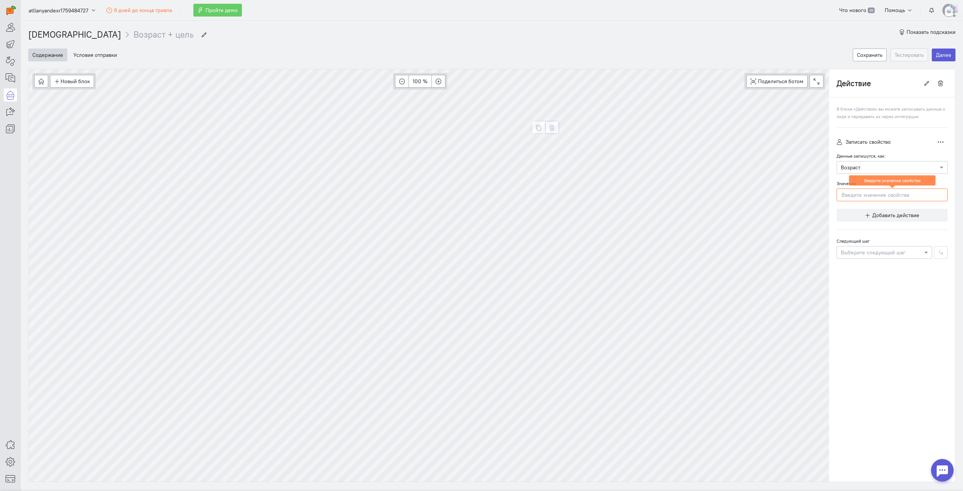
click at [555, 124] on button "button" at bounding box center [552, 127] width 14 height 13
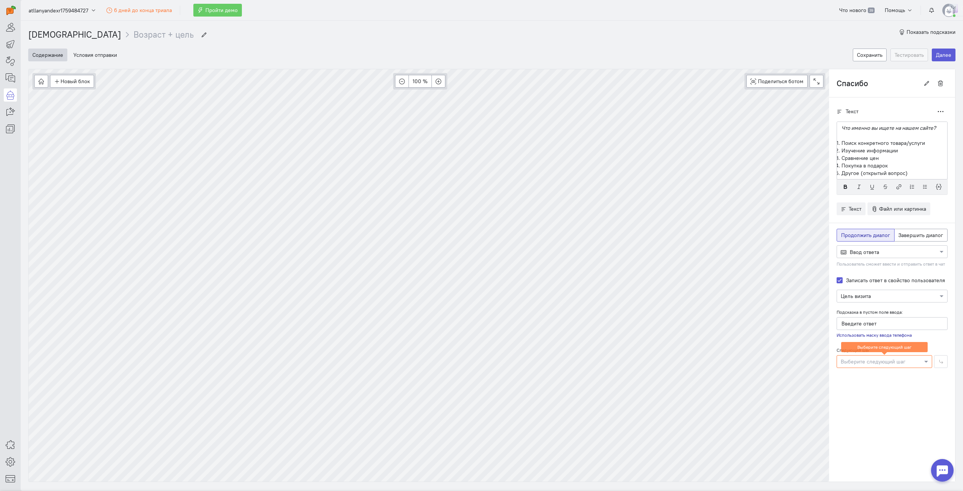
type input "Начало"
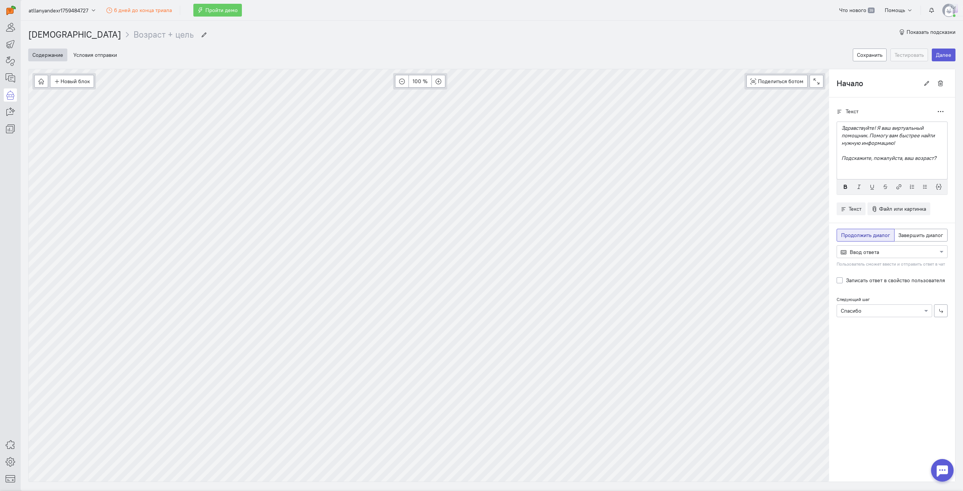
click at [854, 280] on label "Записать ответ в свойство пользователя" at bounding box center [895, 280] width 99 height 8
click at [842, 280] on input "Записать ответ в свойство пользователя" at bounding box center [839, 279] width 6 height 7
checkbox input "true"
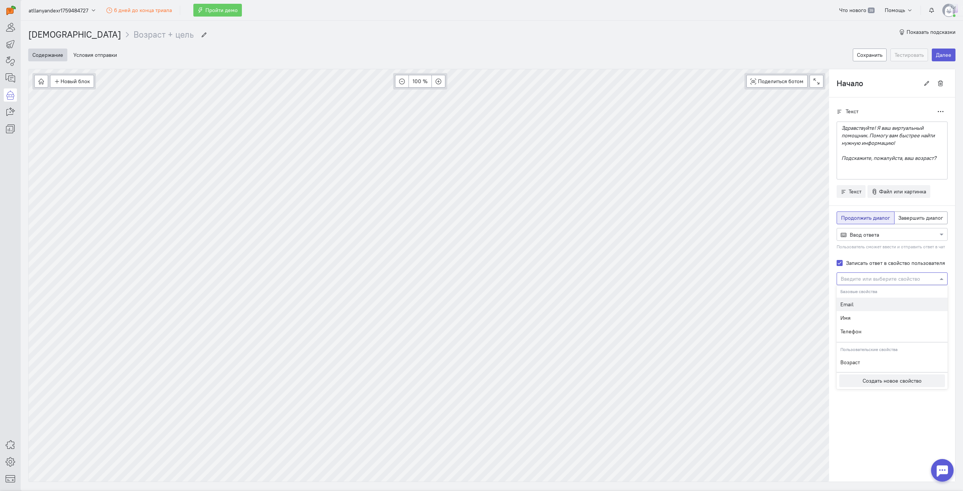
click at [888, 276] on input "text" at bounding box center [885, 279] width 88 height 8
click at [849, 351] on span "Возраст" at bounding box center [850, 351] width 20 height 7
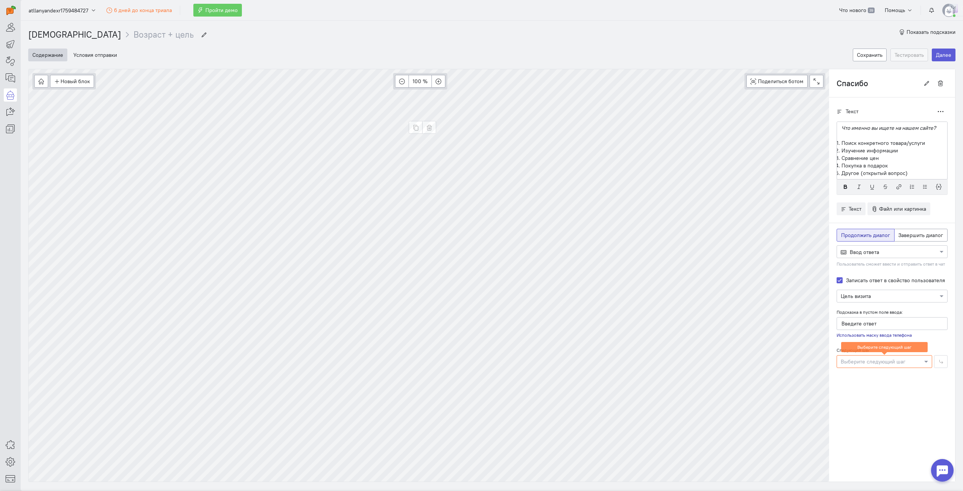
scroll to position [5, 0]
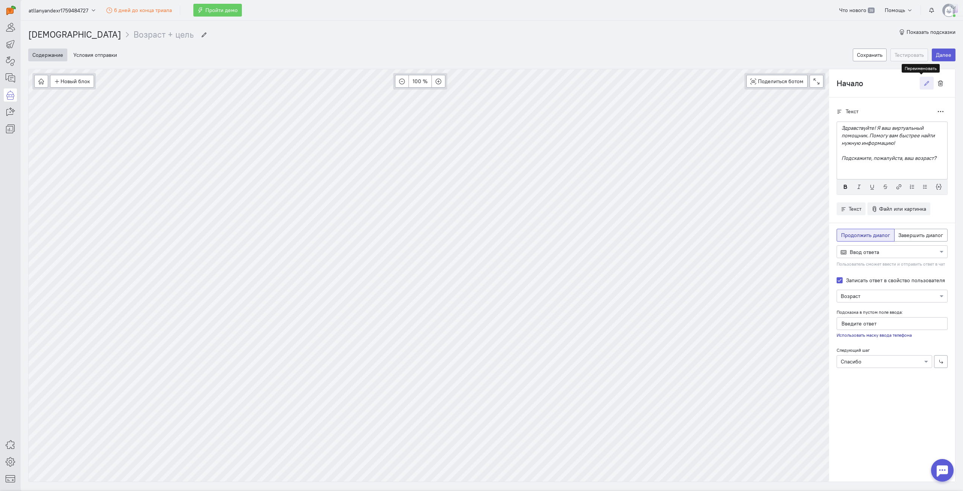
click at [924, 84] on icon "button" at bounding box center [927, 83] width 6 height 6
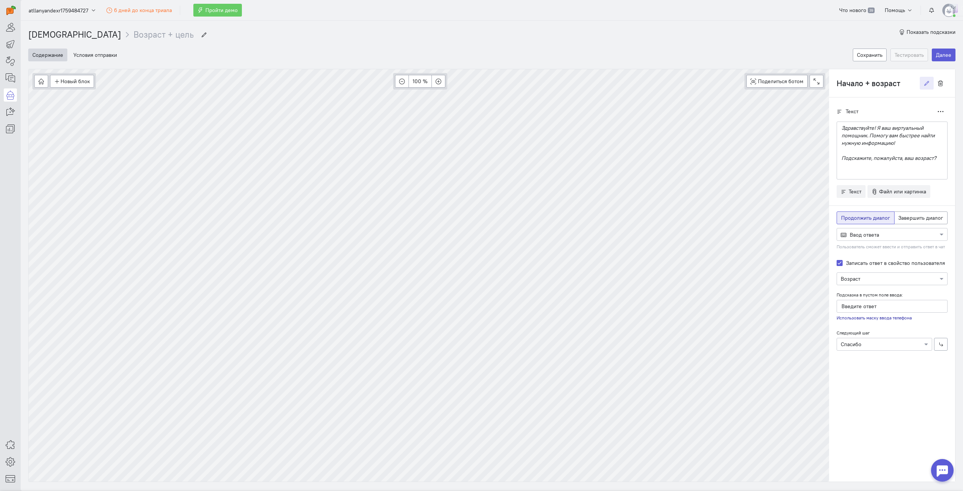
type input "Начало + возраст"
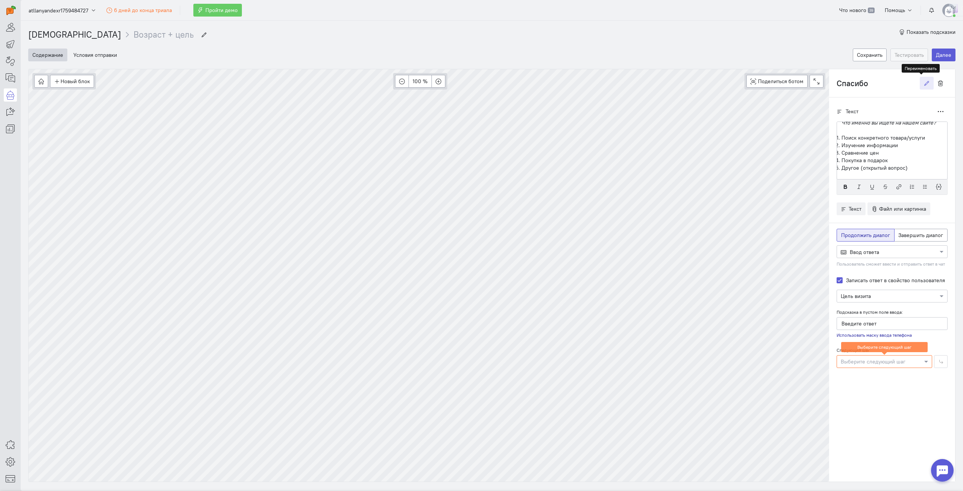
click at [924, 86] on icon "button" at bounding box center [927, 83] width 6 height 6
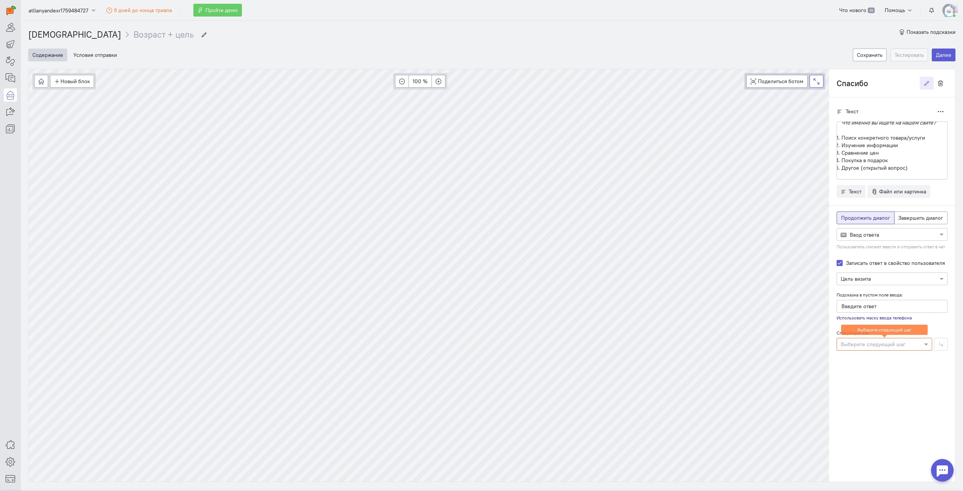
drag, startPoint x: 850, startPoint y: 85, endPoint x: 810, endPoint y: 85, distance: 39.5
click at [810, 85] on div "Новый блок Сообщение Условие Действия Запись на встречу 100 % Поделиться ботом …" at bounding box center [491, 275] width 927 height 413
type input "Цель визита"
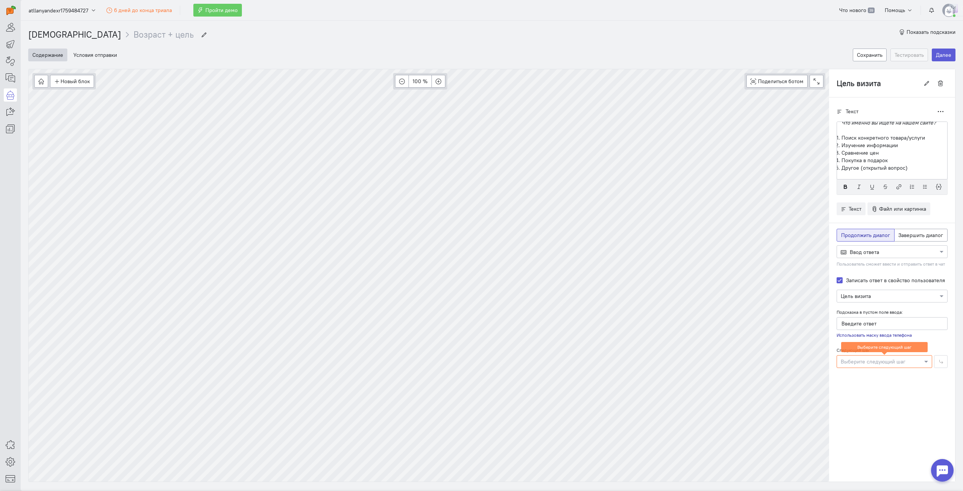
click at [889, 363] on div at bounding box center [884, 361] width 95 height 8
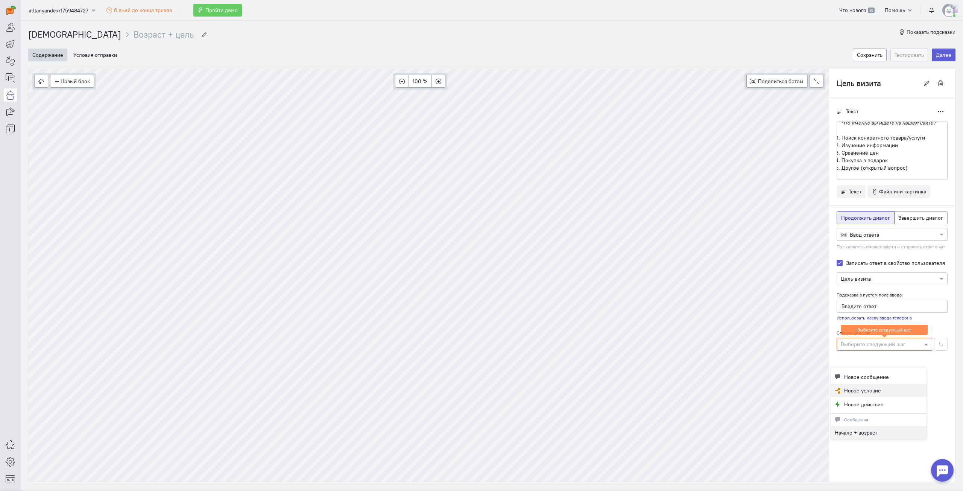
click at [882, 390] on button "Новое условие" at bounding box center [879, 391] width 96 height 14
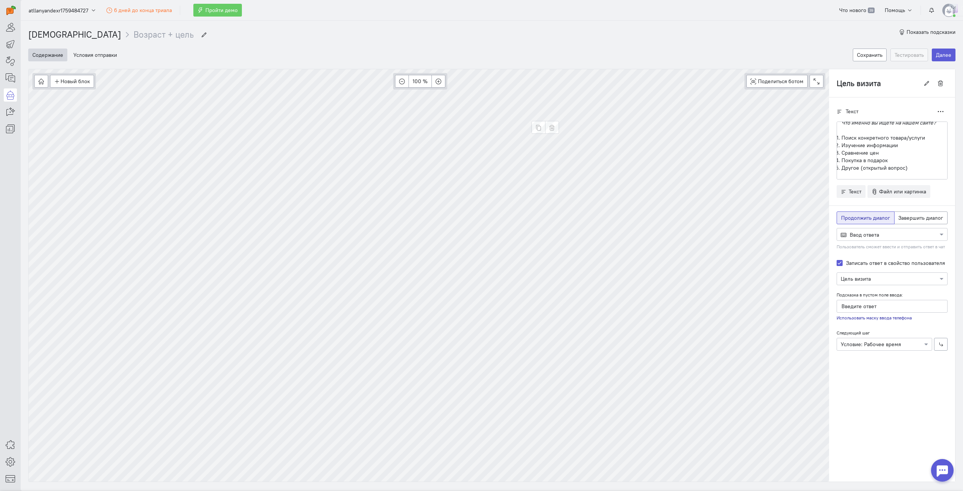
type input "Условие: Рабочее время"
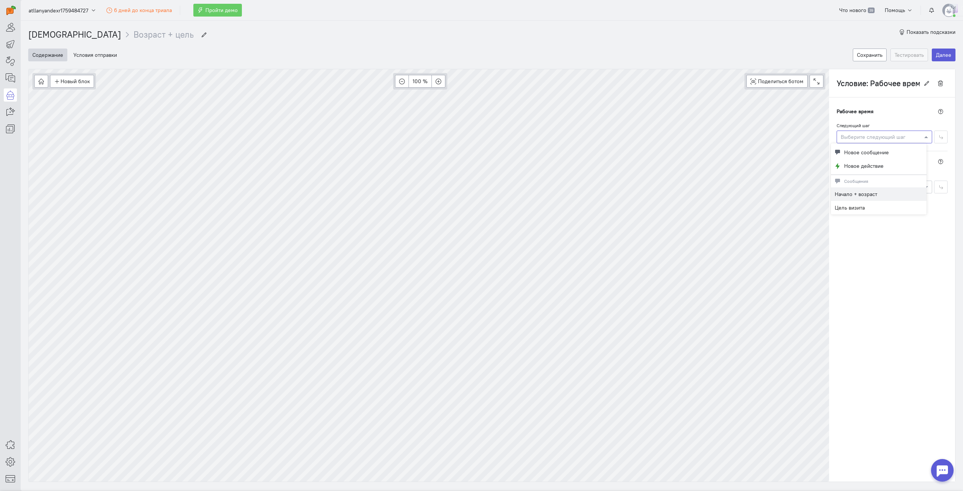
click at [883, 142] on div "Выберите следующий шаг" at bounding box center [884, 136] width 96 height 13
click at [885, 139] on div at bounding box center [884, 137] width 95 height 8
click at [894, 110] on div "Рабочее время" at bounding box center [891, 111] width 111 height 13
click at [883, 190] on div at bounding box center [884, 187] width 95 height 8
click at [893, 165] on div "Нерабочее время" at bounding box center [891, 161] width 111 height 13
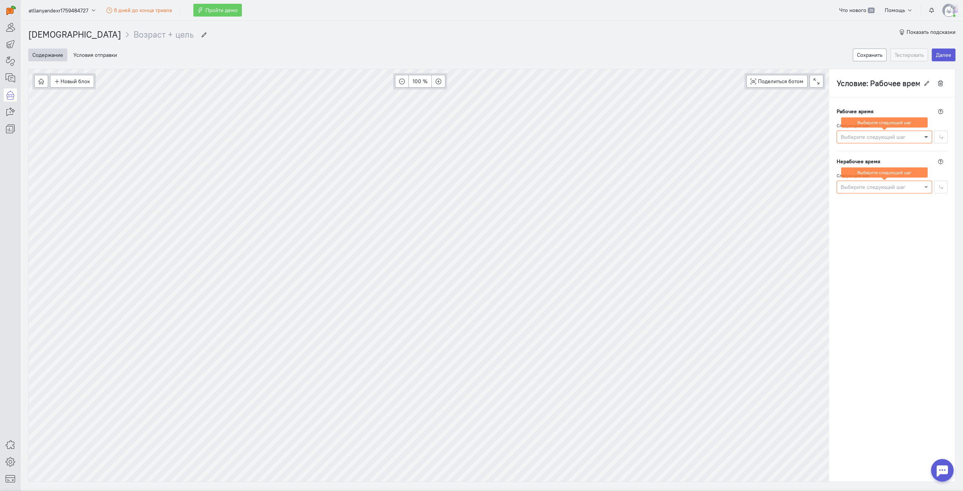
click at [922, 138] on span at bounding box center [926, 137] width 9 height 8
click at [886, 316] on div "Рабочее время Следующий шаг Выберите следующий шаг Выберите следующий шаг Нераб…" at bounding box center [892, 289] width 126 height 384
click at [551, 127] on icon "button" at bounding box center [552, 128] width 6 height 6
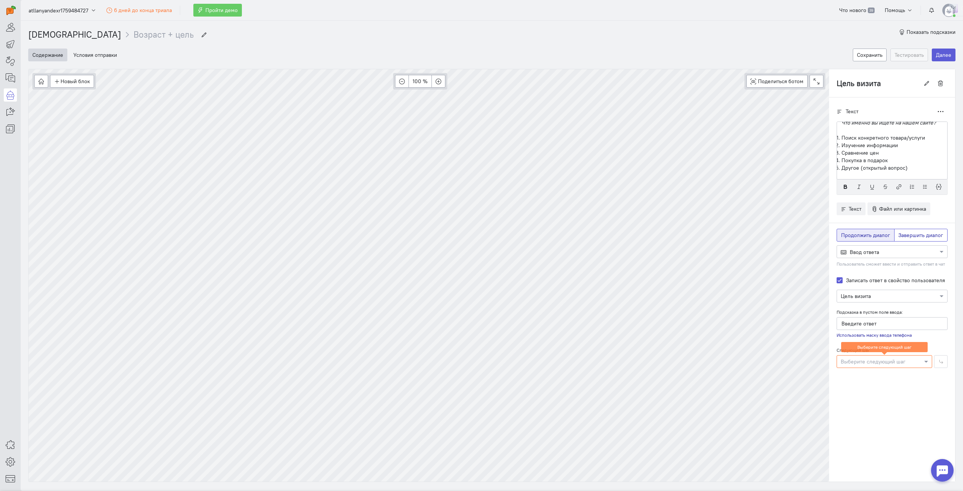
click at [908, 235] on span "Завершить диалог" at bounding box center [920, 235] width 45 height 7
click at [903, 235] on input "Завершить диалог" at bounding box center [900, 233] width 5 height 5
radio input "true"
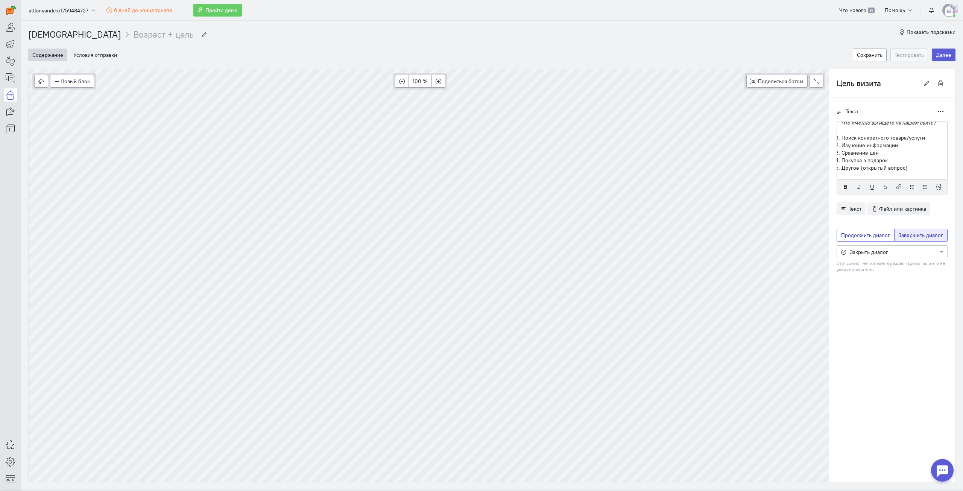
click at [872, 230] on label "Продолжить диалог" at bounding box center [865, 235] width 58 height 13
click at [846, 231] on input "Продолжить диалог" at bounding box center [843, 233] width 5 height 5
radio input "true"
click at [909, 234] on span "Завершить диалог" at bounding box center [920, 235] width 45 height 7
click at [903, 234] on input "Завершить диалог" at bounding box center [900, 233] width 5 height 5
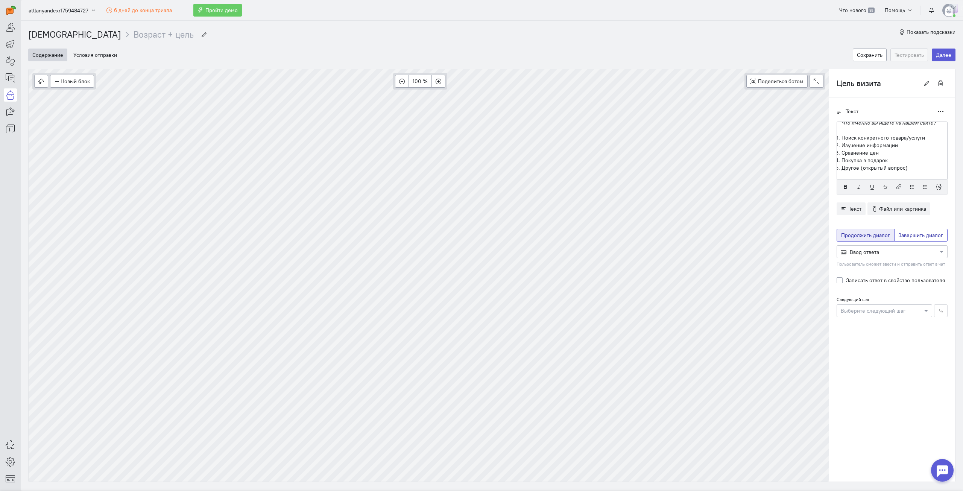
radio input "true"
click at [872, 232] on span "Продолжить диалог" at bounding box center [865, 235] width 49 height 7
click at [846, 232] on input "Продолжить диалог" at bounding box center [843, 233] width 5 height 5
radio input "true"
radio input "false"
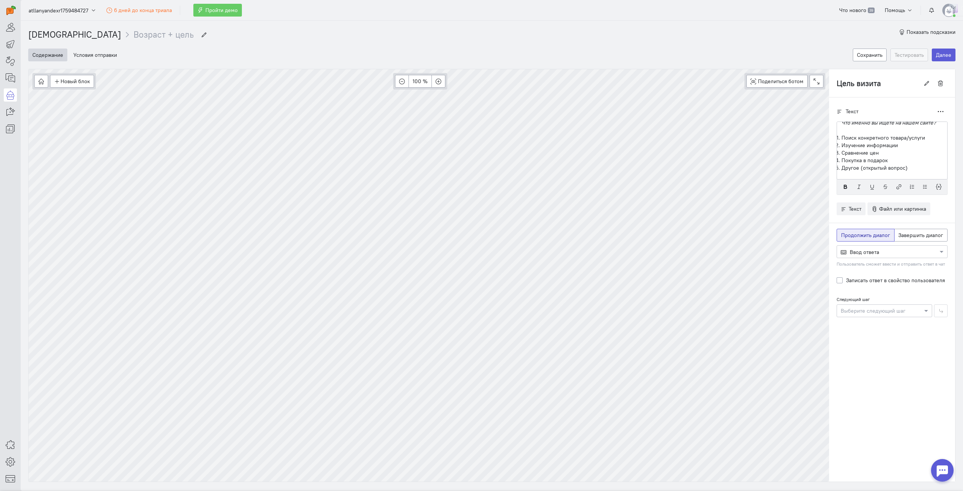
click at [869, 278] on label "Записать ответ в свойство пользователя" at bounding box center [895, 280] width 99 height 8
click at [842, 278] on input "Записать ответ в свойство пользователя" at bounding box center [839, 279] width 6 height 7
checkbox input "true"
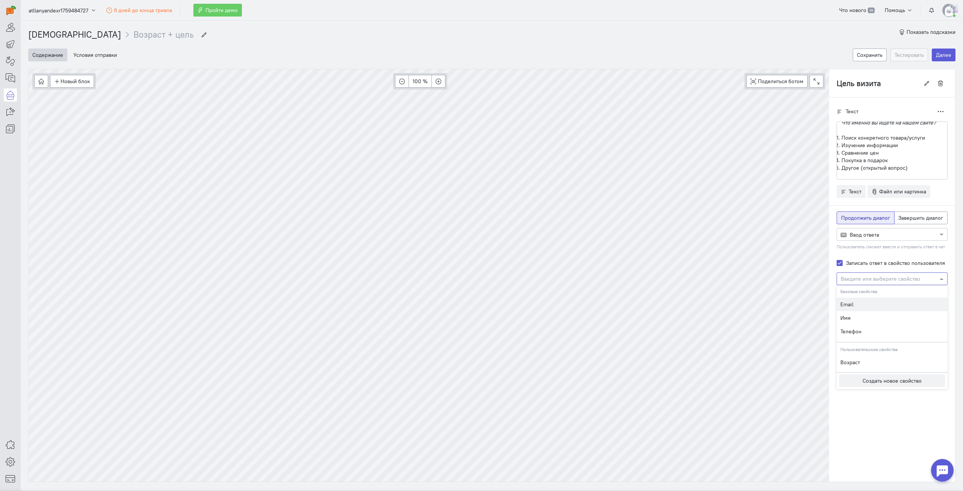
click at [883, 276] on input "text" at bounding box center [885, 279] width 88 height 8
click at [863, 363] on span "Цель визита" at bounding box center [855, 365] width 30 height 7
click at [881, 395] on div "Текст Дублировать Что именно вы ищете на нашем сайте? Поиск конкретного товара/…" at bounding box center [892, 289] width 126 height 384
click at [887, 348] on div "Выберите следующий шаг" at bounding box center [884, 344] width 96 height 13
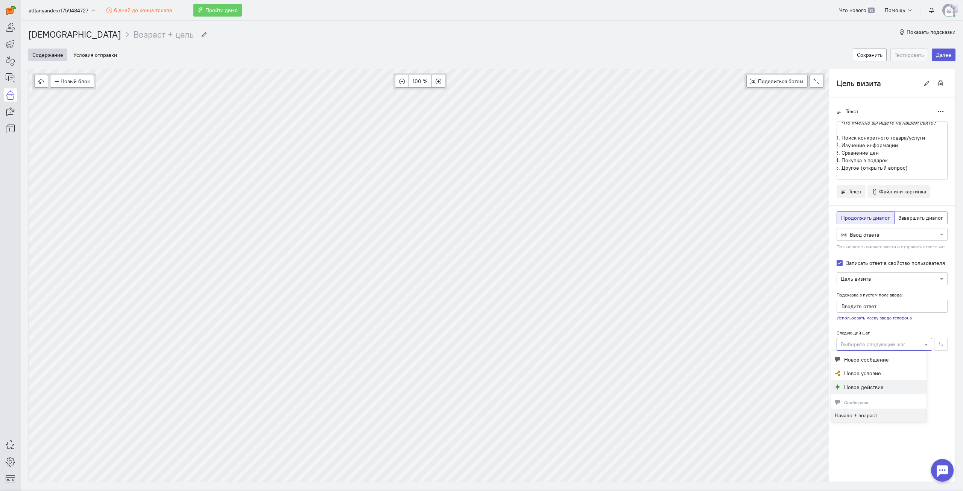
click at [860, 387] on span "Новое действие" at bounding box center [863, 387] width 39 height 8
type input "Действие"
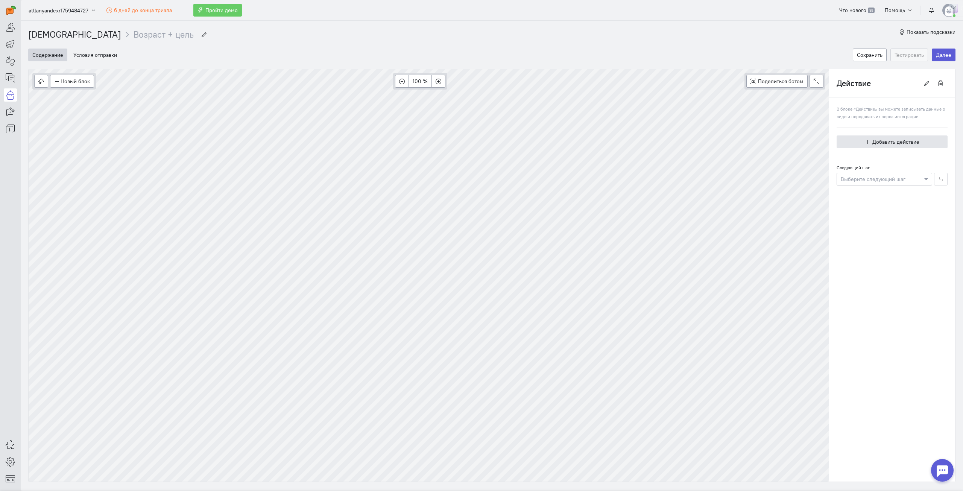
click at [872, 144] on span "Добавить действие" at bounding box center [895, 141] width 47 height 7
click at [862, 179] on span "Записать событие" at bounding box center [876, 181] width 44 height 7
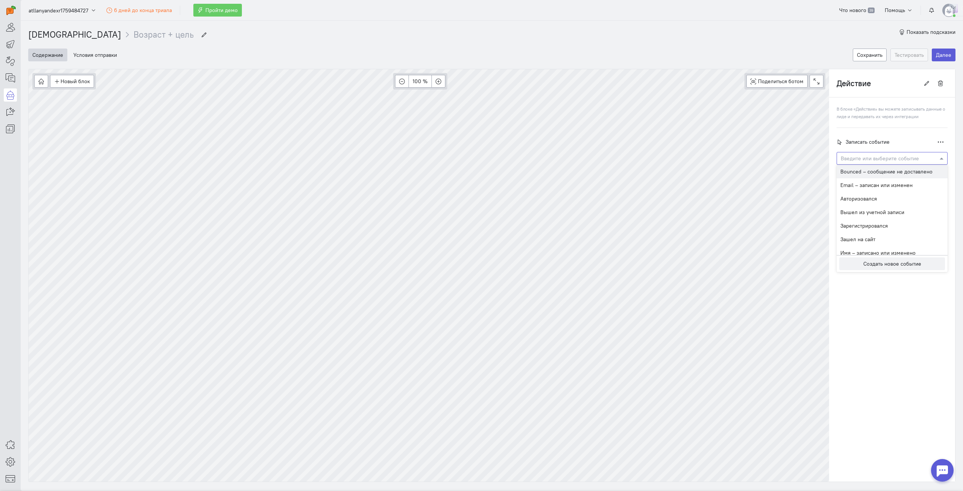
click at [883, 159] on input "text" at bounding box center [885, 158] width 88 height 8
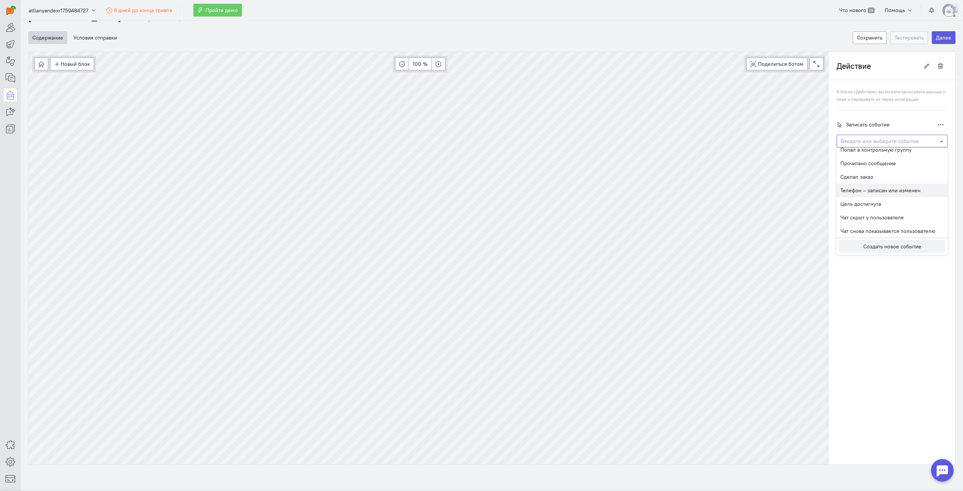
scroll to position [170, 0]
click at [882, 198] on span "Прочитано сообщение" at bounding box center [868, 200] width 56 height 7
click at [898, 141] on input "text" at bounding box center [885, 141] width 88 height 8
click at [889, 185] on span "Попал в контрольную группу" at bounding box center [875, 187] width 71 height 7
click at [899, 142] on input "text" at bounding box center [885, 141] width 88 height 8
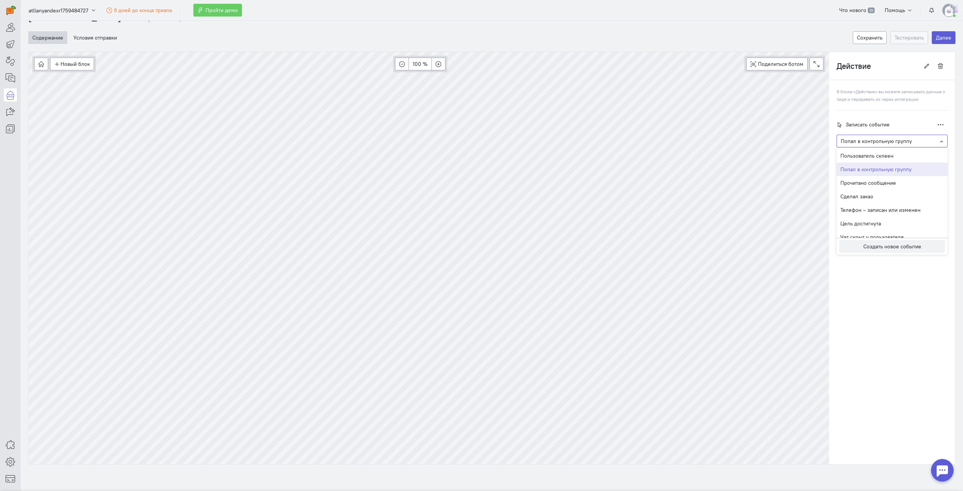
scroll to position [208, 0]
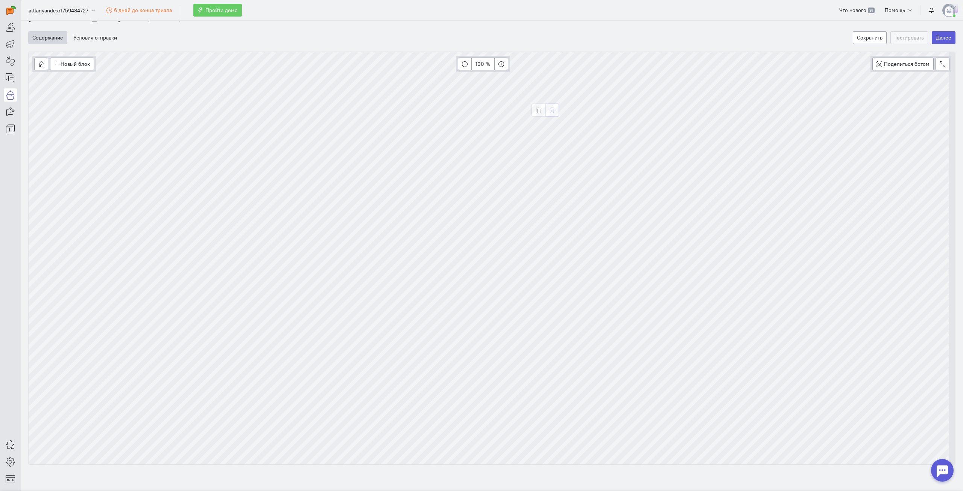
click at [555, 112] on icon "button" at bounding box center [552, 111] width 6 height 6
click at [867, 35] on button "Сохранить" at bounding box center [870, 37] width 34 height 13
click at [939, 41] on button "Далее" at bounding box center [944, 37] width 24 height 13
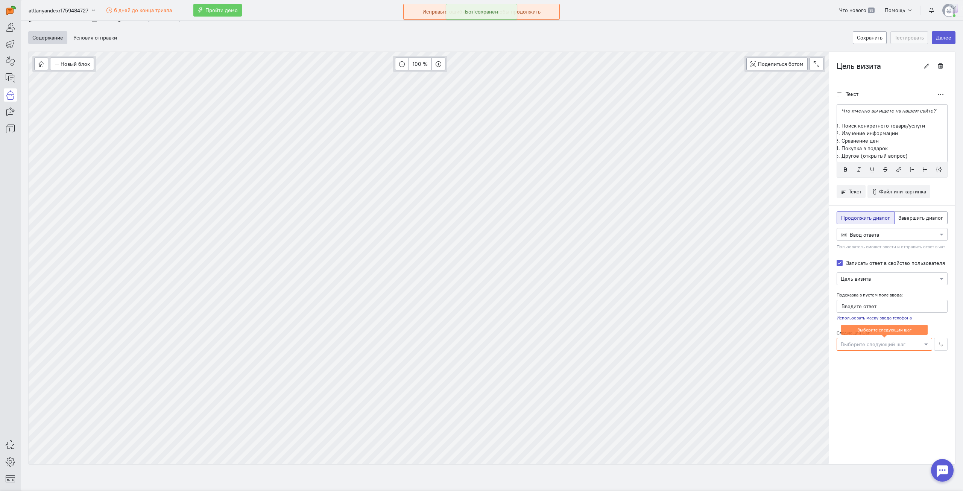
scroll to position [5, 0]
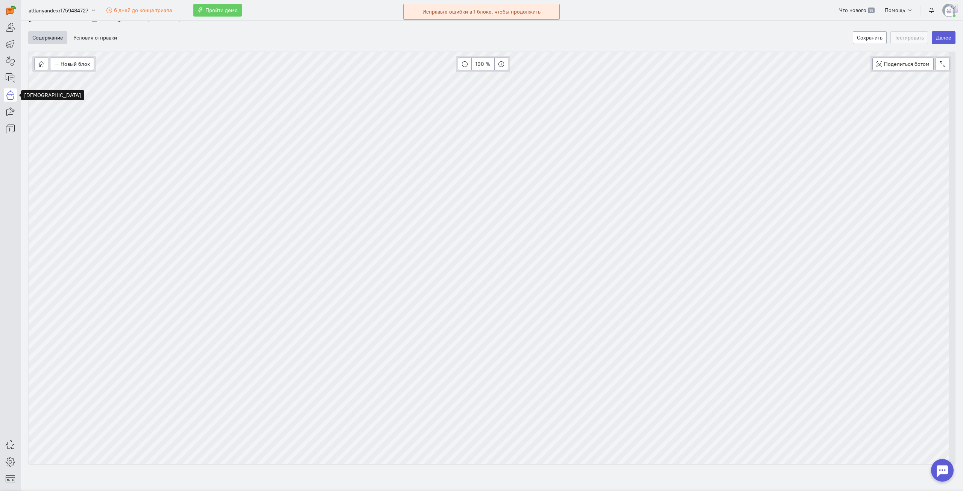
click at [10, 98] on icon at bounding box center [10, 94] width 9 height 9
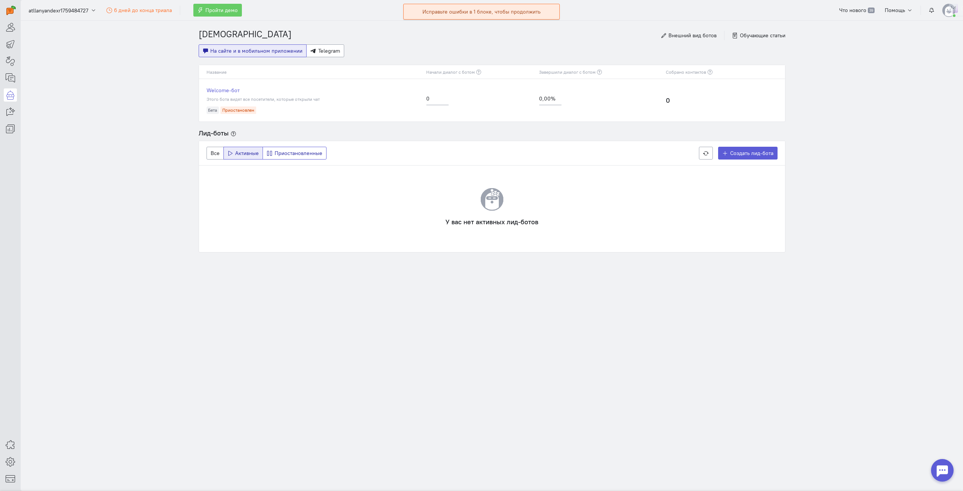
click at [284, 153] on span "Приостановленные" at bounding box center [299, 153] width 48 height 7
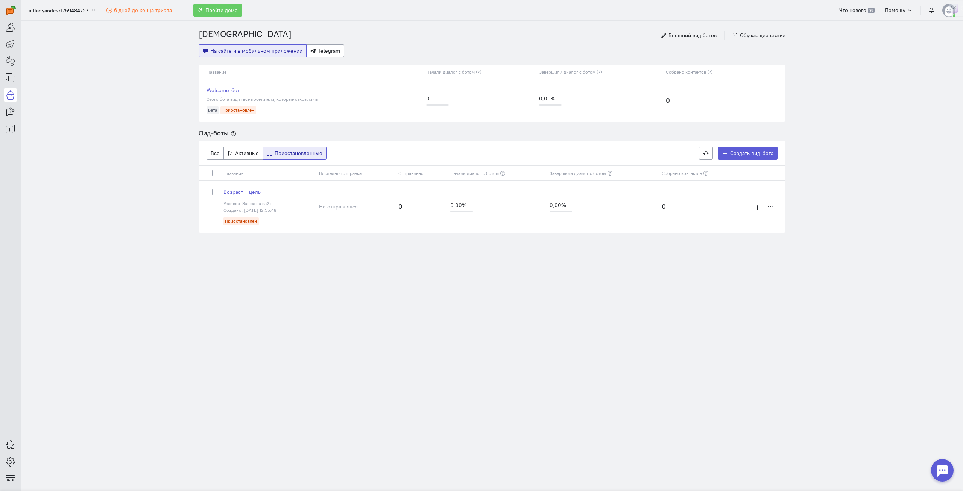
click at [205, 193] on td at bounding box center [209, 207] width 21 height 52
click at [216, 188] on label at bounding box center [216, 188] width 0 height 0
click at [208, 192] on input "checkbox" at bounding box center [209, 191] width 6 height 7
checkbox input "true"
click at [421, 155] on span "Активировать" at bounding box center [434, 153] width 33 height 7
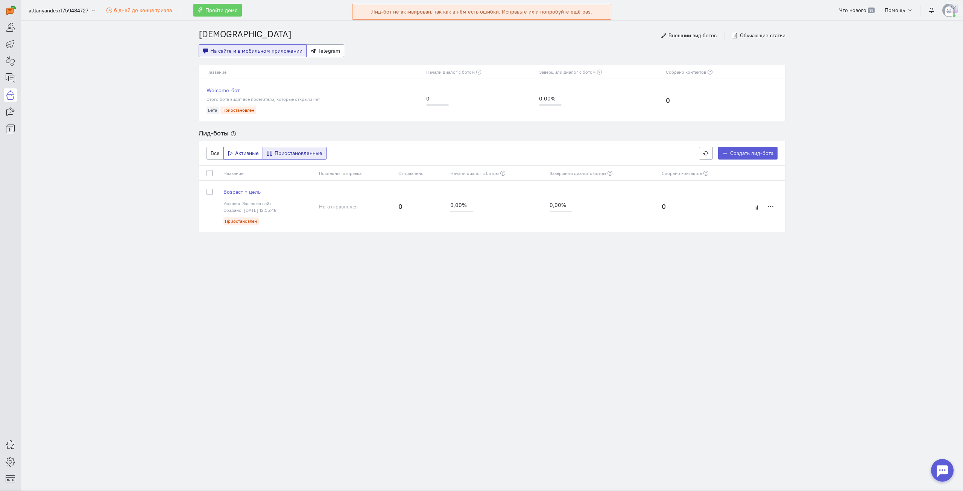
click at [244, 153] on span "Активные" at bounding box center [247, 153] width 24 height 7
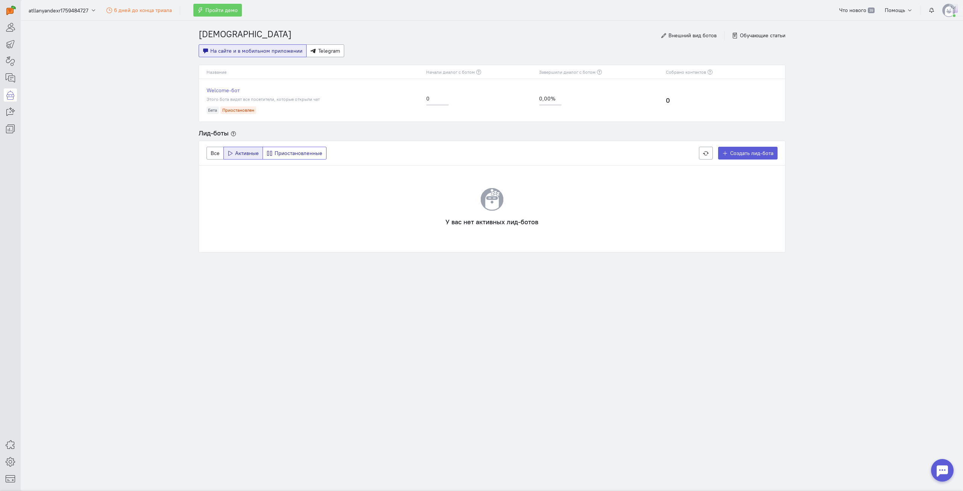
click at [285, 156] on span "Приостановленные" at bounding box center [299, 153] width 48 height 7
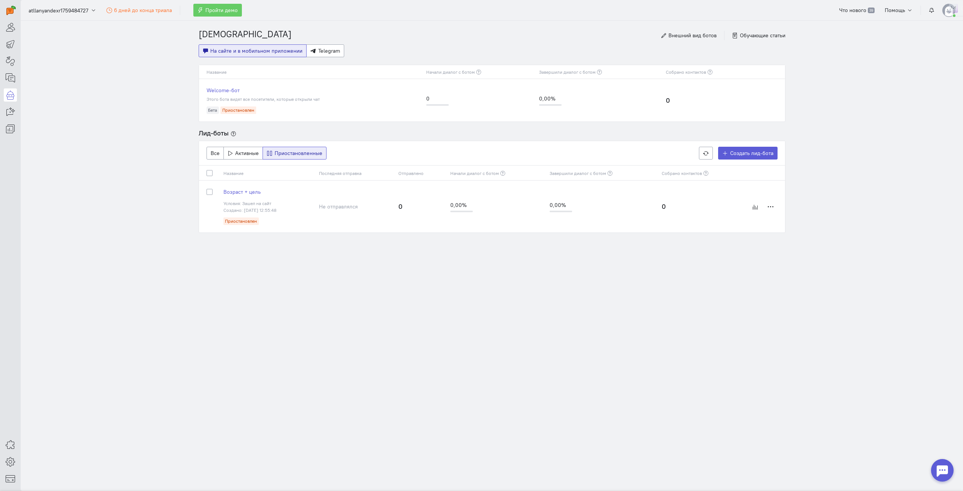
click at [216, 188] on label at bounding box center [216, 188] width 0 height 0
click at [207, 193] on input "checkbox" at bounding box center [209, 191] width 6 height 7
checkbox input "true"
click at [413, 152] on icon at bounding box center [413, 153] width 6 height 6
drag, startPoint x: 281, startPoint y: 198, endPoint x: 258, endPoint y: 195, distance: 23.5
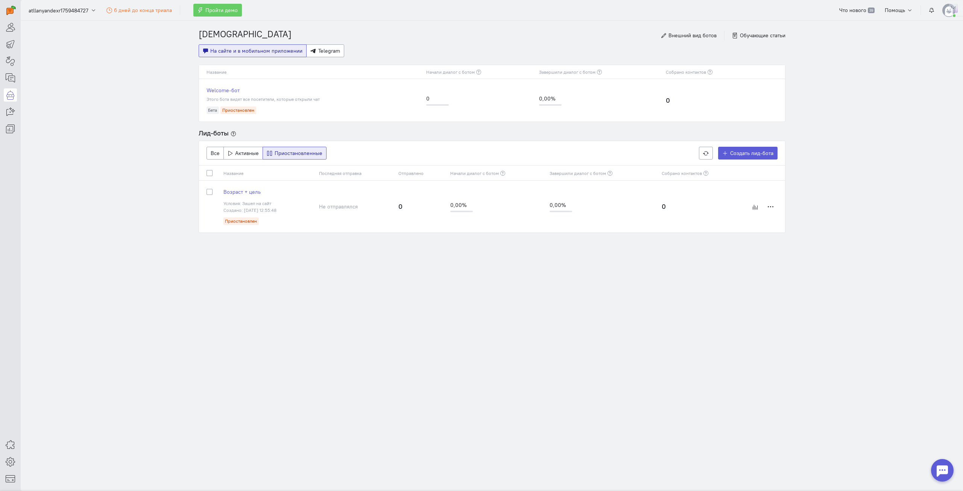
click at [281, 198] on td "Возраст + цель Условия: Зашел на сайт Создано: [DATE] 12:55:48 Приостановлен" at bounding box center [268, 207] width 96 height 52
click at [254, 194] on span "Возраст + цель" at bounding box center [241, 191] width 37 height 7
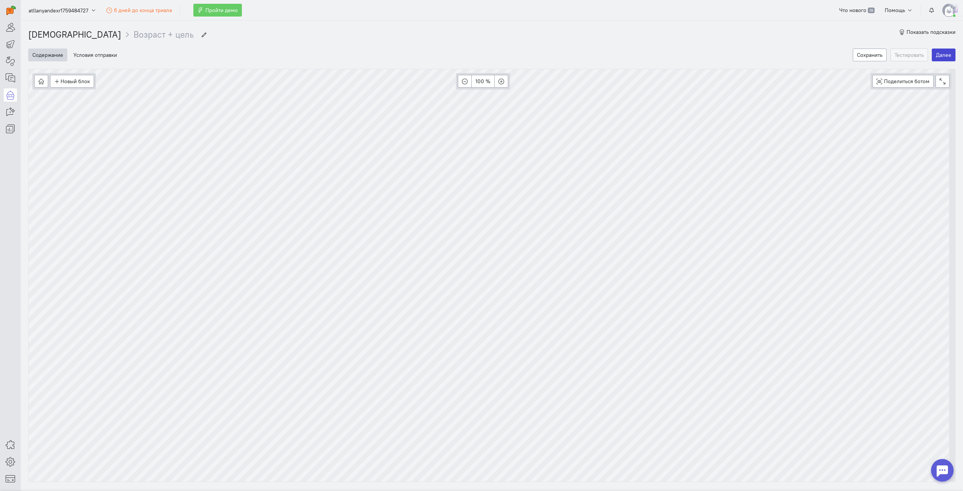
click at [942, 56] on button "Далее" at bounding box center [944, 55] width 24 height 13
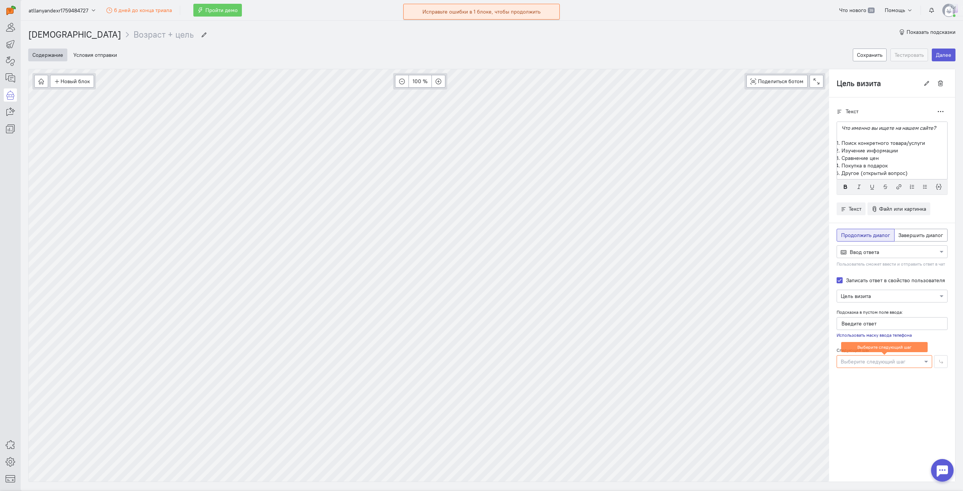
scroll to position [5, 0]
click at [876, 364] on div at bounding box center [884, 361] width 95 height 8
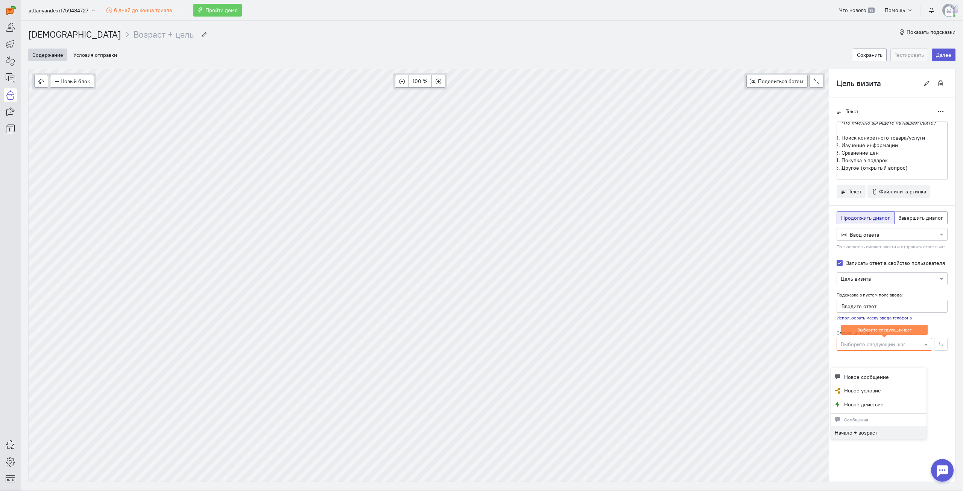
click at [908, 345] on div at bounding box center [884, 344] width 95 height 8
click at [909, 345] on div at bounding box center [884, 344] width 95 height 8
click at [863, 413] on span "Начало + возраст" at bounding box center [855, 415] width 42 height 7
click at [901, 342] on div at bounding box center [884, 344] width 95 height 8
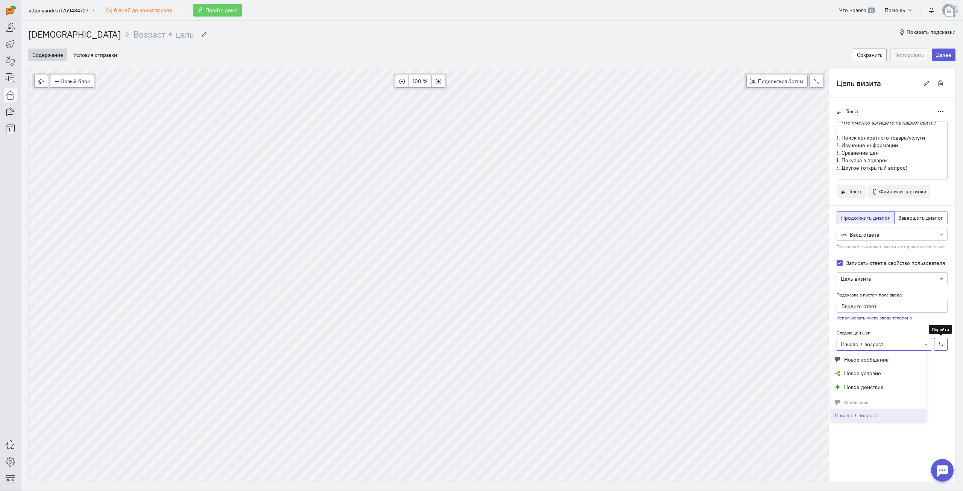
click at [938, 343] on icon "button" at bounding box center [941, 344] width 6 height 6
type input "Начало + возраст"
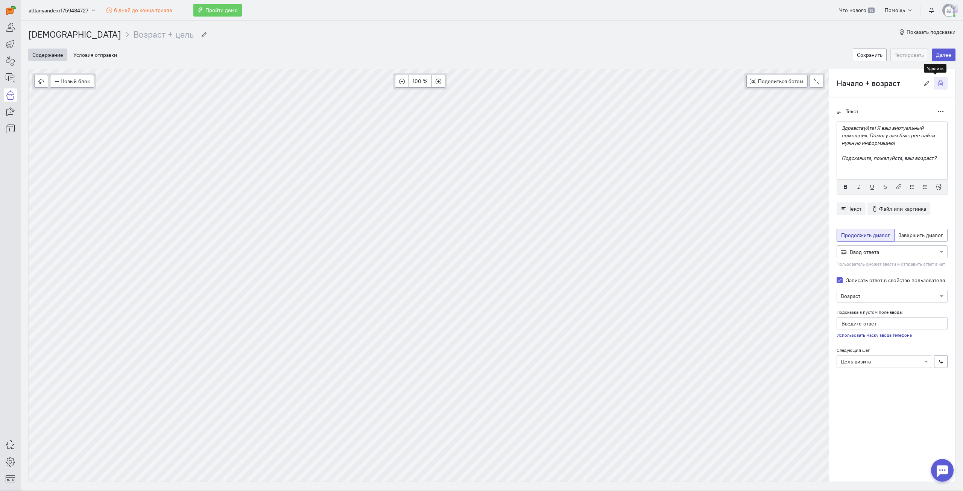
click at [938, 85] on icon "button" at bounding box center [941, 83] width 6 height 6
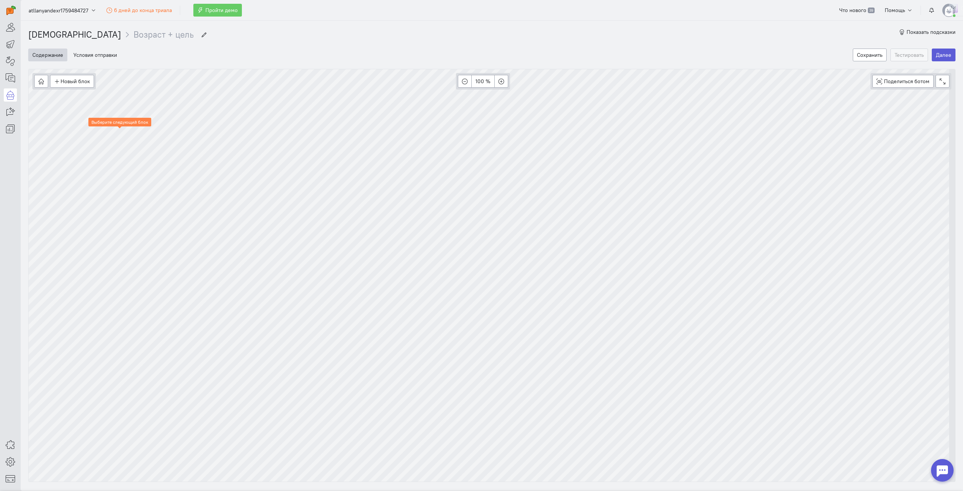
click at [9, 87] on div at bounding box center [10, 67] width 21 height 135
click at [13, 95] on icon at bounding box center [10, 94] width 9 height 9
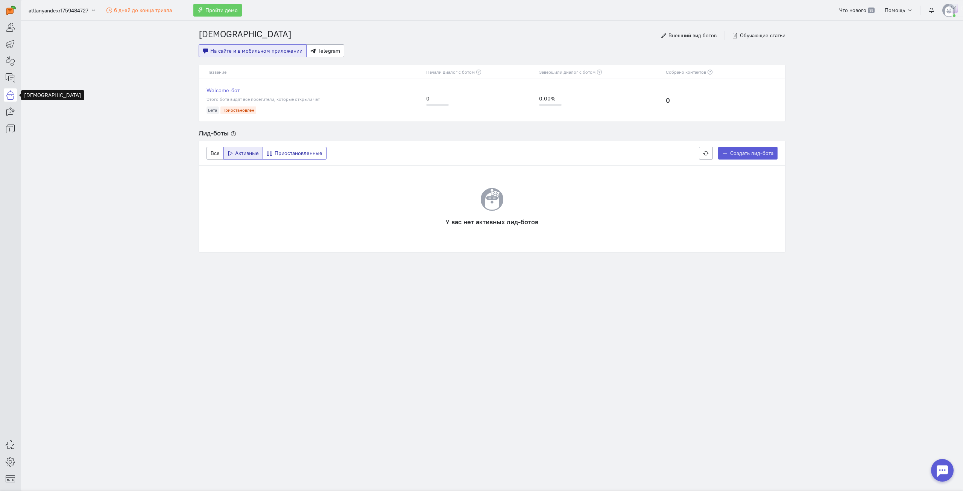
click at [293, 155] on span "Приостановленные" at bounding box center [299, 153] width 48 height 7
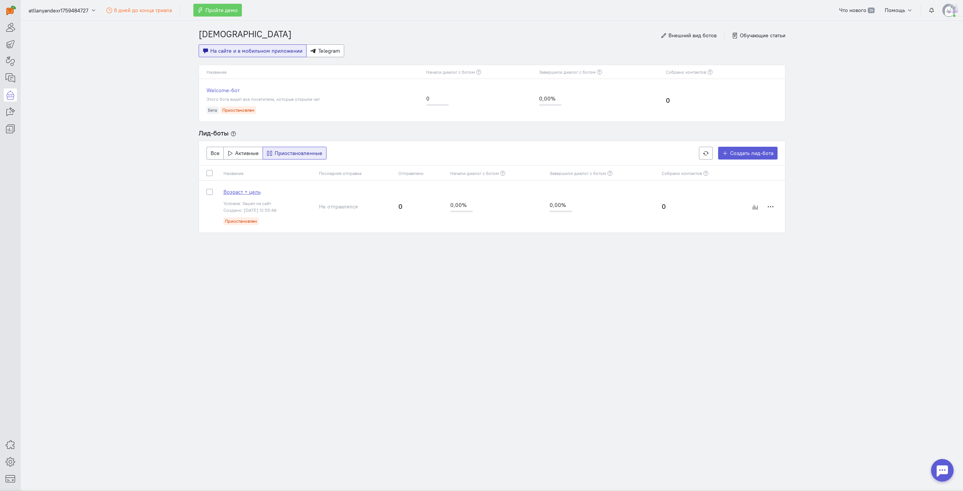
click at [244, 193] on span "Возраст + цель" at bounding box center [241, 191] width 37 height 7
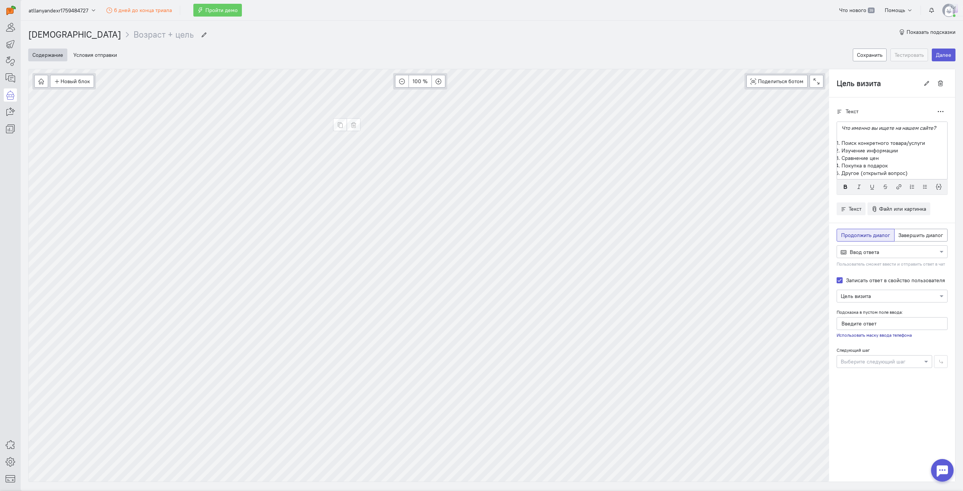
scroll to position [5, 0]
click at [873, 361] on div at bounding box center [884, 361] width 95 height 8
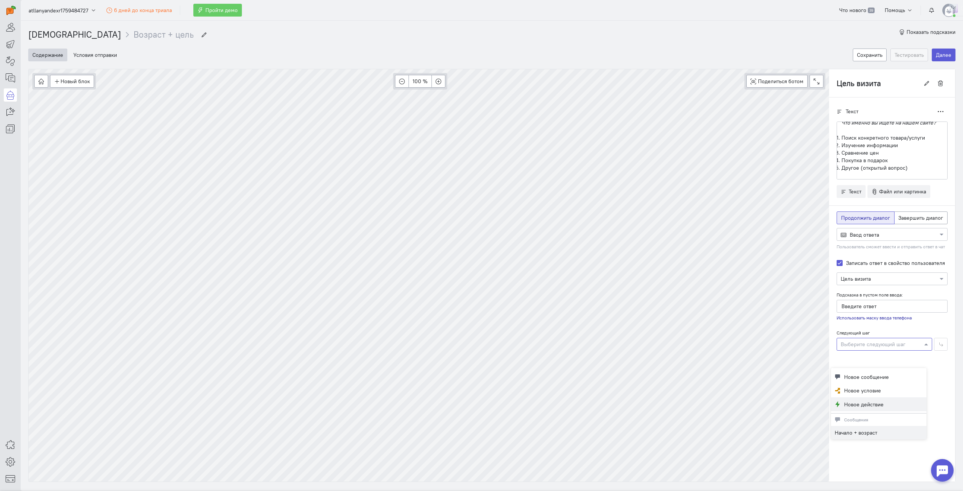
click at [883, 402] on button "Новое действие" at bounding box center [879, 404] width 96 height 14
click at [880, 341] on div at bounding box center [884, 344] width 95 height 8
type input "Действие"
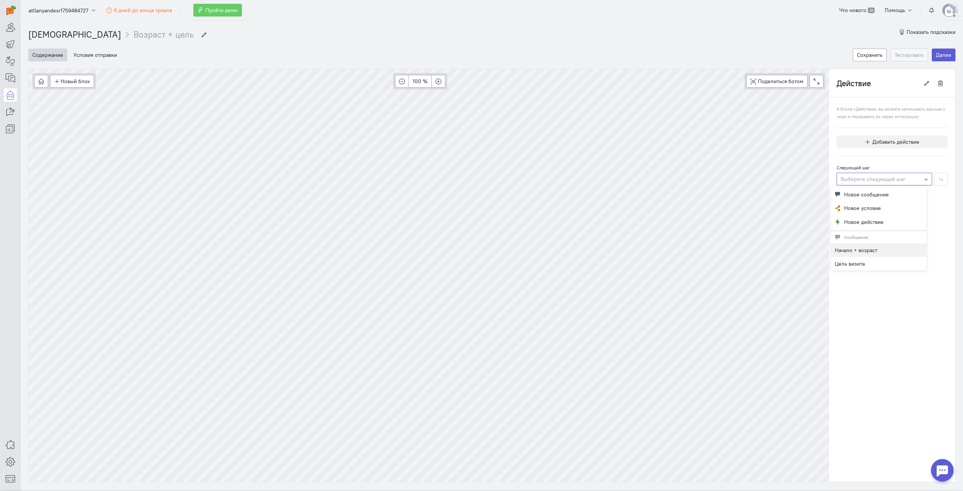
click at [894, 179] on div at bounding box center [884, 179] width 95 height 8
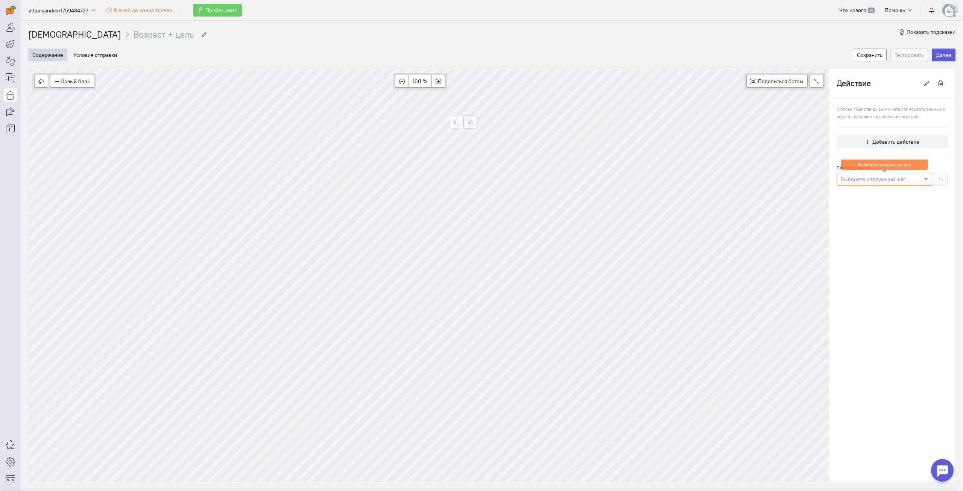
click at [475, 123] on button "button" at bounding box center [470, 122] width 14 height 13
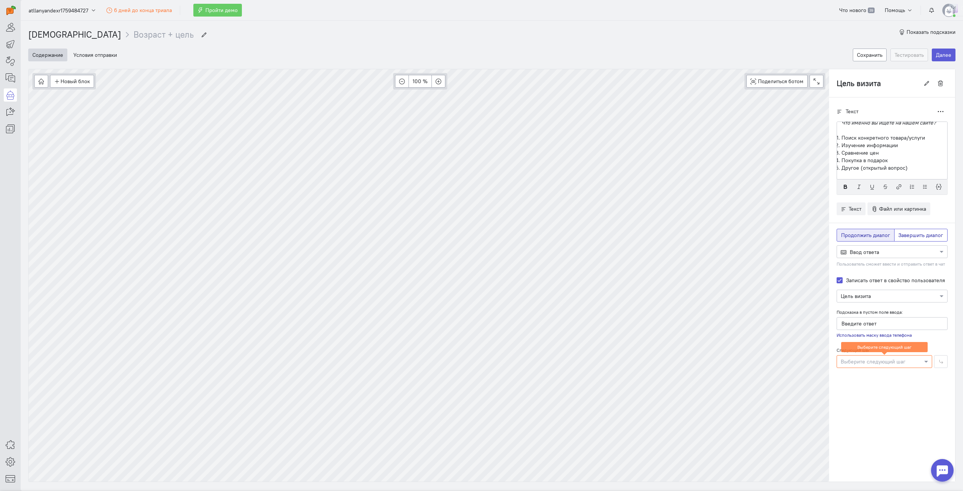
click at [924, 236] on span "Завершить диалог" at bounding box center [920, 235] width 45 height 7
click at [903, 236] on input "Завершить диалог" at bounding box center [900, 233] width 5 height 5
radio input "true"
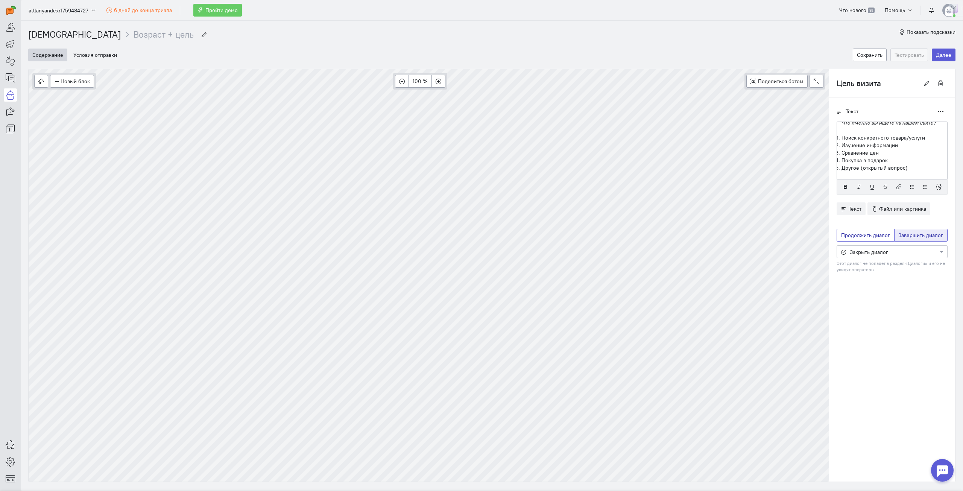
click at [869, 233] on span "Продолжить диалог" at bounding box center [865, 235] width 49 height 7
click at [846, 233] on input "Продолжить диалог" at bounding box center [843, 233] width 5 height 5
radio input "true"
radio input "false"
click at [5, 93] on link at bounding box center [10, 94] width 13 height 13
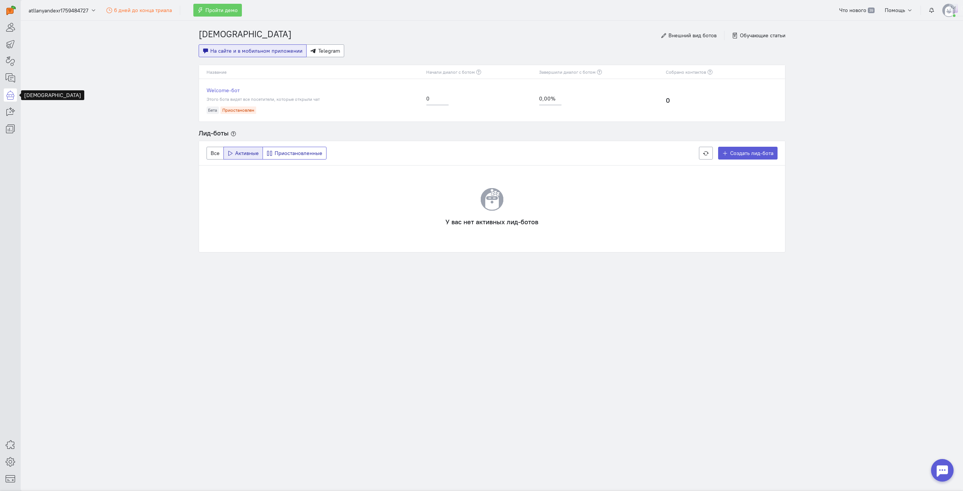
click at [304, 155] on span "Приостановленные" at bounding box center [299, 153] width 48 height 7
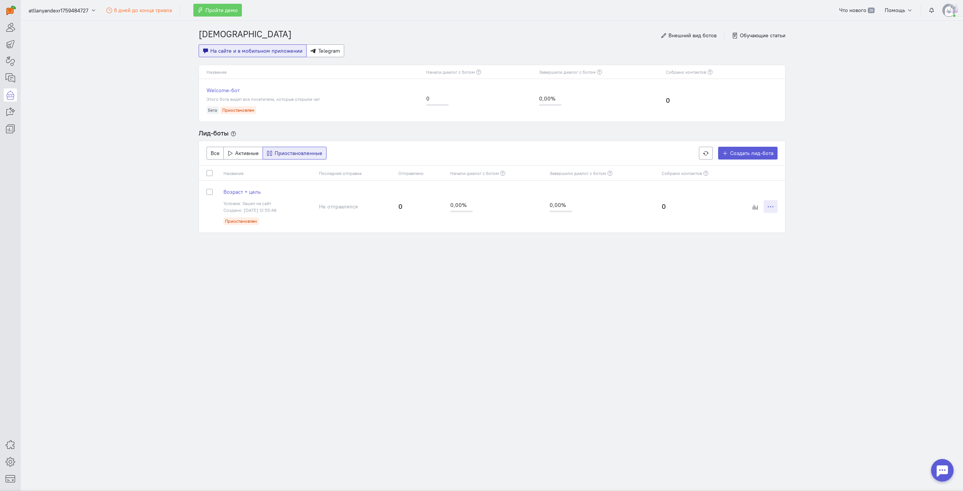
click at [768, 205] on icon at bounding box center [771, 207] width 6 height 6
click at [642, 197] on td "0,00% 0" at bounding box center [602, 207] width 112 height 52
click at [240, 193] on span "Возраст + цель" at bounding box center [241, 191] width 37 height 7
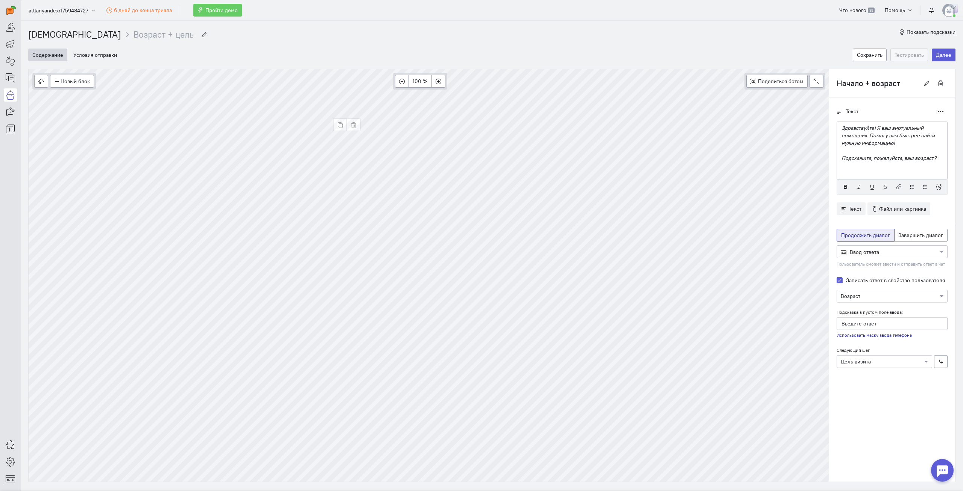
type input "Цель визита"
click at [863, 360] on div at bounding box center [884, 361] width 95 height 8
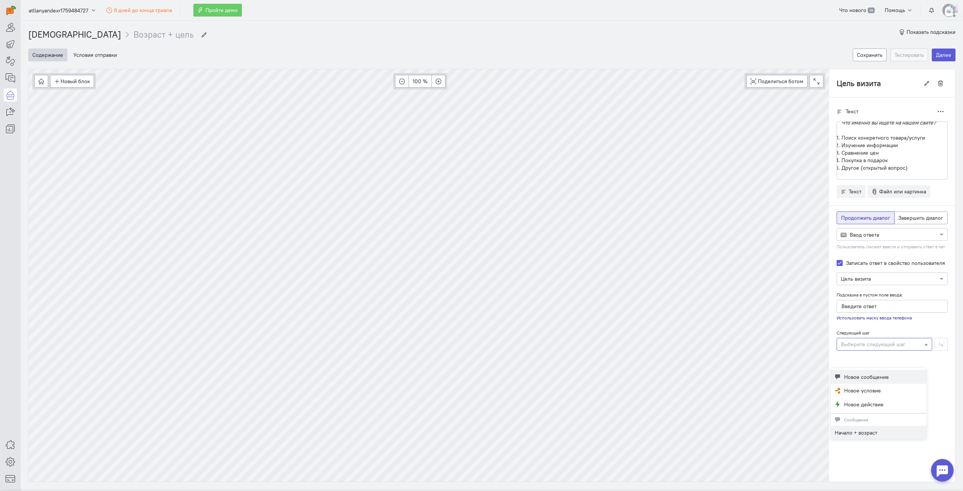
click at [868, 375] on span "Новое сообщение" at bounding box center [866, 377] width 45 height 8
click at [921, 217] on span "Завершить диалог" at bounding box center [920, 217] width 45 height 7
click at [903, 217] on input "Завершить диалог" at bounding box center [900, 216] width 5 height 5
radio input "true"
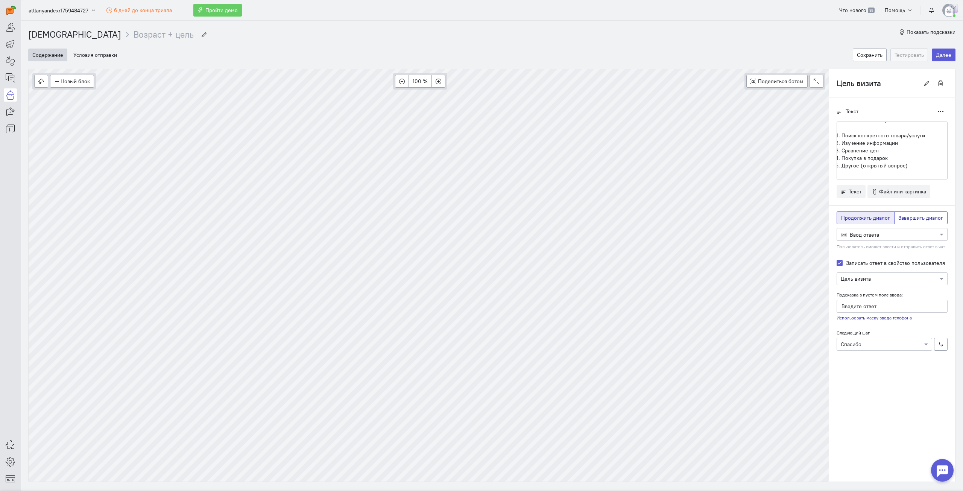
radio input "false"
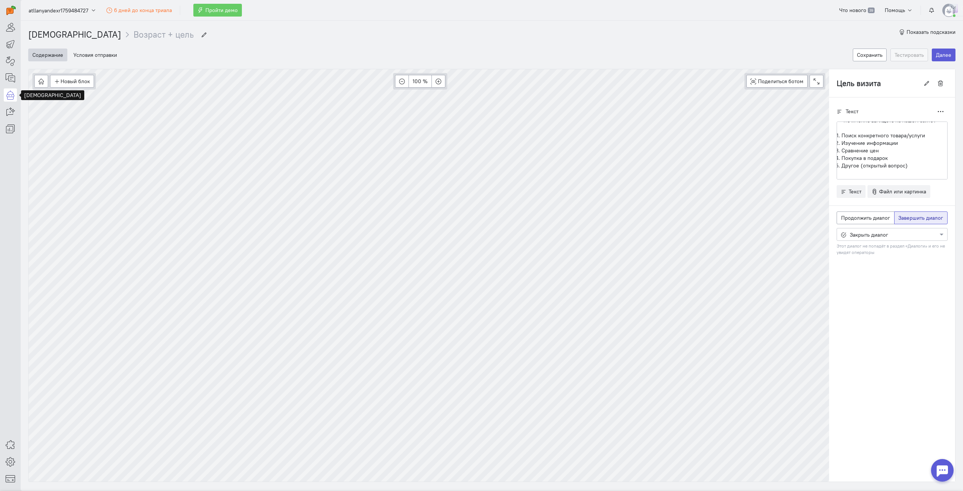
click at [12, 97] on icon at bounding box center [10, 94] width 9 height 9
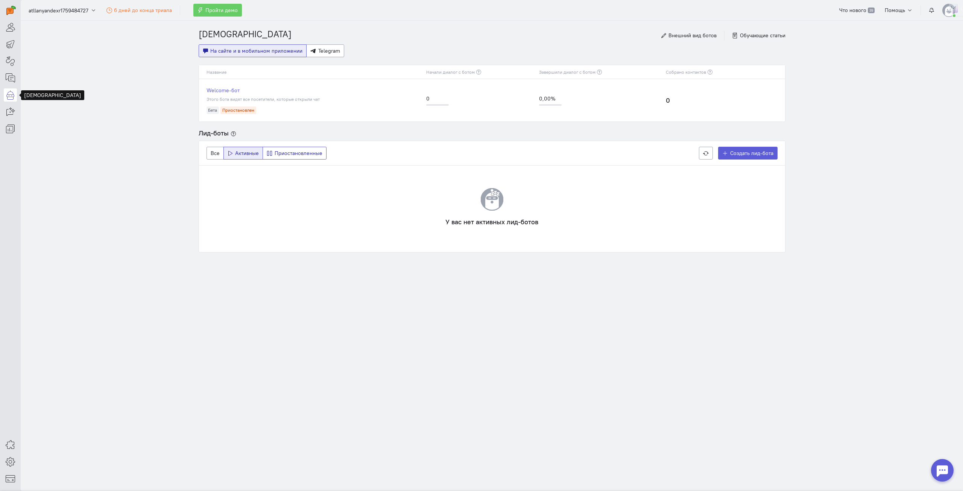
click at [286, 154] on span "Приостановленные" at bounding box center [299, 153] width 48 height 7
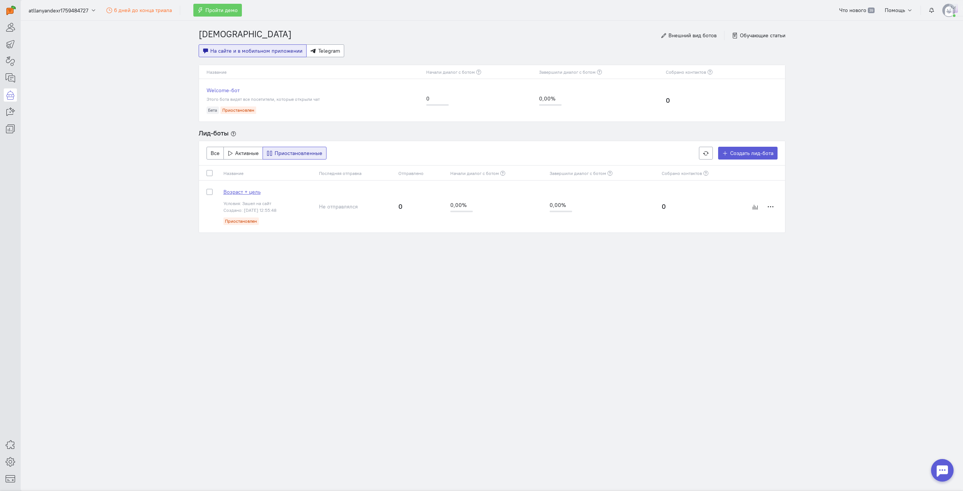
click at [250, 191] on span "Возраст + цель" at bounding box center [241, 191] width 37 height 7
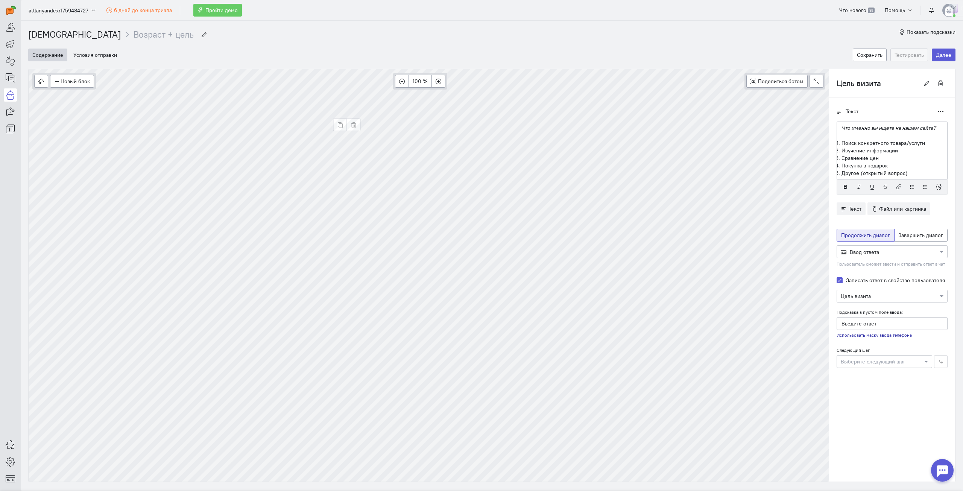
scroll to position [5, 0]
click at [902, 360] on div at bounding box center [884, 361] width 95 height 8
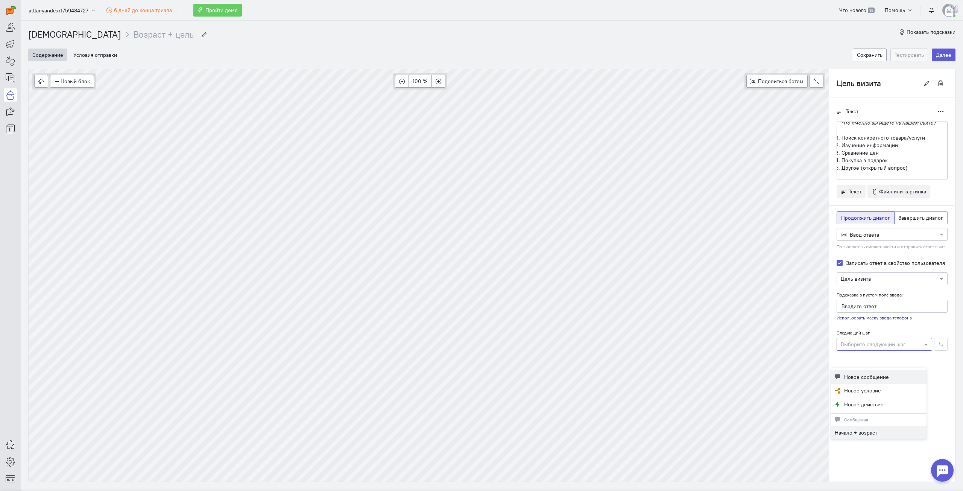
click at [890, 379] on button "Новое сообщение" at bounding box center [879, 377] width 96 height 14
type input "Спасибо"
radio input "false"
radio input "true"
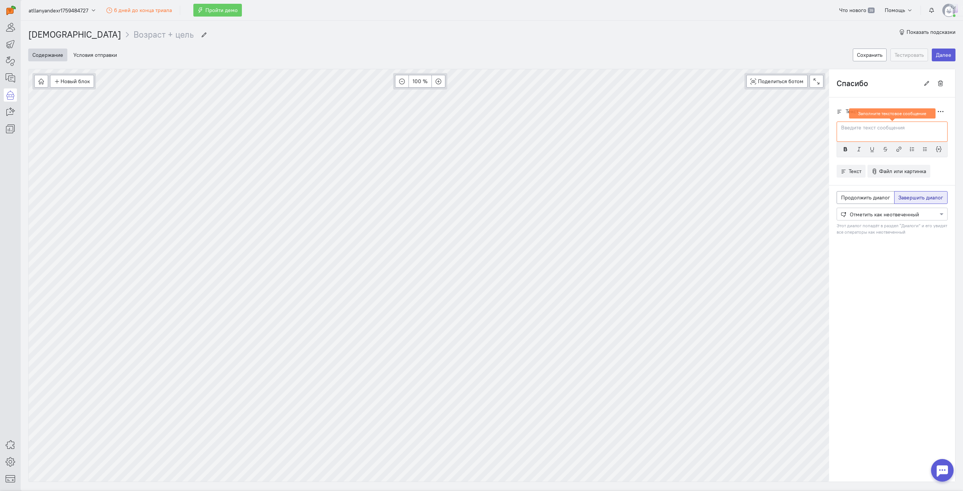
click at [903, 193] on label "Завершить диалог" at bounding box center [921, 197] width 54 height 13
click at [903, 194] on input "Завершить диалог" at bounding box center [900, 196] width 5 height 5
click at [876, 132] on div at bounding box center [891, 131] width 111 height 20
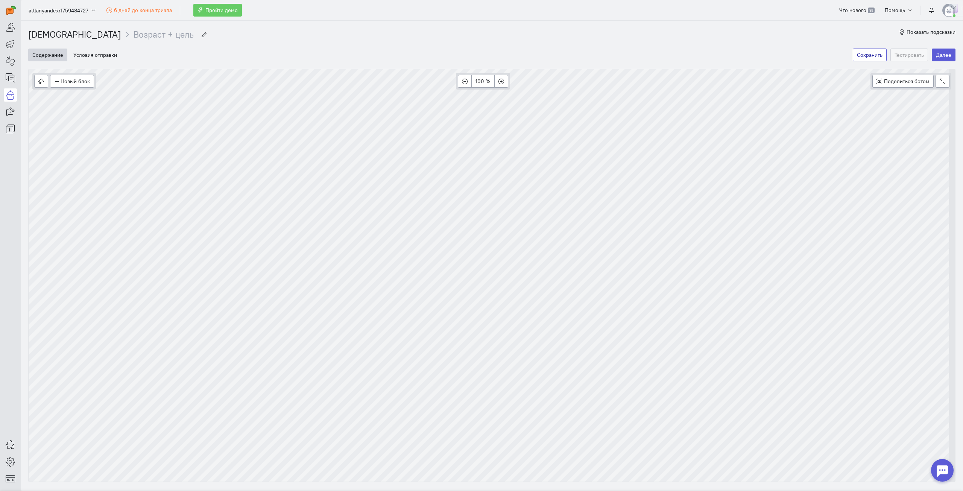
click at [859, 56] on button "Сохранить" at bounding box center [870, 55] width 34 height 13
click at [935, 54] on button "Далее" at bounding box center [944, 55] width 24 height 13
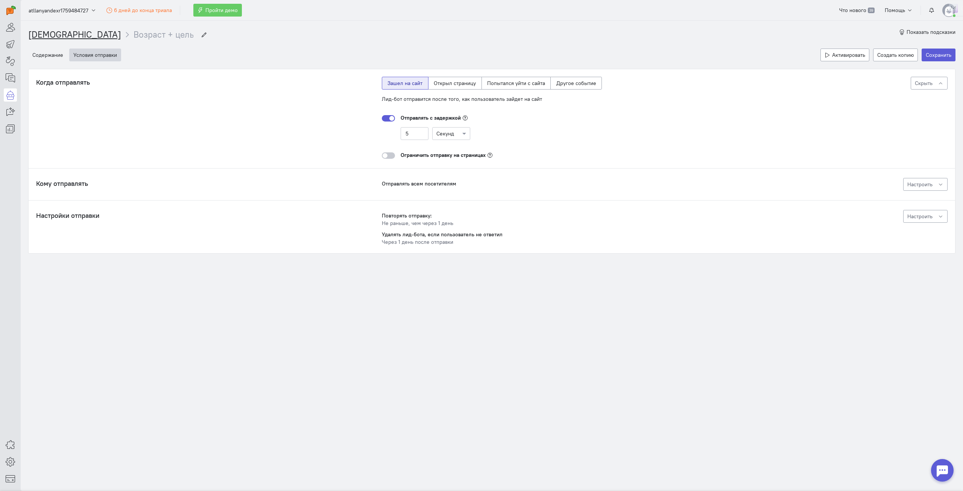
click at [55, 33] on link "[DEMOGRAPHIC_DATA]" at bounding box center [74, 34] width 93 height 11
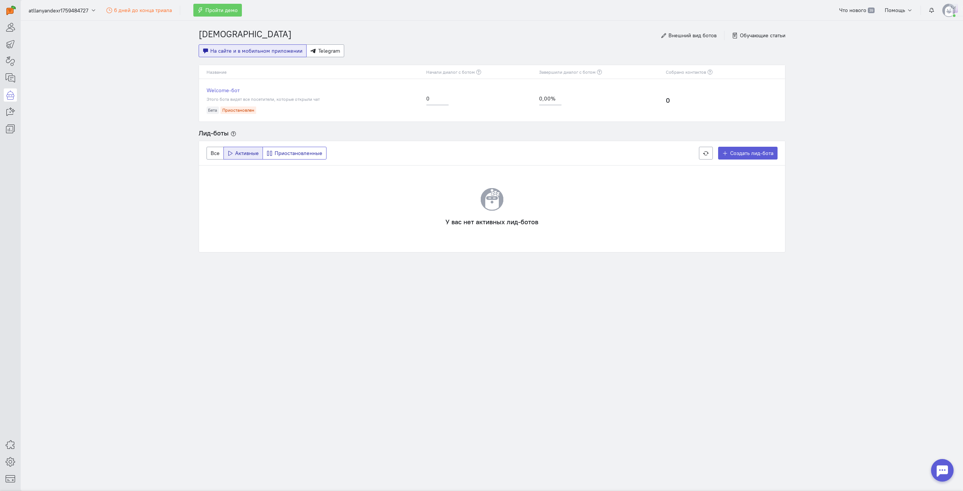
click at [302, 153] on span "Приостановленные" at bounding box center [299, 153] width 48 height 7
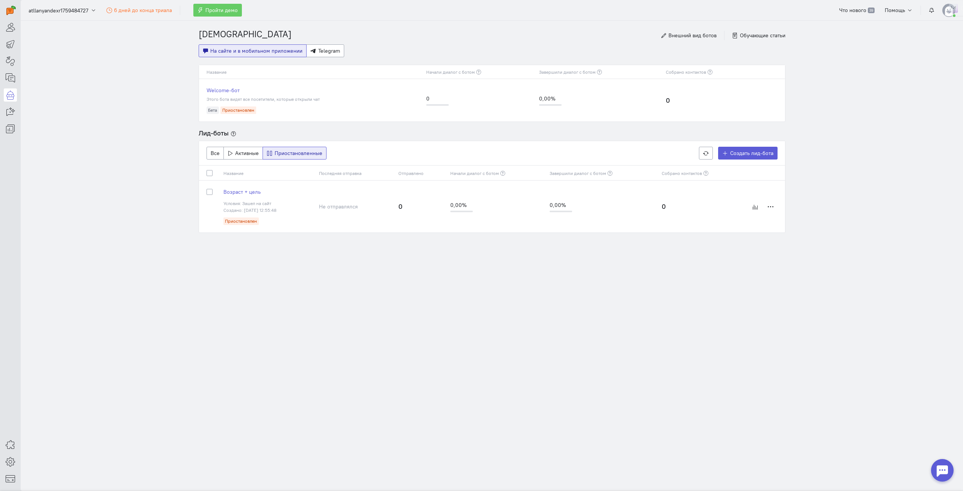
click at [216, 188] on label at bounding box center [216, 188] width 0 height 0
click at [208, 192] on input "checkbox" at bounding box center [209, 191] width 6 height 7
checkbox input "true"
click at [423, 157] on button "Активировать" at bounding box center [430, 153] width 49 height 13
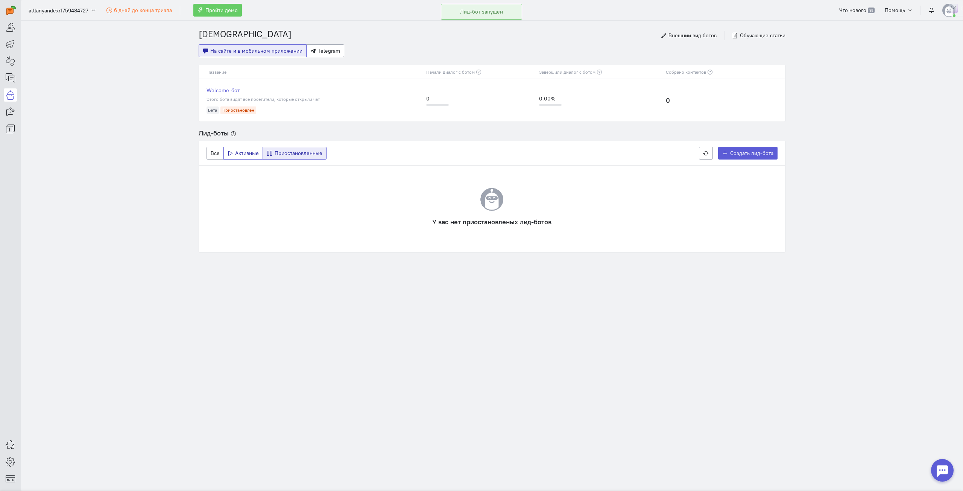
click at [238, 158] on button "Активные" at bounding box center [243, 153] width 40 height 13
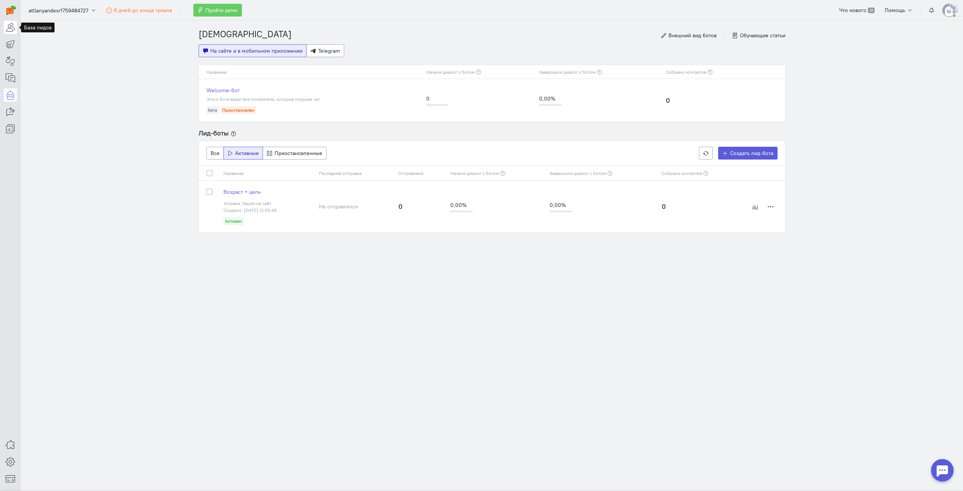
click at [10, 26] on icon at bounding box center [10, 27] width 9 height 9
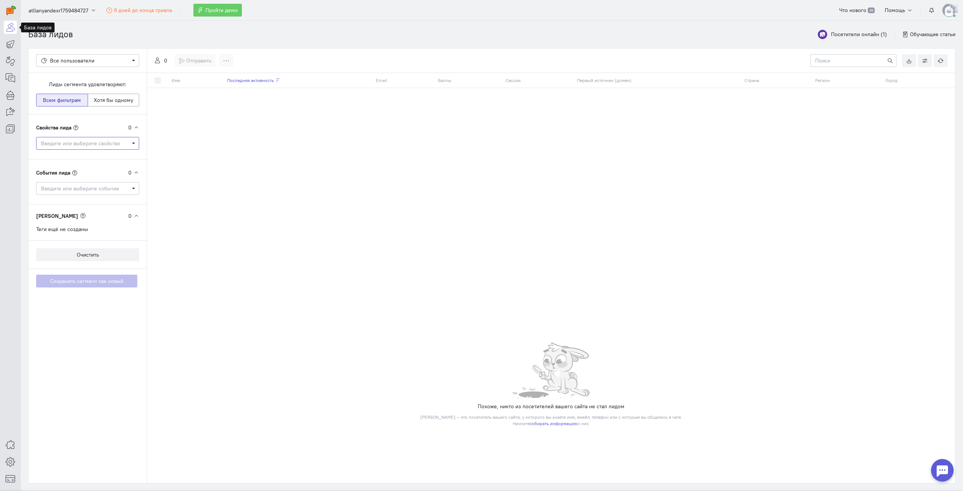
click at [107, 145] on span "Введите или выберите свойство" at bounding box center [85, 144] width 88 height 8
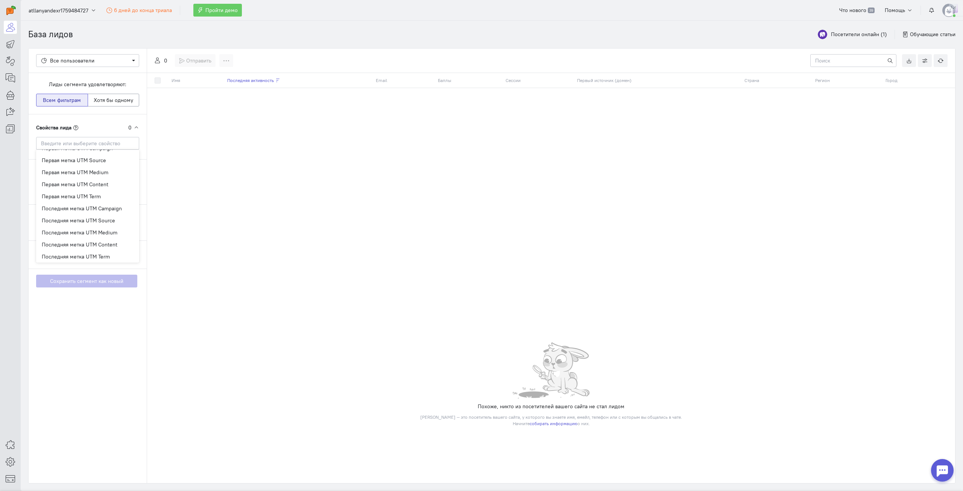
click at [298, 211] on cdk-virtual-scroll-viewport "Имя Последняя активность Email Баллы Сессии Первый источник (домен) Страна Реги…" at bounding box center [551, 179] width 808 height 213
click at [102, 188] on span "Введите или выберите событие" at bounding box center [85, 189] width 88 height 8
click at [195, 198] on cdk-virtual-scroll-viewport "Имя Последняя активность Email Баллы Сессии Первый источник (домен) Страна Реги…" at bounding box center [551, 179] width 808 height 213
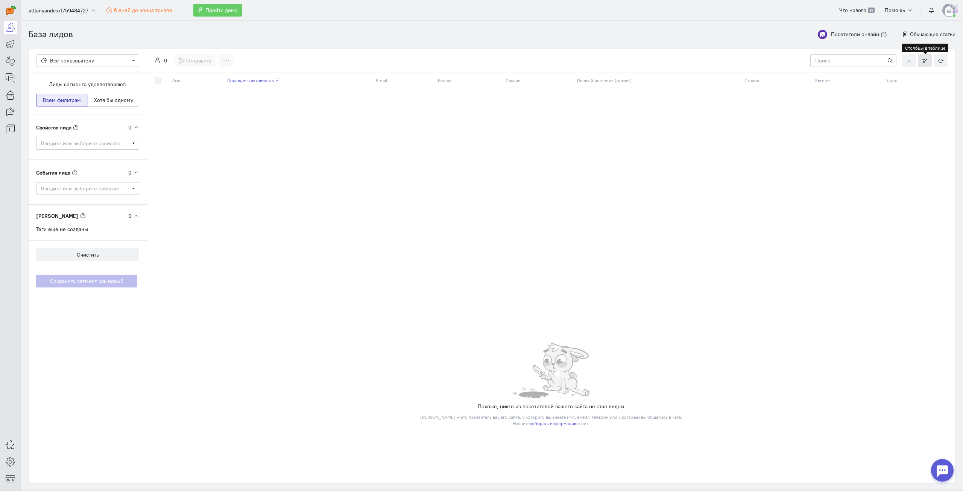
click at [927, 62] on icon "button" at bounding box center [925, 61] width 6 height 6
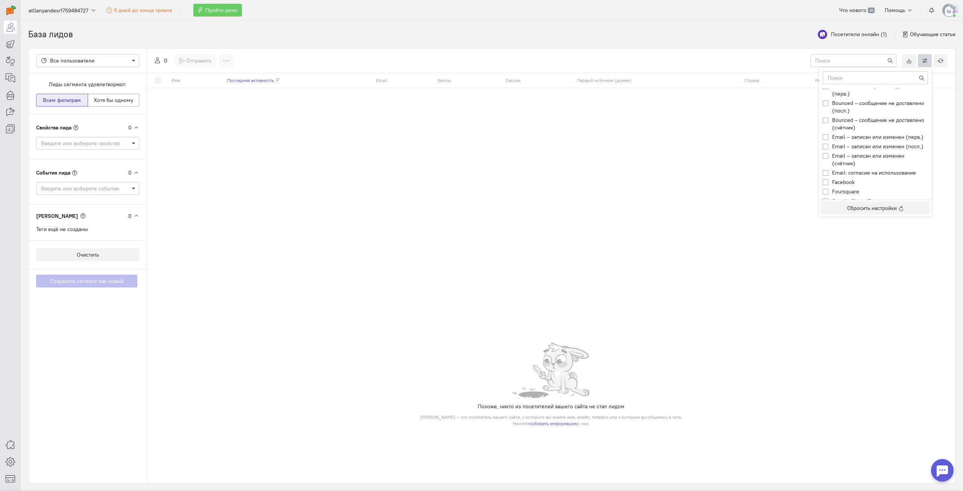
scroll to position [0, 0]
click at [846, 65] on input at bounding box center [853, 60] width 86 height 13
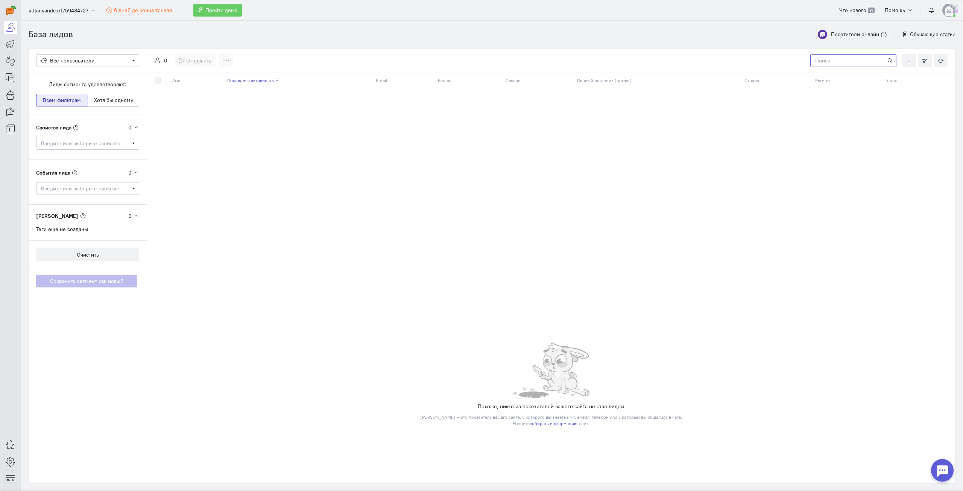
click at [846, 65] on input at bounding box center [853, 60] width 86 height 13
type input "возраст"
drag, startPoint x: 718, startPoint y: 118, endPoint x: 845, endPoint y: 75, distance: 134.7
click at [722, 116] on cdk-virtual-scroll-viewport "Имя Последняя активность Email Баллы Сессии Первый источник (домен) Страна Реги…" at bounding box center [551, 187] width 808 height 229
click at [11, 464] on icon at bounding box center [10, 461] width 9 height 9
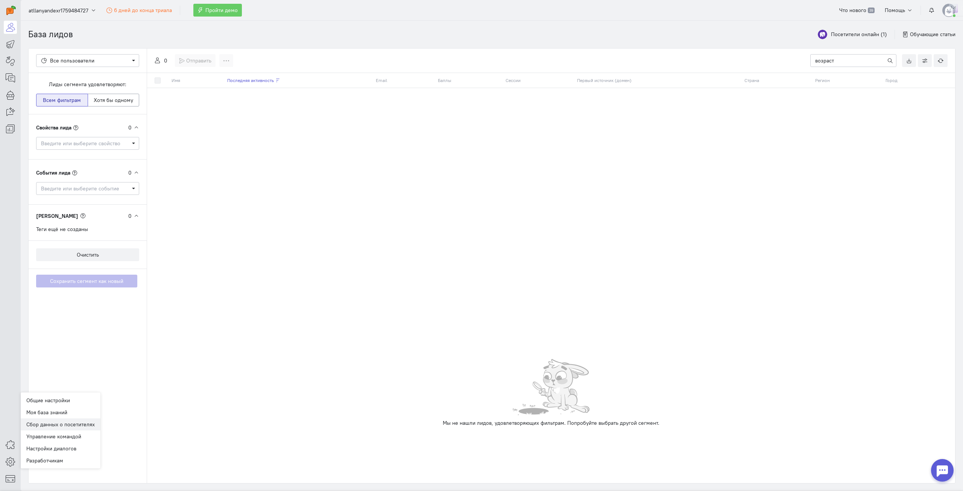
click at [73, 425] on link "Сбор данных о посетителях" at bounding box center [61, 424] width 80 height 12
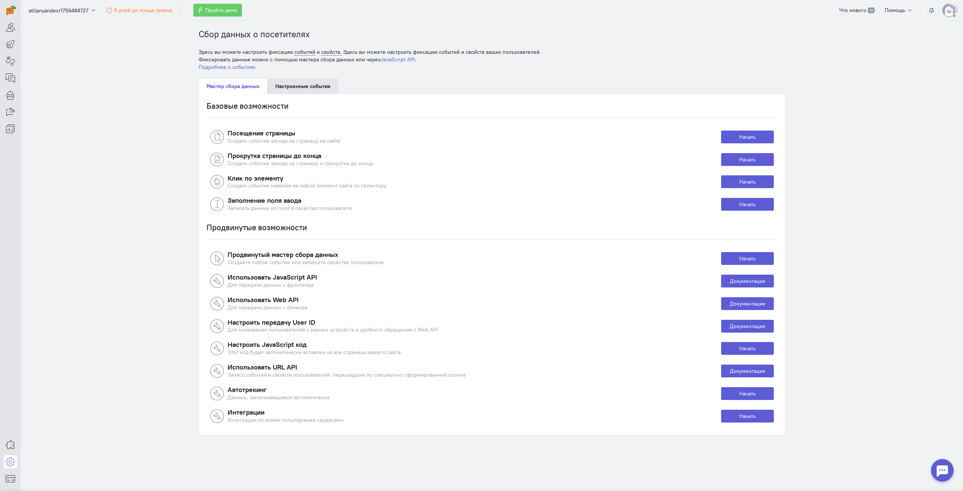
click at [316, 81] on link "Настроенные события" at bounding box center [302, 86] width 71 height 16
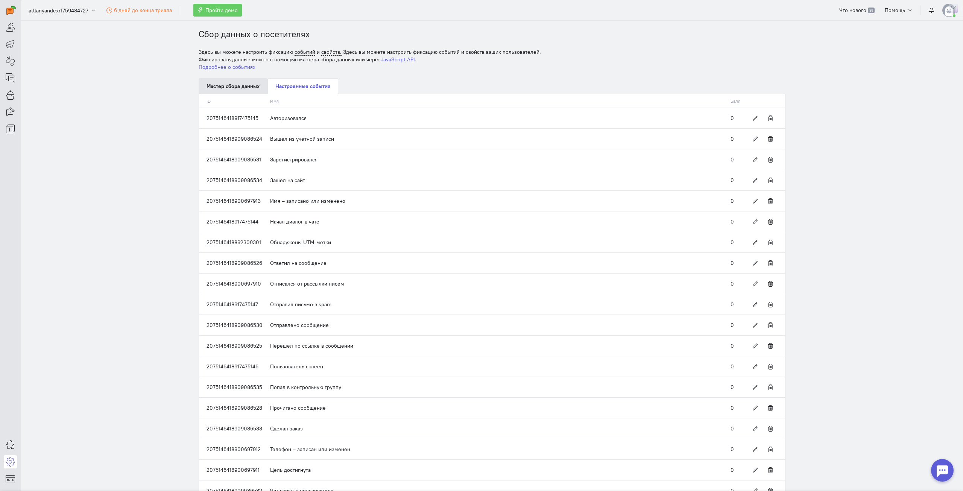
click at [233, 83] on link "Мастер сбора данных" at bounding box center [233, 86] width 69 height 16
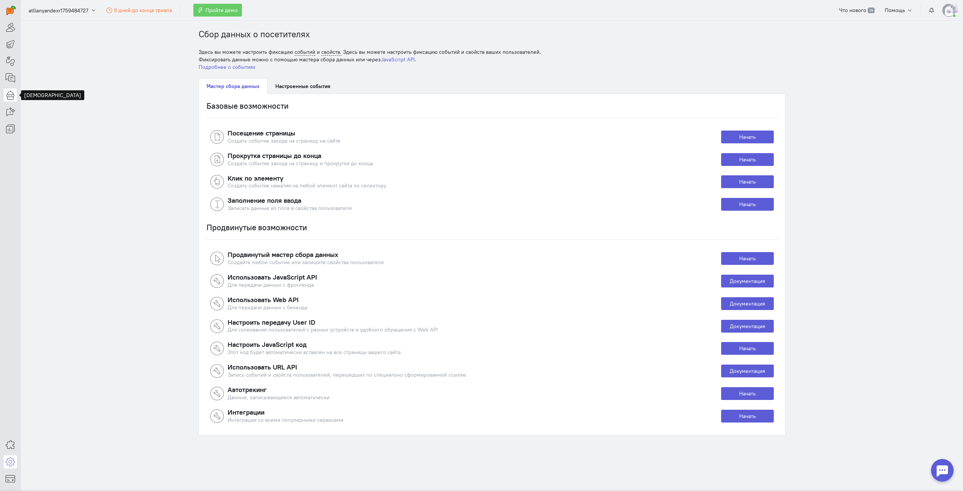
click at [6, 99] on icon at bounding box center [10, 94] width 9 height 9
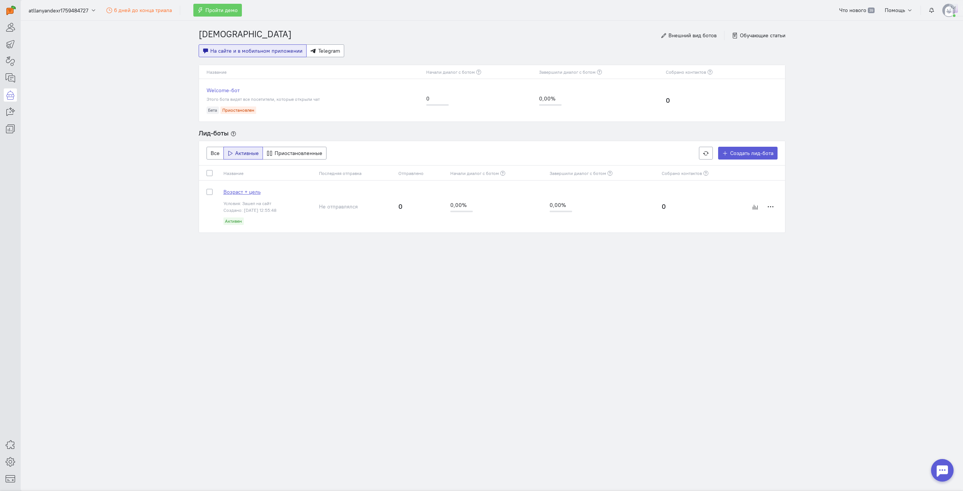
click at [249, 194] on span "Возраст + цель" at bounding box center [241, 191] width 37 height 7
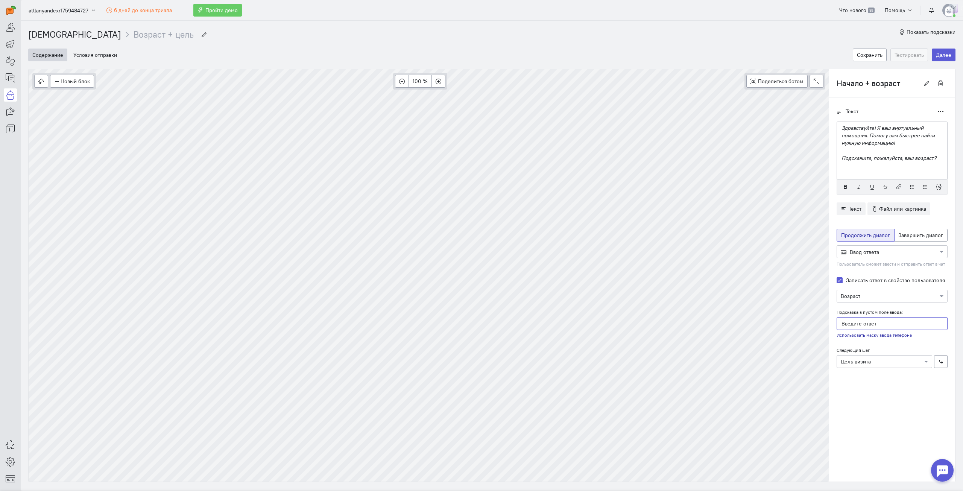
click at [879, 321] on input "Введите ответ" at bounding box center [891, 323] width 111 height 13
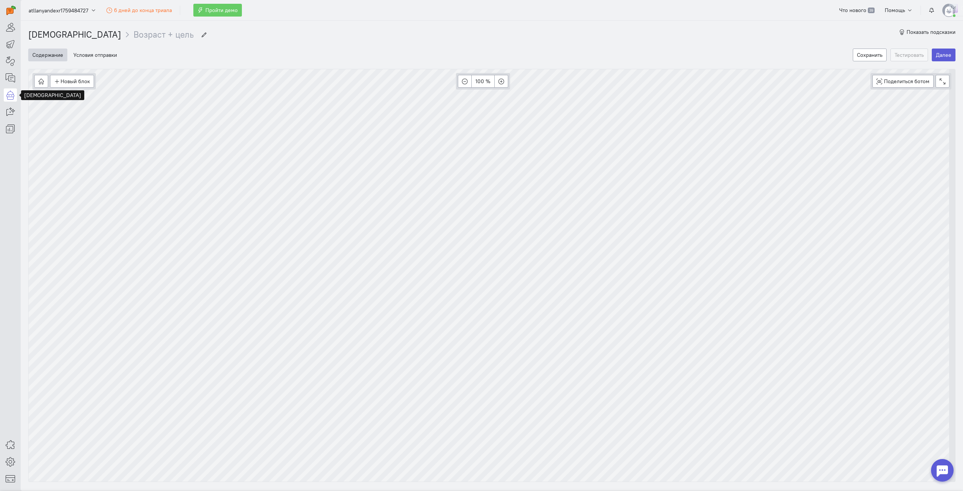
click at [6, 97] on icon at bounding box center [10, 94] width 9 height 9
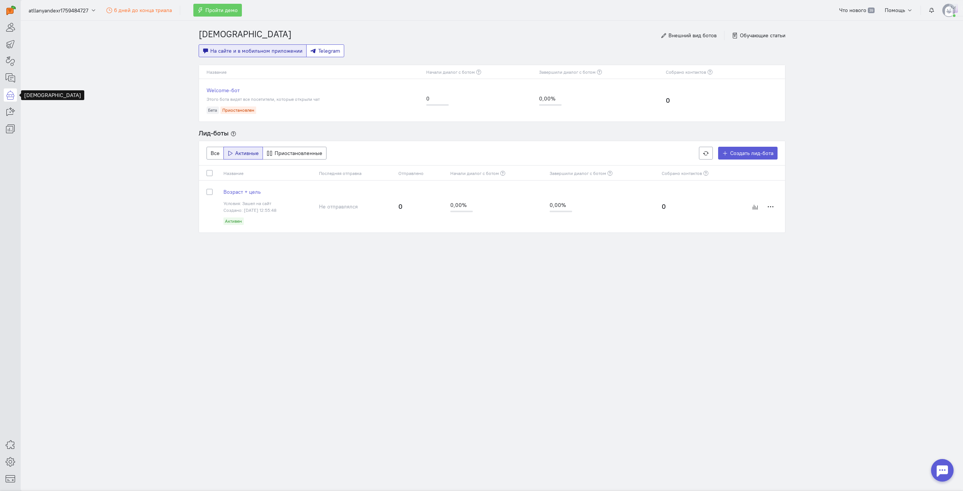
click at [330, 49] on span "Telegram" at bounding box center [329, 50] width 22 height 7
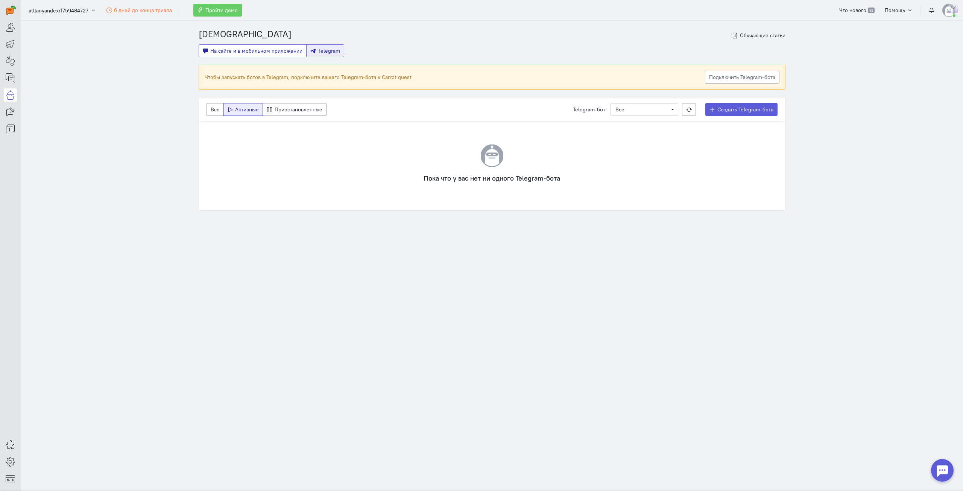
click at [257, 49] on span "На сайте и в мобильном приложении" at bounding box center [256, 50] width 92 height 7
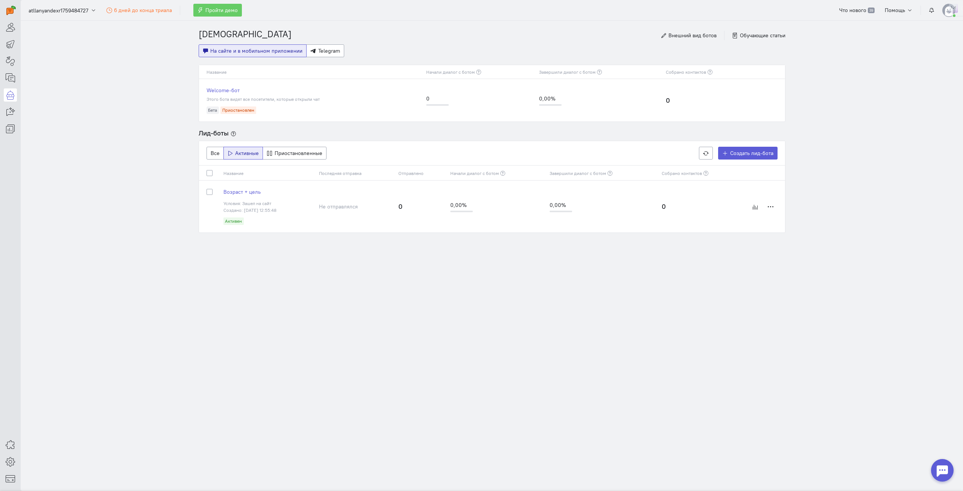
click at [216, 188] on label at bounding box center [216, 188] width 0 height 0
click at [211, 193] on input "checkbox" at bounding box center [209, 191] width 6 height 7
click at [216, 188] on label at bounding box center [216, 188] width 0 height 0
click at [211, 193] on input "checkbox" at bounding box center [209, 191] width 6 height 7
checkbox input "false"
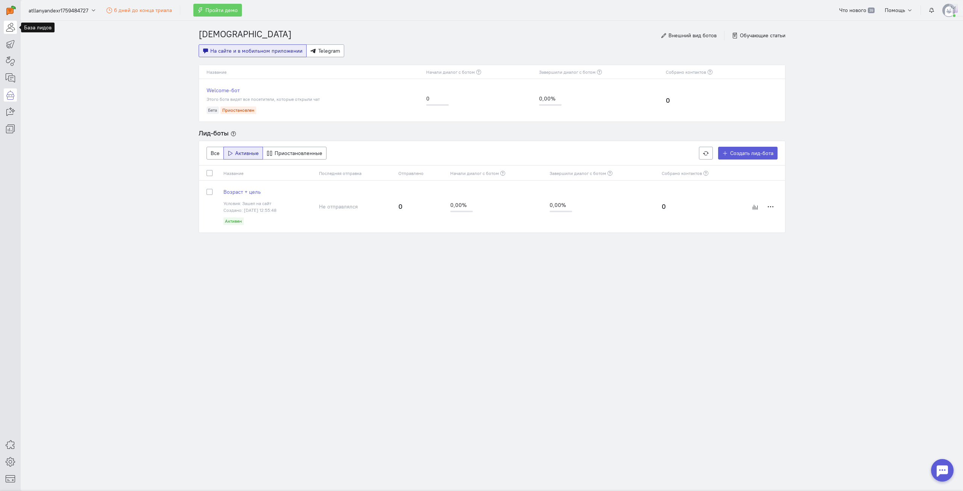
click at [11, 30] on icon at bounding box center [10, 27] width 9 height 9
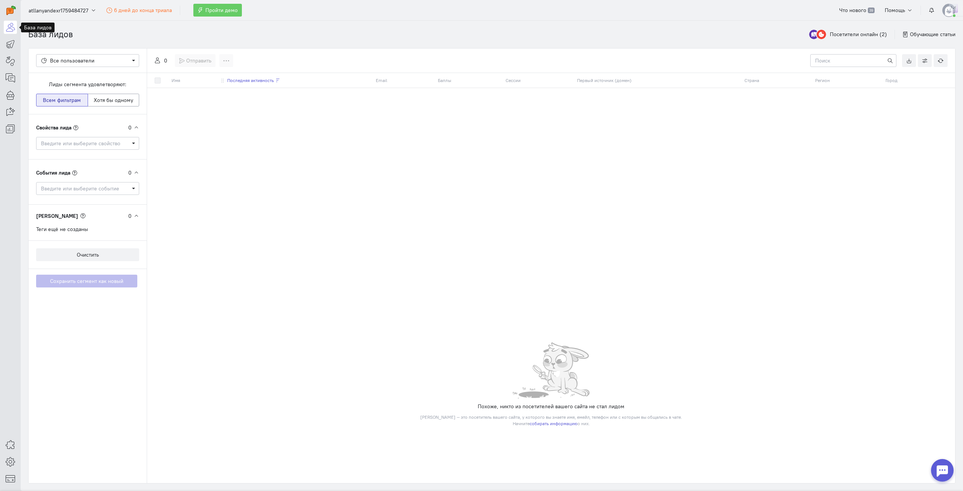
click at [242, 82] on span "Последняя активность" at bounding box center [250, 80] width 47 height 6
click at [9, 90] on link at bounding box center [10, 94] width 13 height 13
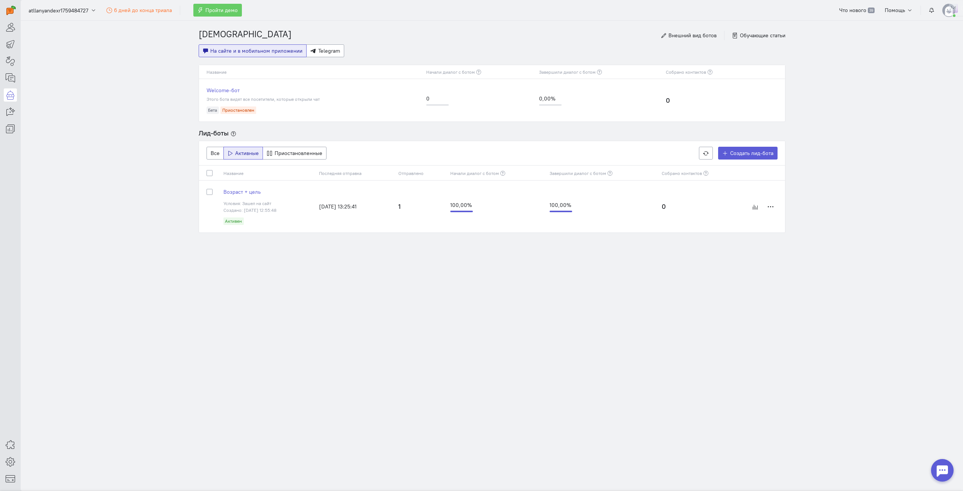
click at [783, 207] on td "Приостановить лид-бота Создать копию Переименовать Удалить лид-бота Скопировать…" at bounding box center [764, 207] width 41 height 52
click at [778, 205] on td "Приостановить лид-бота Создать копию Переименовать Удалить лид-бота Скопировать…" at bounding box center [764, 207] width 41 height 52
click at [772, 204] on icon at bounding box center [771, 207] width 6 height 6
click at [5, 25] on link at bounding box center [10, 27] width 13 height 13
